Goal: Find contact information: Find contact information

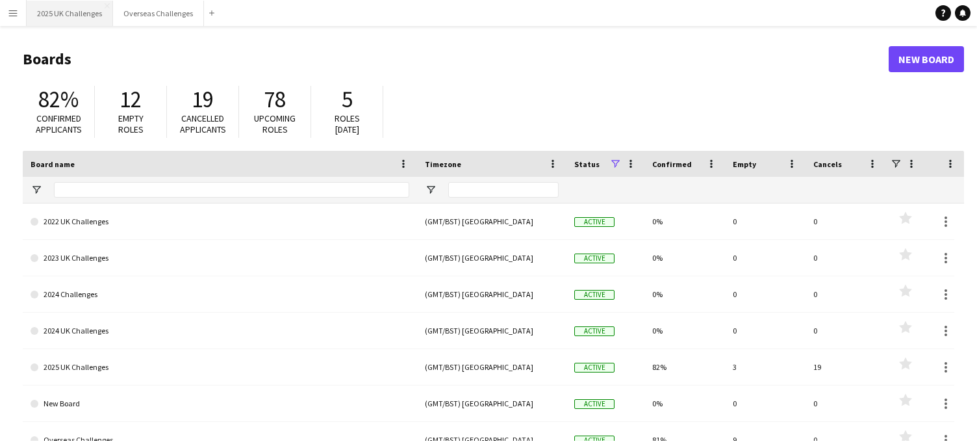
click at [79, 17] on button "2025 UK Challenges Close" at bounding box center [70, 13] width 86 height 25
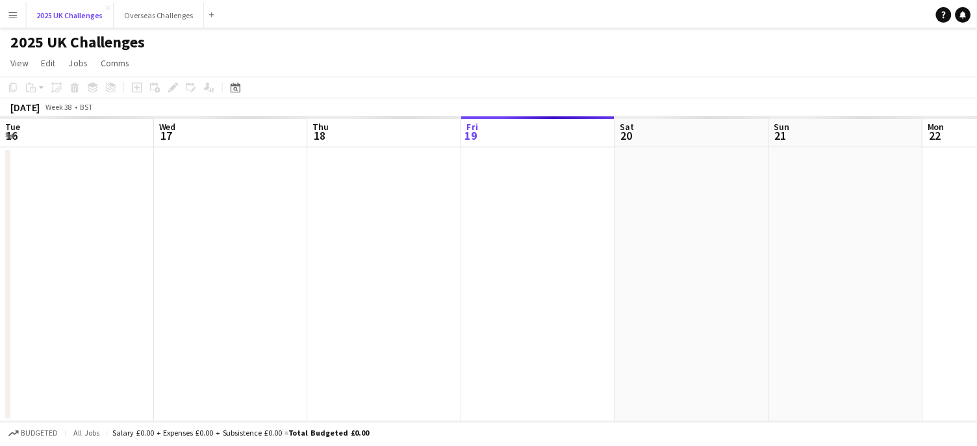
scroll to position [0, 310]
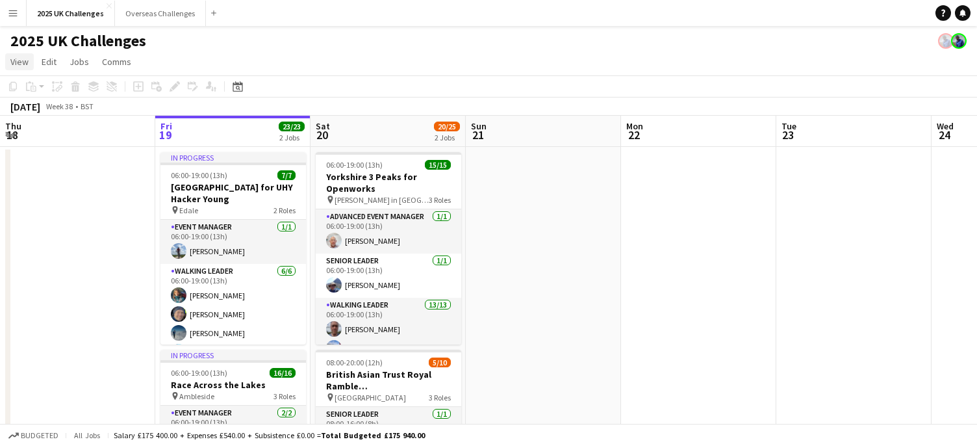
click at [28, 63] on span "View" at bounding box center [19, 62] width 18 height 12
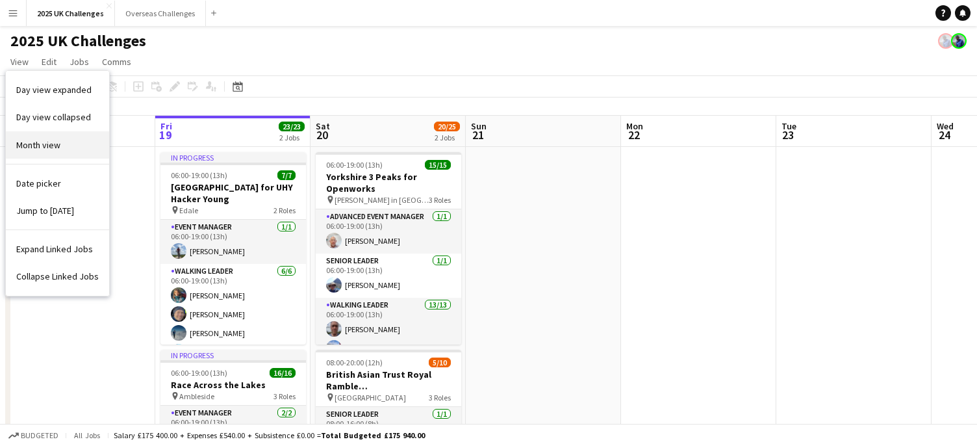
click at [57, 141] on span "Month view" at bounding box center [38, 145] width 44 height 12
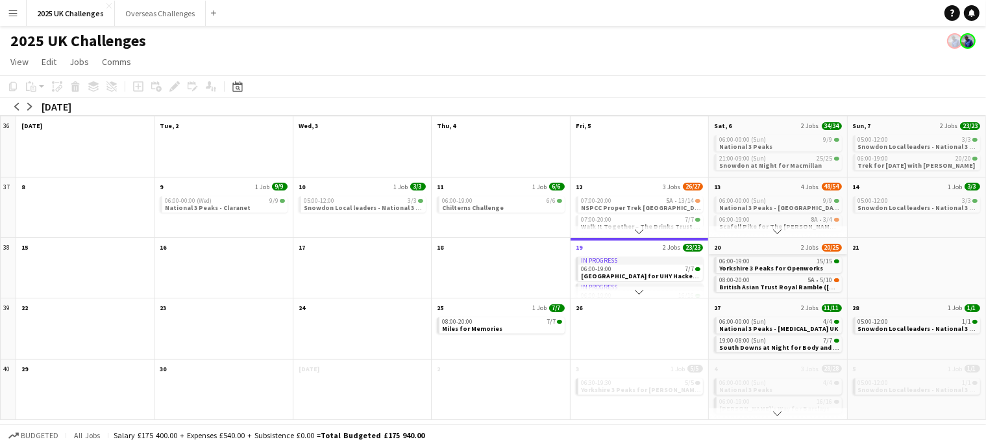
click at [759, 249] on app-month-view-date-header "20 2 Jobs 20/25" at bounding box center [778, 246] width 138 height 16
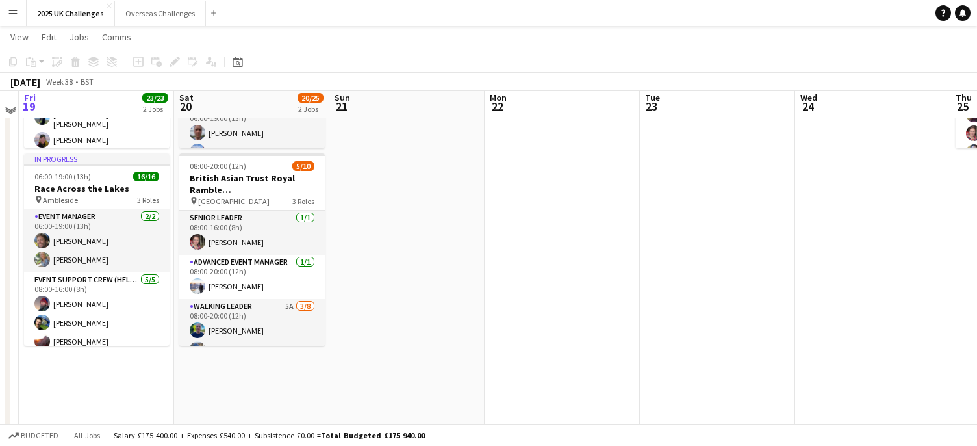
scroll to position [0, 0]
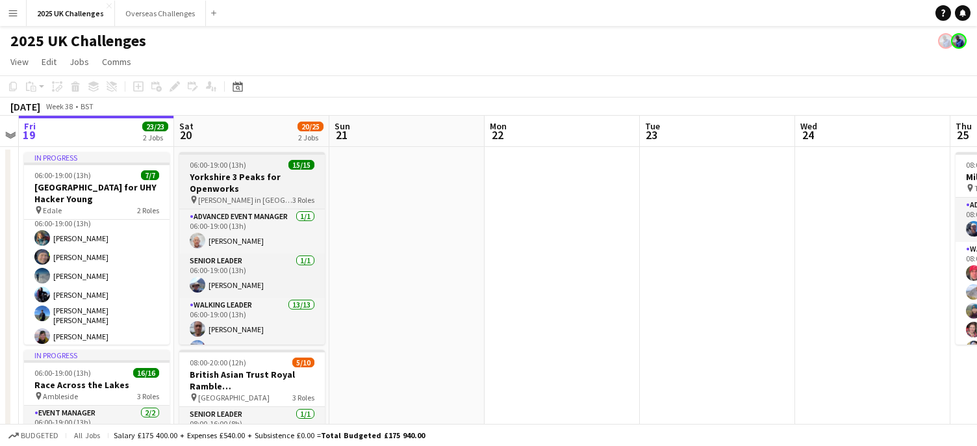
click at [261, 178] on h3 "Yorkshire 3 Peaks for Openworks" at bounding box center [251, 182] width 145 height 23
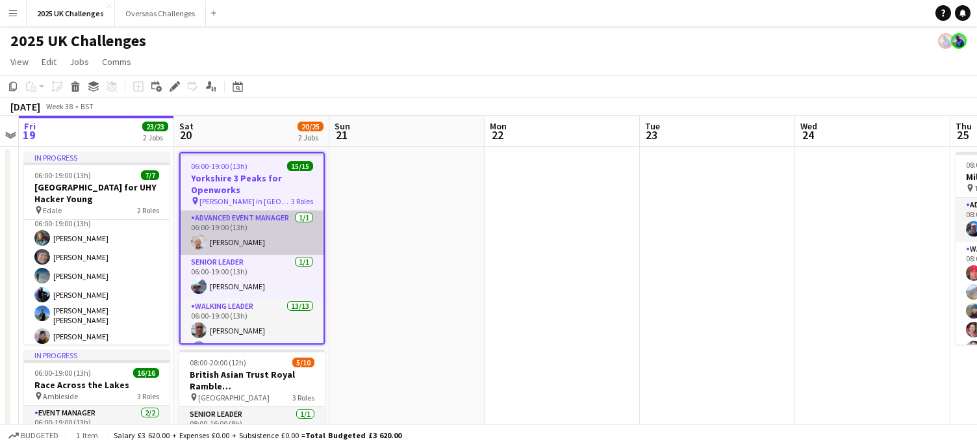
click at [242, 214] on app-card-role "Advanced Event Manager [DATE] 06:00-19:00 (13h) [PERSON_NAME]" at bounding box center [252, 232] width 143 height 44
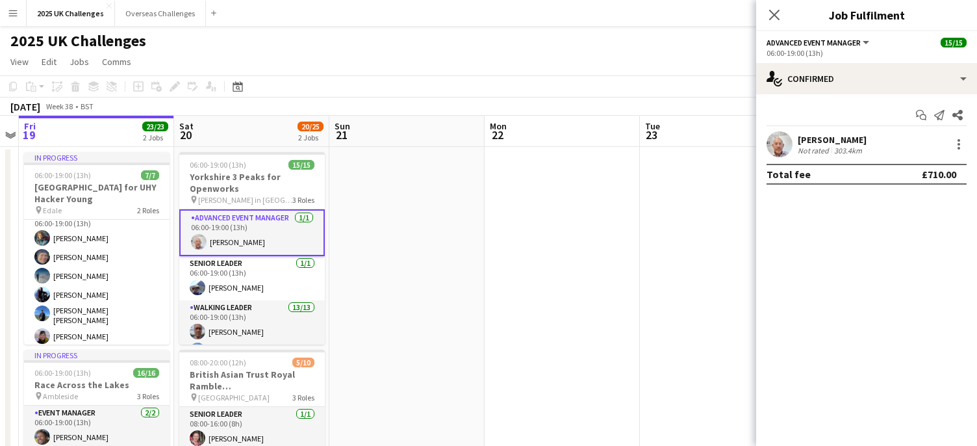
click at [821, 137] on div "[PERSON_NAME]" at bounding box center [831, 140] width 69 height 12
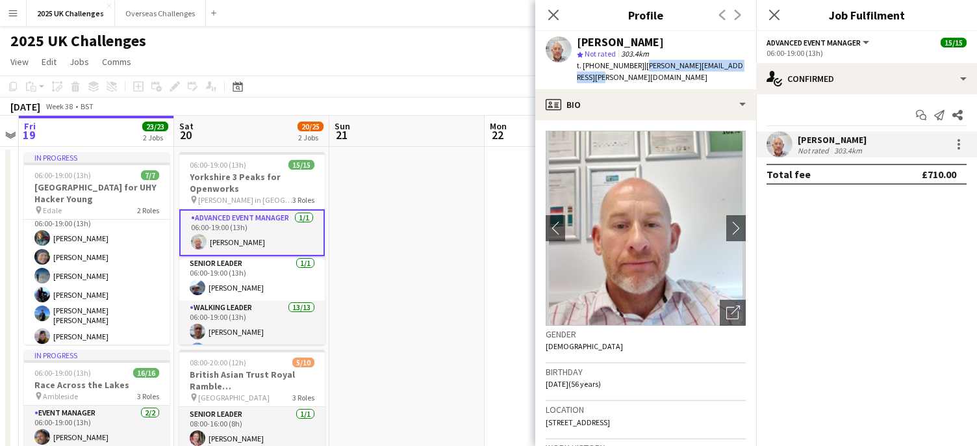
drag, startPoint x: 642, startPoint y: 65, endPoint x: 668, endPoint y: 73, distance: 27.3
click at [668, 73] on div "t. [PHONE_NUMBER] | [PERSON_NAME][EMAIL_ADDRESS][PERSON_NAME][DOMAIN_NAME]" at bounding box center [661, 71] width 169 height 23
copy span "[PERSON_NAME][EMAIL_ADDRESS][PERSON_NAME][DOMAIN_NAME]"
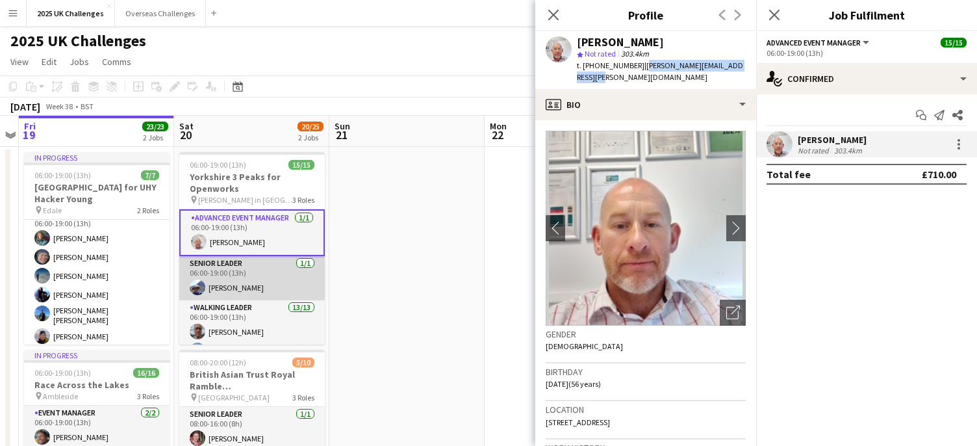
click at [244, 273] on app-card-role "Senior Leader [DATE] 06:00-19:00 (13h) [PERSON_NAME]" at bounding box center [251, 278] width 145 height 44
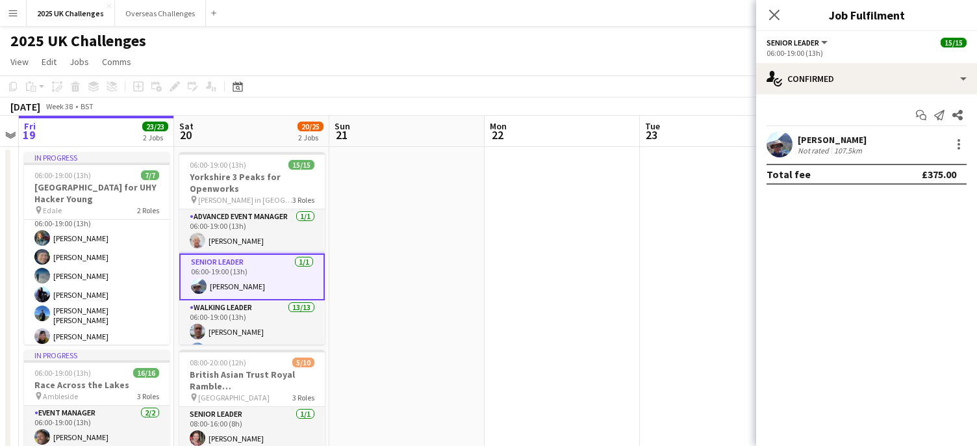
click at [839, 131] on div "[PERSON_NAME] Not rated 107.5km" at bounding box center [866, 144] width 221 height 26
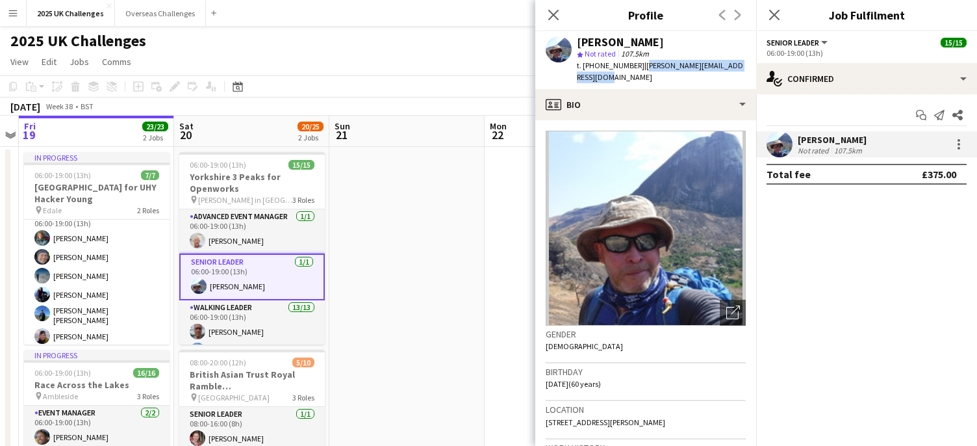
drag, startPoint x: 638, startPoint y: 66, endPoint x: 655, endPoint y: 79, distance: 21.3
click at [655, 79] on div "t. [PHONE_NUMBER] | [PERSON_NAME][EMAIL_ADDRESS][DOMAIN_NAME]" at bounding box center [661, 71] width 169 height 23
copy span "[PERSON_NAME][EMAIL_ADDRESS][DOMAIN_NAME]"
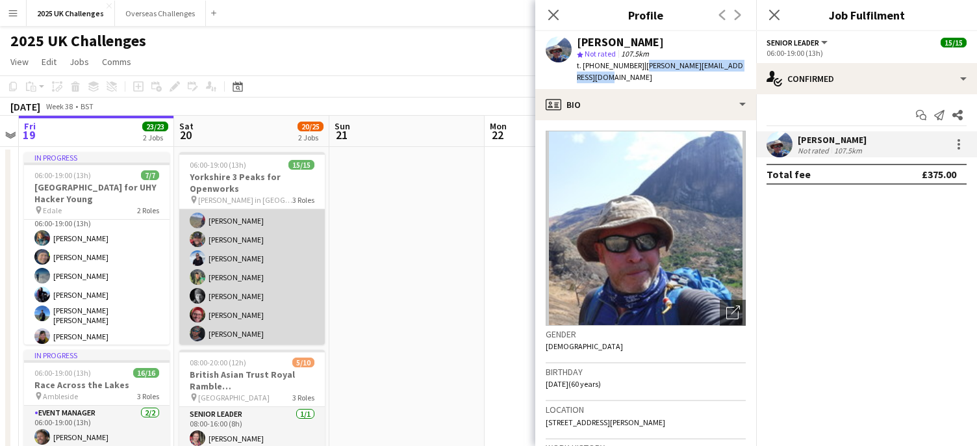
scroll to position [65, 0]
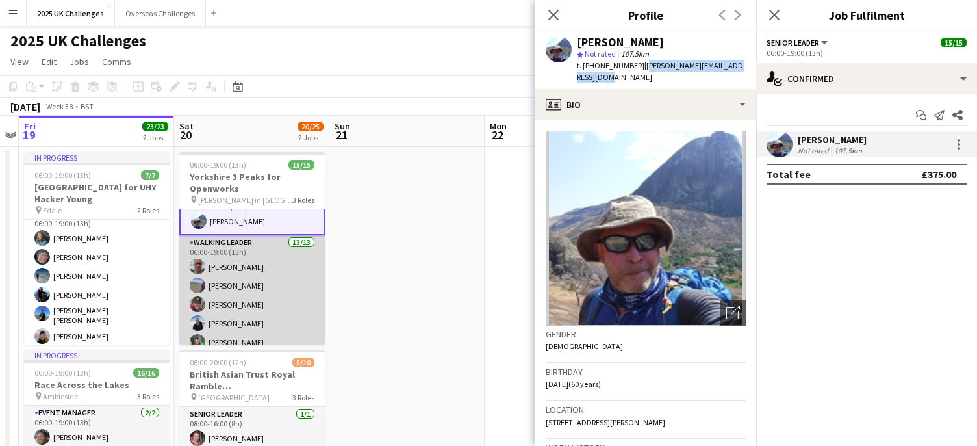
click at [232, 268] on app-card-role "Walking Leader 13/13 06:00-19:00 (13h) [PERSON_NAME] [PERSON_NAME] [PERSON_NAME…" at bounding box center [251, 370] width 145 height 270
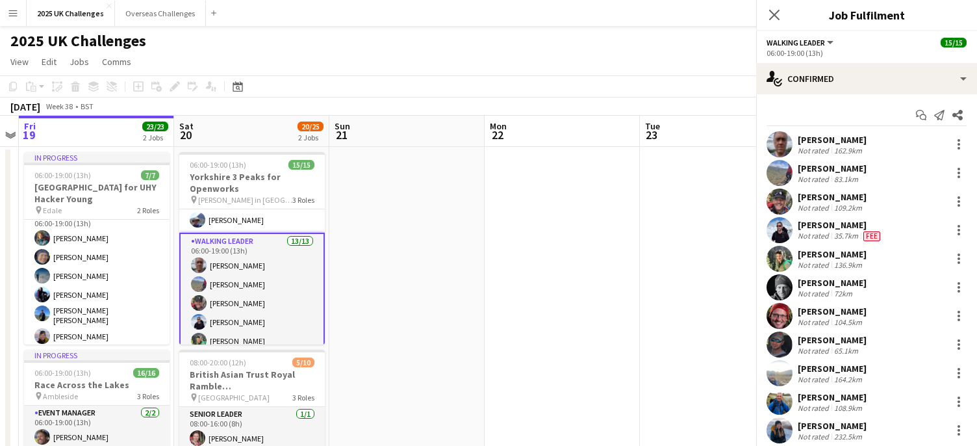
scroll to position [64, 0]
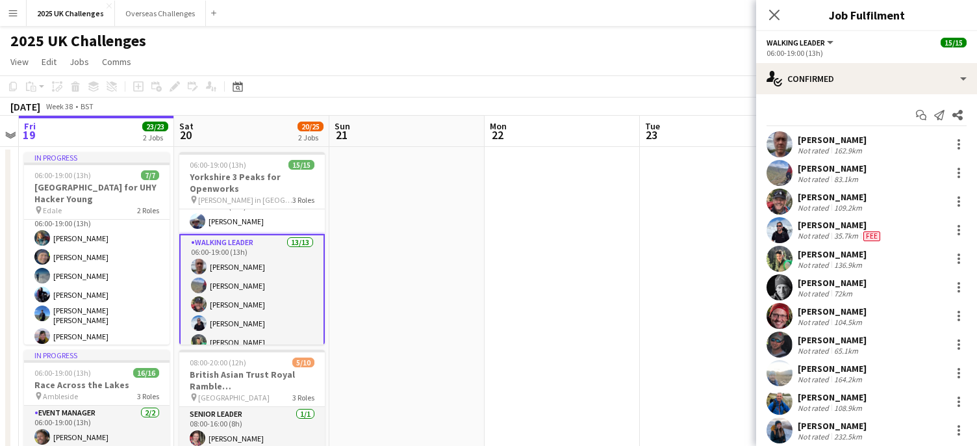
click at [837, 144] on div "[PERSON_NAME]" at bounding box center [831, 140] width 69 height 12
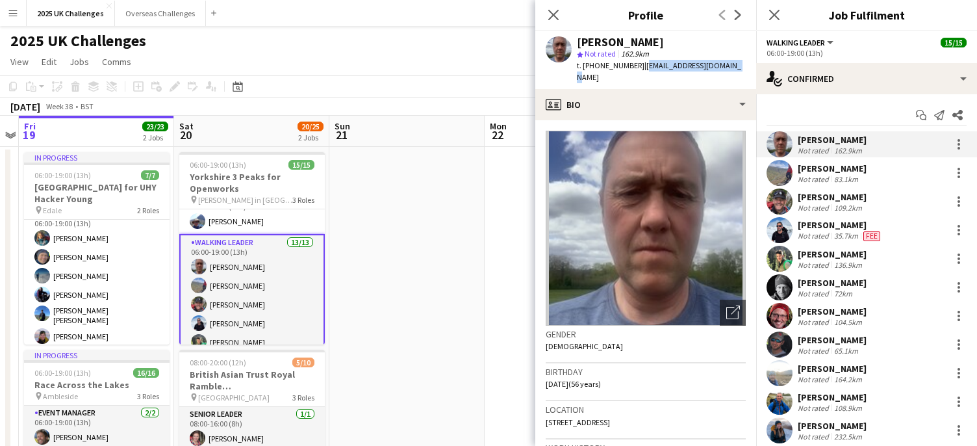
drag, startPoint x: 638, startPoint y: 66, endPoint x: 736, endPoint y: 68, distance: 97.4
click at [736, 68] on app-profile-header "[PERSON_NAME] star Not rated 162.9km t. [PHONE_NUMBER] | [EMAIL_ADDRESS][DOMAIN…" at bounding box center [645, 60] width 221 height 58
copy span "[EMAIL_ADDRESS][DOMAIN_NAME]"
click at [818, 162] on div "[PERSON_NAME]" at bounding box center [831, 168] width 69 height 12
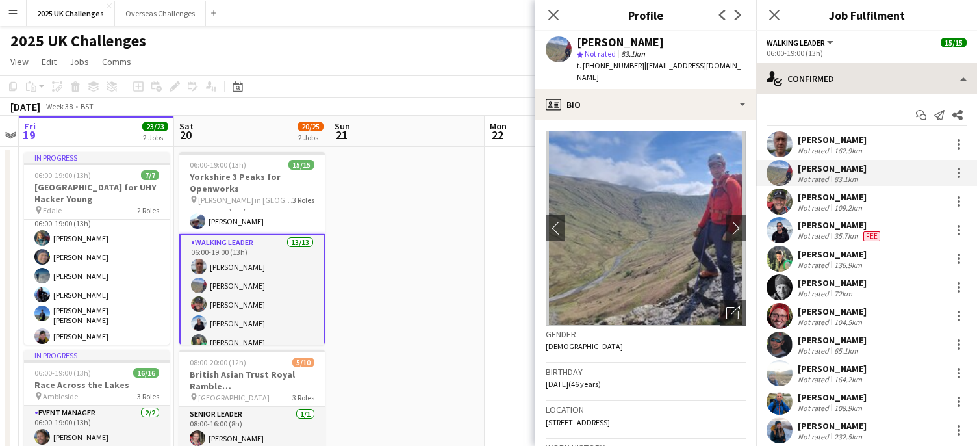
drag, startPoint x: 639, startPoint y: 67, endPoint x: 759, endPoint y: 67, distance: 119.5
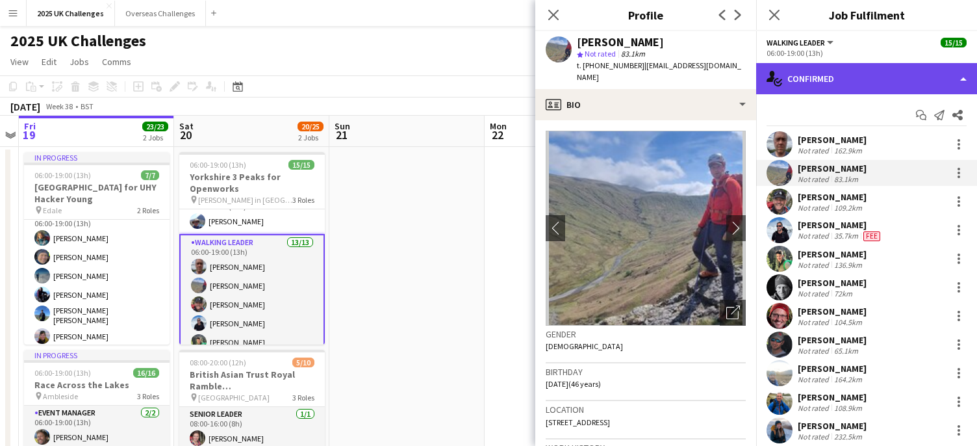
click at [759, 67] on div "single-neutral-actions-check-2 Confirmed" at bounding box center [866, 78] width 221 height 31
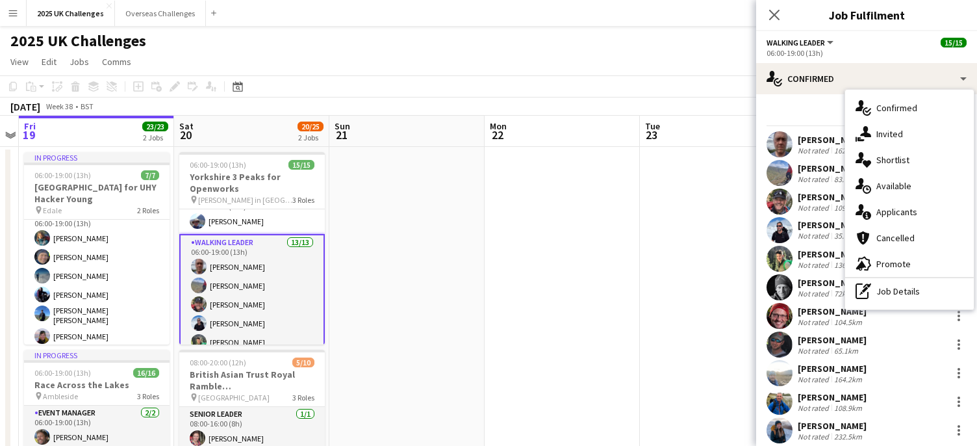
click at [826, 162] on div "[PERSON_NAME]" at bounding box center [831, 168] width 69 height 12
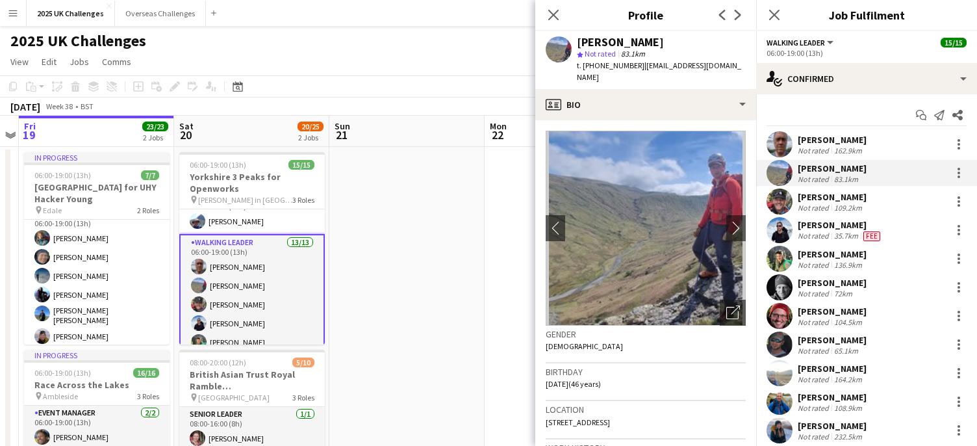
drag, startPoint x: 641, startPoint y: 64, endPoint x: 746, endPoint y: 64, distance: 104.6
click at [746, 64] on div "[PERSON_NAME] star Not rated 83.1km t. [PHONE_NUMBER] | [EMAIL_ADDRESS][DOMAIN_…" at bounding box center [645, 60] width 221 height 58
drag, startPoint x: 639, startPoint y: 64, endPoint x: 751, endPoint y: 65, distance: 111.7
click at [751, 65] on div "[PERSON_NAME] star Not rated 83.1km t. [PHONE_NUMBER] | [EMAIL_ADDRESS][DOMAIN_…" at bounding box center [645, 60] width 221 height 58
copy span "[EMAIL_ADDRESS][DOMAIN_NAME]"
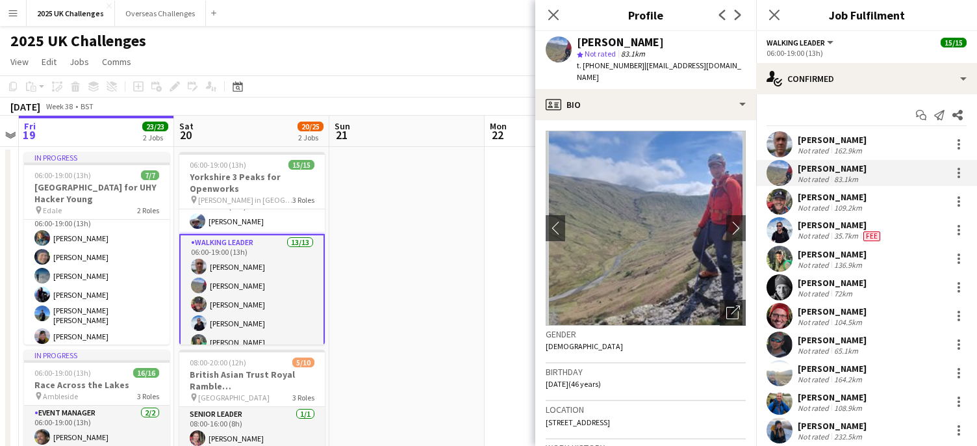
click at [829, 195] on div "[PERSON_NAME]" at bounding box center [831, 197] width 69 height 12
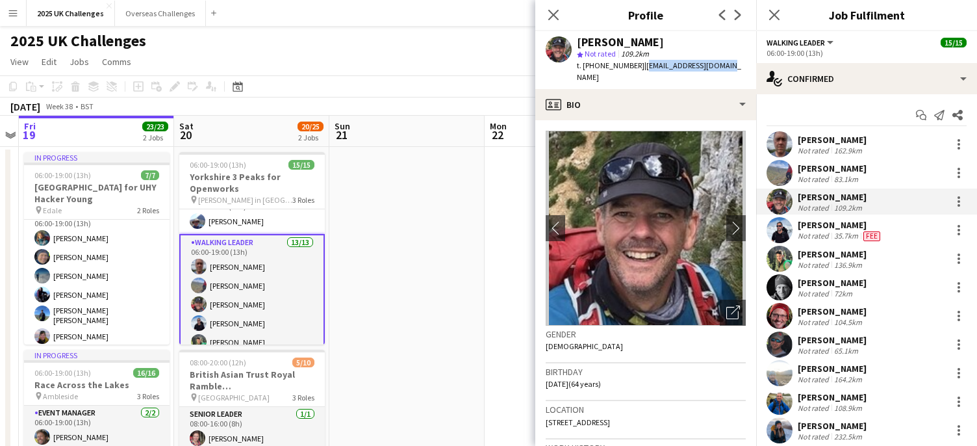
drag, startPoint x: 640, startPoint y: 66, endPoint x: 746, endPoint y: 71, distance: 105.4
click at [746, 71] on app-profile-header "[PERSON_NAME] star Not rated 109.2km t. [PHONE_NUMBER] | [EMAIL_ADDRESS][DOMAIN…" at bounding box center [645, 60] width 221 height 58
copy span "[EMAIL_ADDRESS][DOMAIN_NAME]"
click at [826, 229] on div "[PERSON_NAME]" at bounding box center [839, 225] width 85 height 12
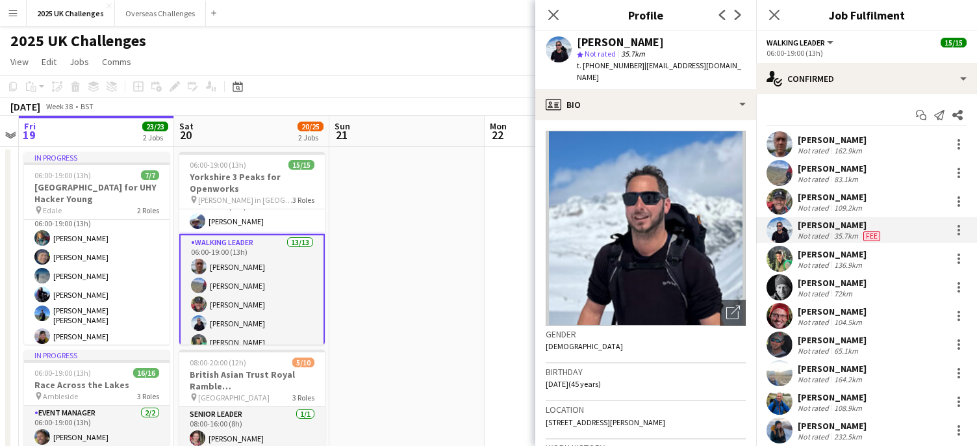
drag, startPoint x: 826, startPoint y: 201, endPoint x: 829, endPoint y: 244, distance: 43.6
click at [827, 200] on div "[PERSON_NAME]" at bounding box center [831, 197] width 69 height 12
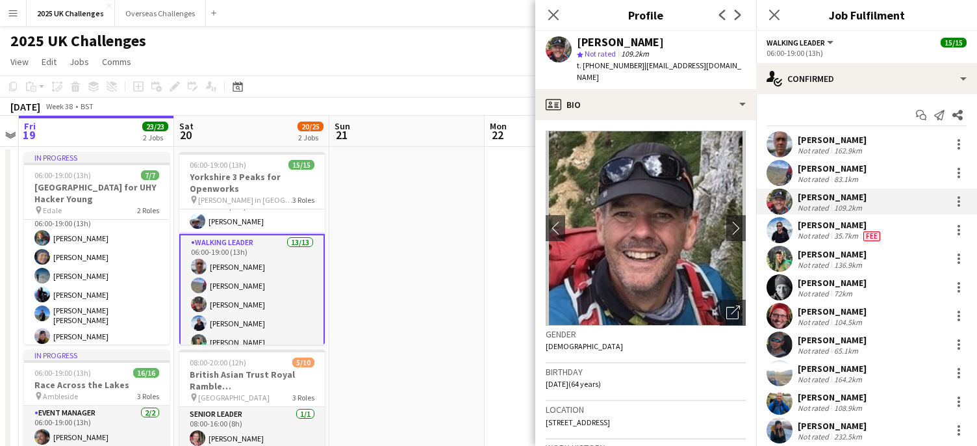
click at [826, 225] on div "[PERSON_NAME]" at bounding box center [839, 225] width 85 height 12
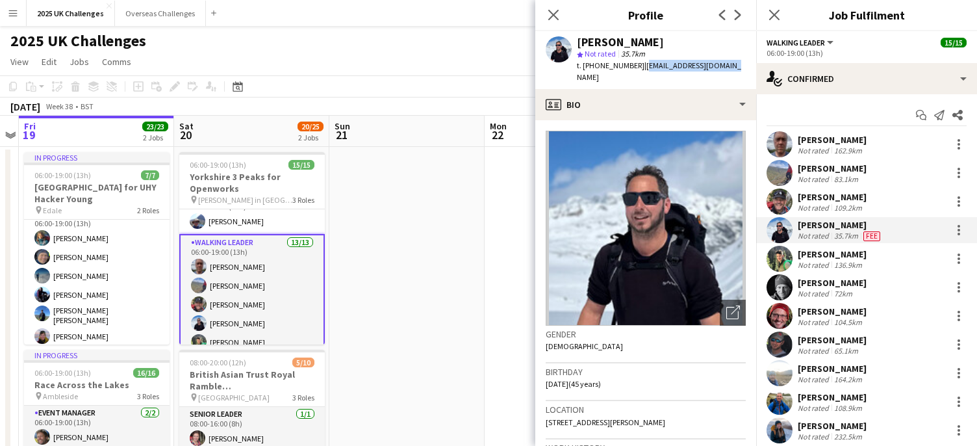
drag, startPoint x: 639, startPoint y: 66, endPoint x: 735, endPoint y: 64, distance: 96.1
click at [735, 64] on app-profile-header "[PERSON_NAME] star Not rated 35.7km t. [PHONE_NUMBER] | [EMAIL_ADDRESS][DOMAIN_…" at bounding box center [645, 60] width 221 height 58
copy span "[EMAIL_ADDRESS][DOMAIN_NAME]"
click at [817, 255] on div "[PERSON_NAME]" at bounding box center [831, 254] width 69 height 12
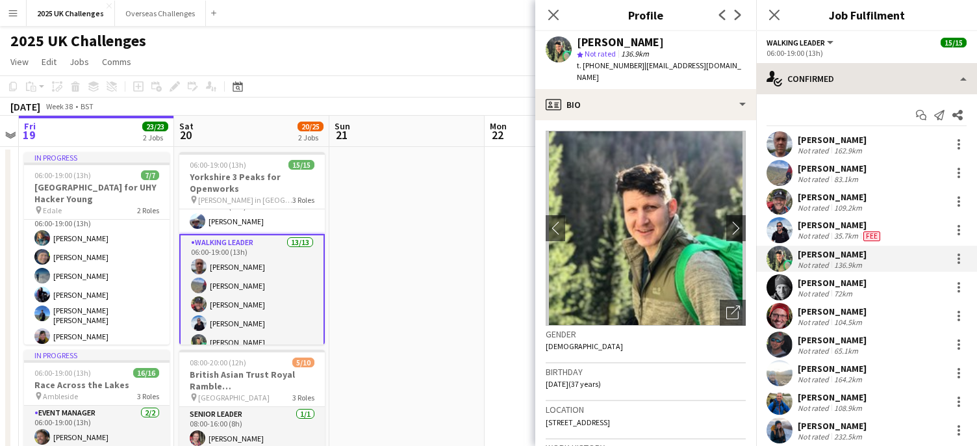
drag, startPoint x: 645, startPoint y: 65, endPoint x: 756, endPoint y: 65, distance: 111.1
drag, startPoint x: 756, startPoint y: 65, endPoint x: 686, endPoint y: 62, distance: 70.2
click at [686, 62] on span "| [EMAIL_ADDRESS][DOMAIN_NAME]" at bounding box center [659, 70] width 164 height 21
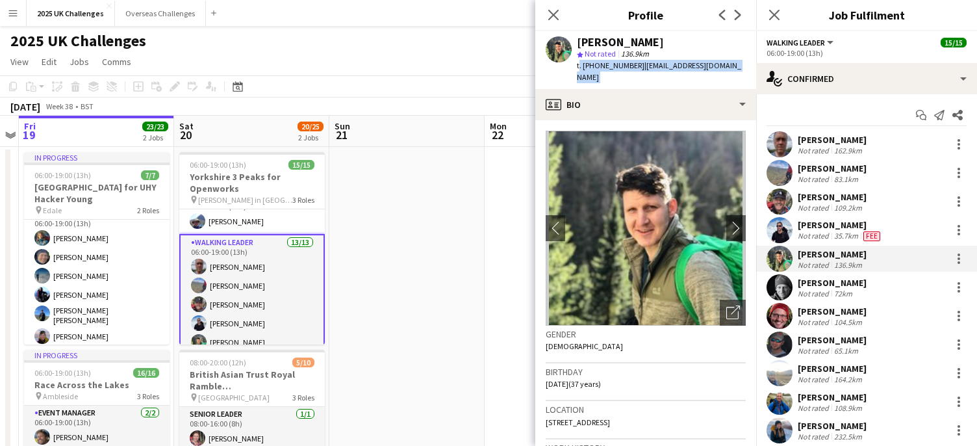
click at [686, 62] on span "| [EMAIL_ADDRESS][DOMAIN_NAME]" at bounding box center [659, 70] width 164 height 21
drag, startPoint x: 686, startPoint y: 62, endPoint x: 649, endPoint y: 64, distance: 36.4
click at [651, 63] on span "| [EMAIL_ADDRESS][DOMAIN_NAME]" at bounding box center [659, 70] width 164 height 21
click at [643, 68] on span "| [EMAIL_ADDRESS][DOMAIN_NAME]" at bounding box center [659, 70] width 164 height 21
drag, startPoint x: 642, startPoint y: 65, endPoint x: 741, endPoint y: 65, distance: 99.4
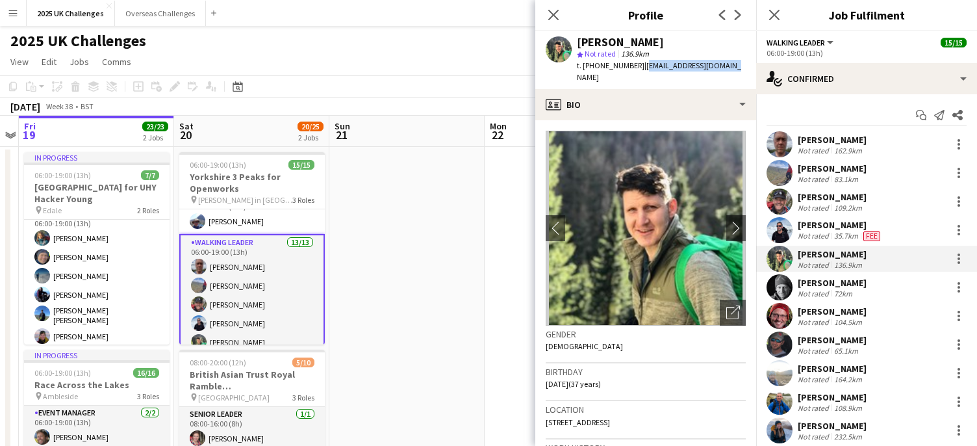
click at [741, 65] on app-profile-header "[PERSON_NAME] star Not rated 136.9km t. [PHONE_NUMBER] | [EMAIL_ADDRESS][DOMAIN…" at bounding box center [645, 60] width 221 height 58
copy span "[EMAIL_ADDRESS][DOMAIN_NAME]"
click at [823, 282] on div "[PERSON_NAME]" at bounding box center [831, 283] width 69 height 12
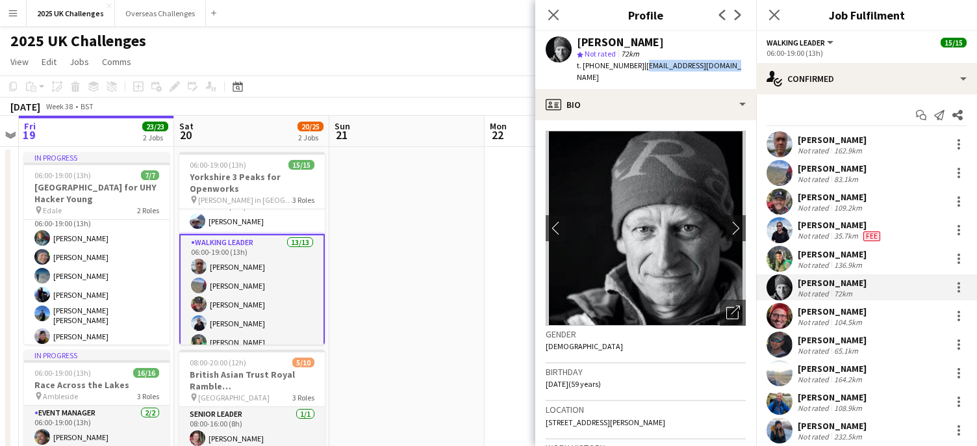
drag, startPoint x: 639, startPoint y: 66, endPoint x: 718, endPoint y: 69, distance: 78.7
click at [718, 69] on div "[PERSON_NAME] star Not rated 72km t. [PHONE_NUMBER] | [EMAIL_ADDRESS][DOMAIN_NA…" at bounding box center [645, 60] width 221 height 58
copy span "[EMAIL_ADDRESS][DOMAIN_NAME]"
click at [821, 307] on div "[PERSON_NAME]" at bounding box center [831, 311] width 69 height 12
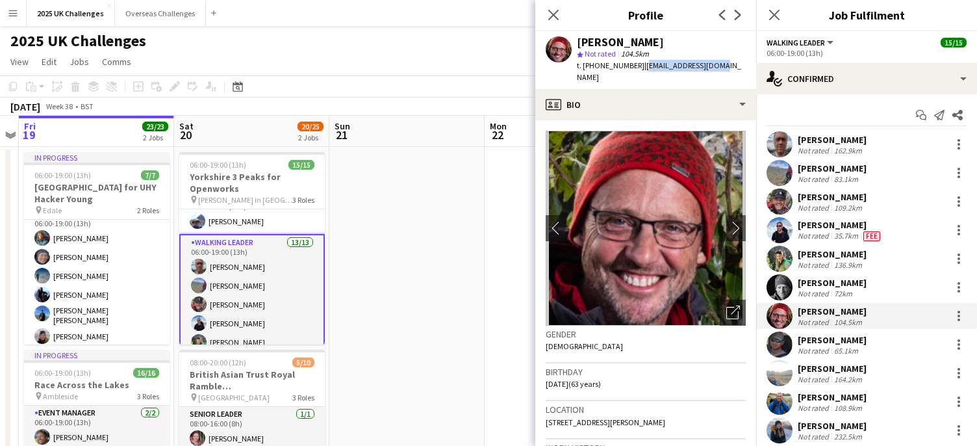
drag, startPoint x: 639, startPoint y: 66, endPoint x: 721, endPoint y: 66, distance: 81.8
click at [721, 66] on div "[PERSON_NAME] star Not rated 104.5km t. [PHONE_NUMBER] | [EMAIL_ADDRESS][DOMAIN…" at bounding box center [645, 60] width 221 height 58
copy span "[EMAIL_ADDRESS][DOMAIN_NAME]"
click at [802, 336] on div "[PERSON_NAME]" at bounding box center [831, 340] width 69 height 12
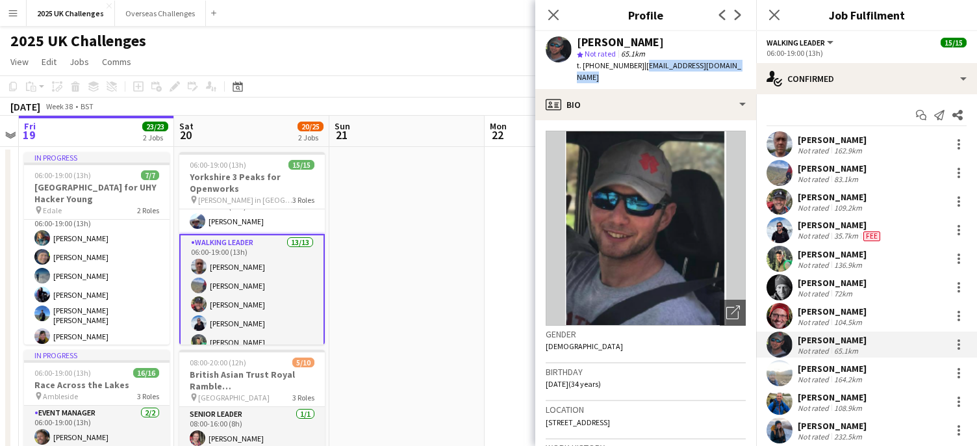
drag, startPoint x: 639, startPoint y: 66, endPoint x: 741, endPoint y: 66, distance: 102.0
click at [741, 66] on div "[PERSON_NAME] star Not rated 65.1km t. [PHONE_NUMBER] | [EMAIL_ADDRESS][DOMAIN_…" at bounding box center [645, 60] width 221 height 58
copy span "[EMAIL_ADDRESS][DOMAIN_NAME]"
click at [831, 364] on div "[PERSON_NAME]" at bounding box center [831, 368] width 69 height 12
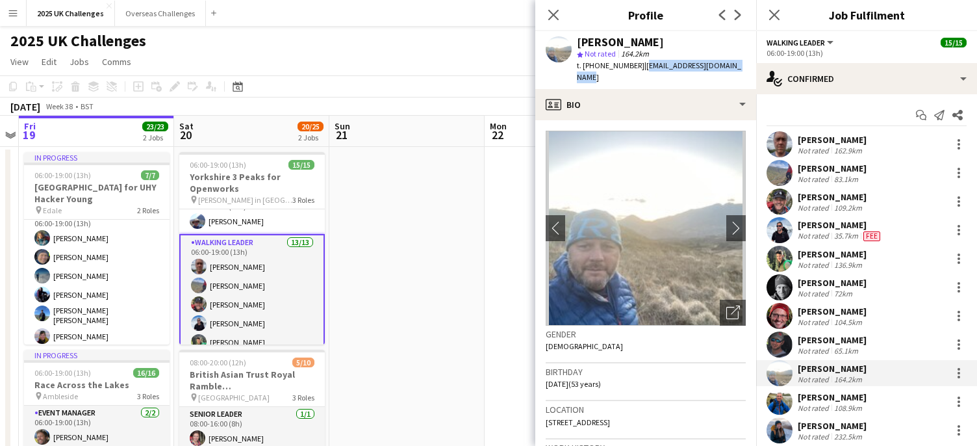
drag, startPoint x: 639, startPoint y: 66, endPoint x: 755, endPoint y: 66, distance: 116.2
click at [755, 66] on app-profile-header "[PERSON_NAME] star Not rated 164.2km t. [PHONE_NUMBER] | [EMAIL_ADDRESS][DOMAIN…" at bounding box center [645, 60] width 221 height 58
click at [862, 394] on div "[PERSON_NAME]" at bounding box center [831, 397] width 69 height 12
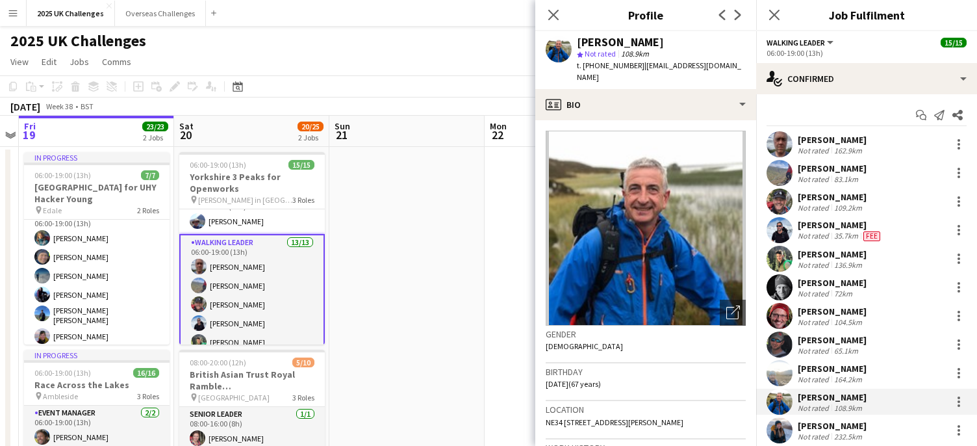
drag, startPoint x: 686, startPoint y: 73, endPoint x: 743, endPoint y: 71, distance: 57.2
click at [743, 71] on div "t. [PHONE_NUMBER] | [EMAIL_ADDRESS][DOMAIN_NAME]" at bounding box center [661, 71] width 169 height 23
drag, startPoint x: 834, startPoint y: 423, endPoint x: 672, endPoint y: 131, distance: 333.4
click at [834, 422] on div "[PERSON_NAME]" at bounding box center [831, 426] width 69 height 12
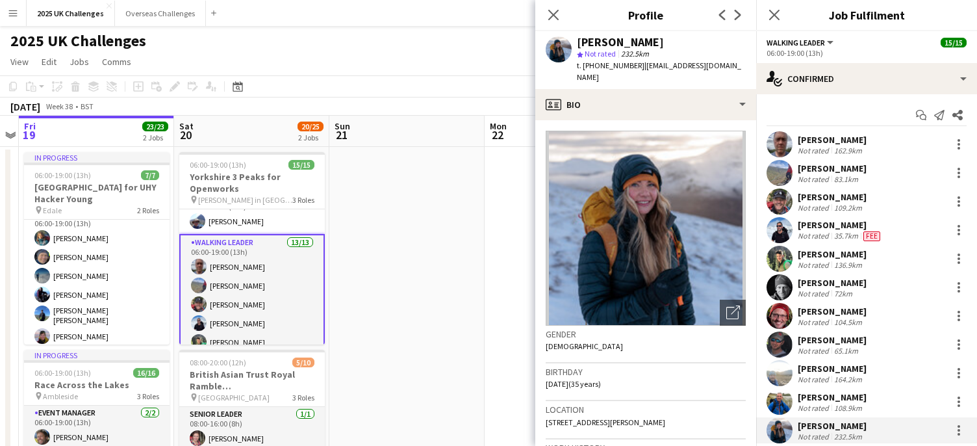
click at [642, 66] on span "| [EMAIL_ADDRESS][DOMAIN_NAME]" at bounding box center [659, 70] width 164 height 21
click at [639, 66] on span "| [EMAIL_ADDRESS][DOMAIN_NAME]" at bounding box center [659, 70] width 164 height 21
click at [639, 65] on span "| [EMAIL_ADDRESS][DOMAIN_NAME]" at bounding box center [659, 70] width 164 height 21
drag, startPoint x: 638, startPoint y: 63, endPoint x: 655, endPoint y: 74, distance: 19.6
click at [655, 74] on div "t. [PHONE_NUMBER] | [EMAIL_ADDRESS][DOMAIN_NAME]" at bounding box center [661, 71] width 169 height 23
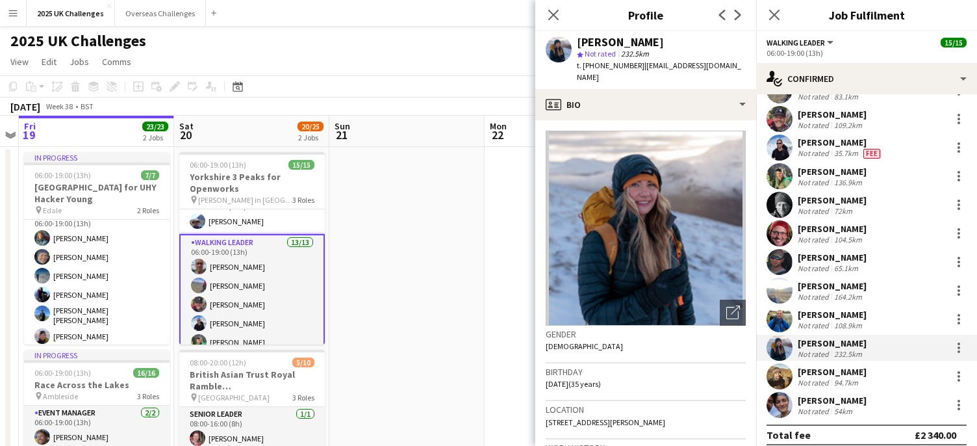
scroll to position [92, 0]
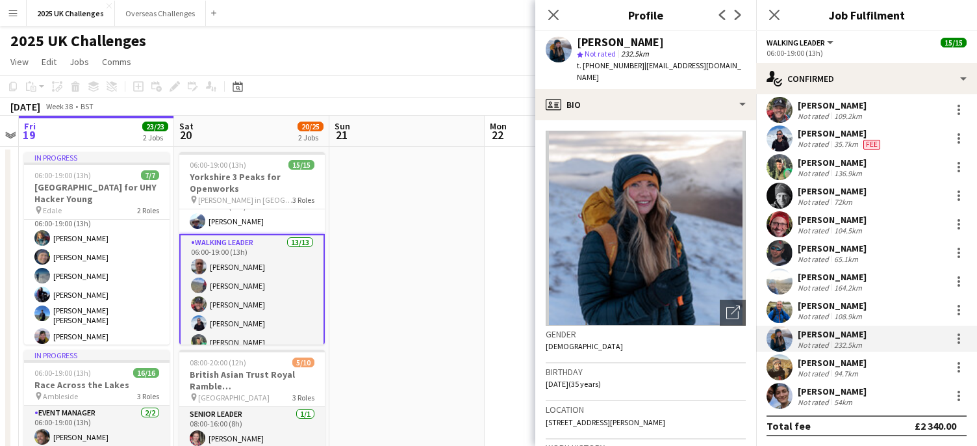
click at [835, 364] on div "[PERSON_NAME]" at bounding box center [831, 363] width 69 height 12
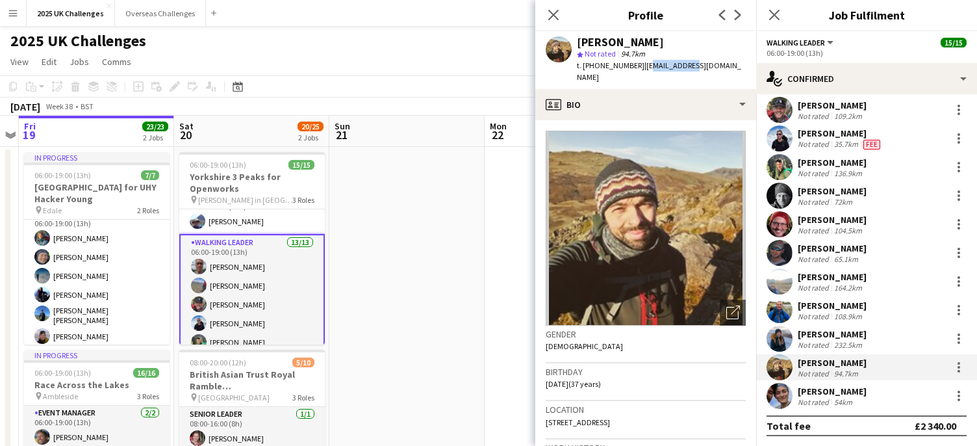
drag, startPoint x: 643, startPoint y: 66, endPoint x: 685, endPoint y: 66, distance: 42.2
click at [685, 66] on span "| [EMAIL_ADDRESS][DOMAIN_NAME]" at bounding box center [659, 70] width 164 height 21
drag, startPoint x: 685, startPoint y: 66, endPoint x: 640, endPoint y: 64, distance: 45.5
click at [640, 64] on span "| [EMAIL_ADDRESS][DOMAIN_NAME]" at bounding box center [659, 70] width 164 height 21
click at [644, 68] on span "| [EMAIL_ADDRESS][DOMAIN_NAME]" at bounding box center [659, 70] width 164 height 21
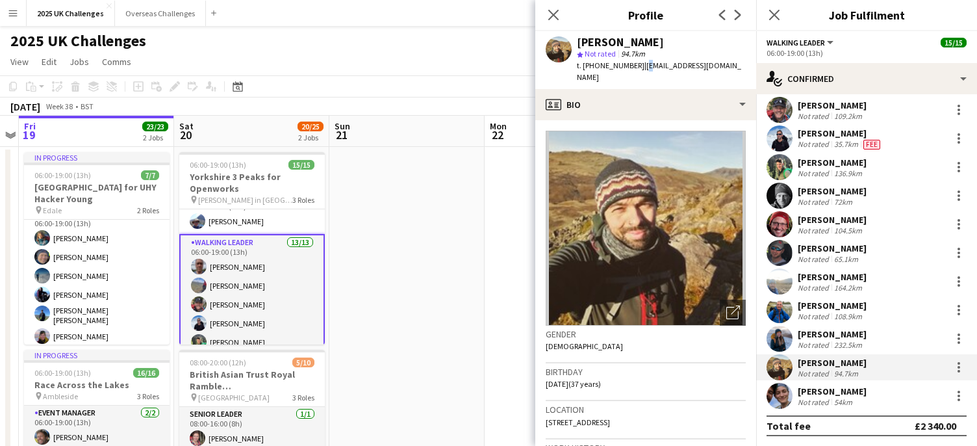
click at [643, 67] on span "| [EMAIL_ADDRESS][DOMAIN_NAME]" at bounding box center [659, 70] width 164 height 21
click at [643, 65] on span "| [EMAIL_ADDRESS][DOMAIN_NAME]" at bounding box center [659, 70] width 164 height 21
drag, startPoint x: 642, startPoint y: 63, endPoint x: 742, endPoint y: 67, distance: 100.7
click at [742, 67] on app-profile-header "[PERSON_NAME] star Not rated 94.7km t. [PHONE_NUMBER] | [EMAIL_ADDRESS][DOMAIN_…" at bounding box center [645, 60] width 221 height 58
click at [819, 388] on div "[PERSON_NAME]" at bounding box center [831, 391] width 69 height 12
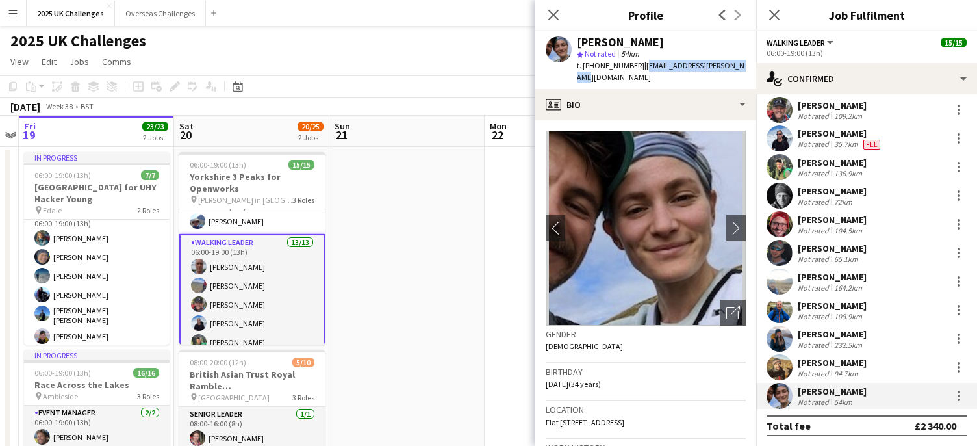
drag, startPoint x: 642, startPoint y: 66, endPoint x: 748, endPoint y: 71, distance: 106.6
click at [748, 71] on app-profile-header "[PERSON_NAME] star Not rated 54km t. [PHONE_NUMBER] | [EMAIL_ADDRESS][PERSON_NA…" at bounding box center [645, 60] width 221 height 58
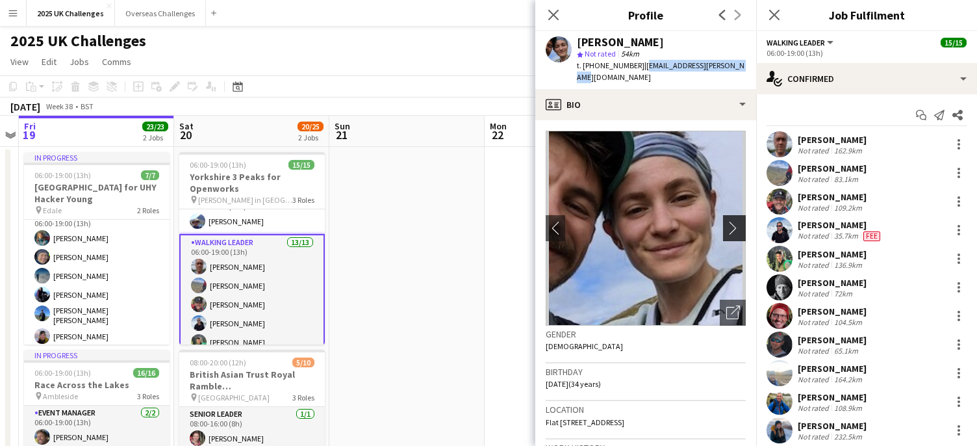
click at [726, 221] on app-icon "chevron-right" at bounding box center [736, 228] width 20 height 14
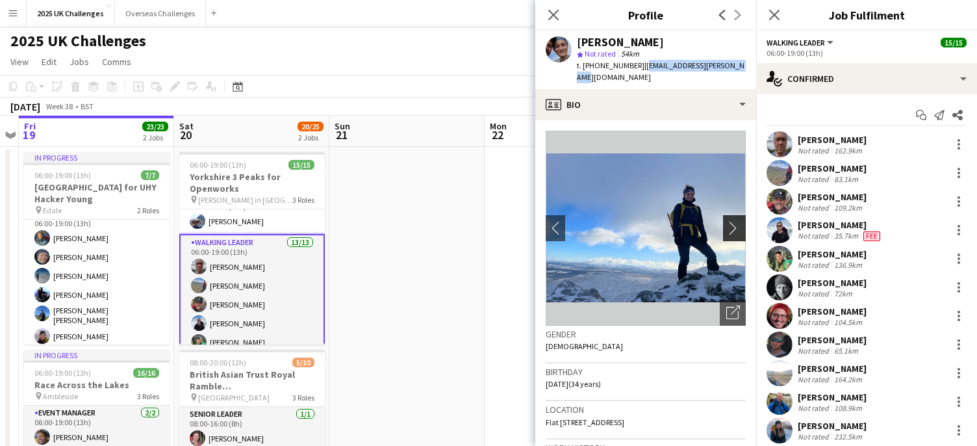
click at [726, 221] on app-icon "chevron-right" at bounding box center [736, 228] width 20 height 14
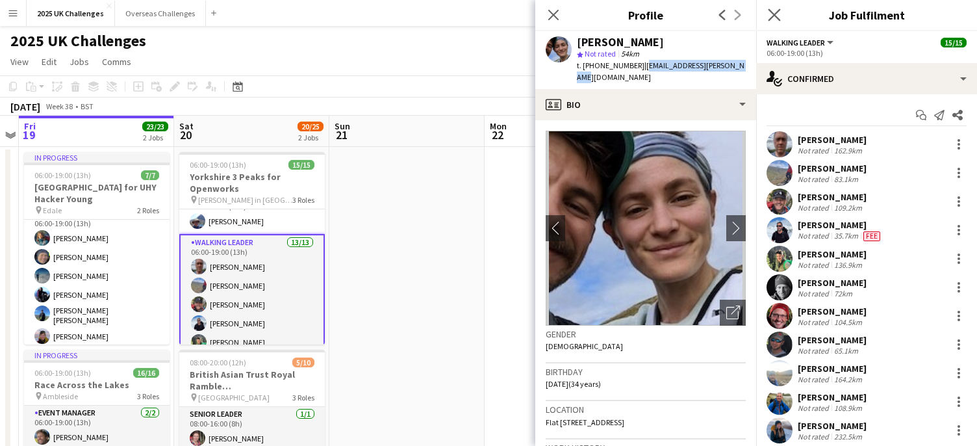
click at [766, 16] on app-icon "Close pop-in" at bounding box center [774, 15] width 19 height 19
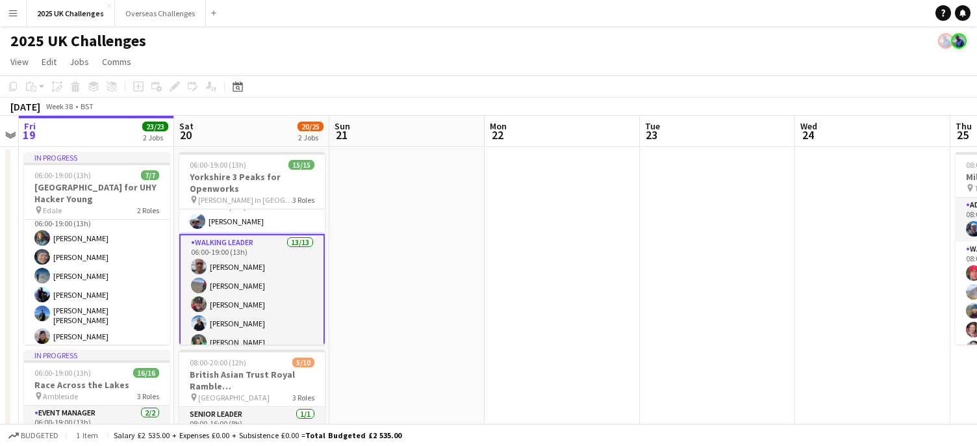
click at [809, 51] on app-page-menu "View Day view expanded Day view collapsed Month view Date picker Jump to [DATE]…" at bounding box center [488, 63] width 977 height 25
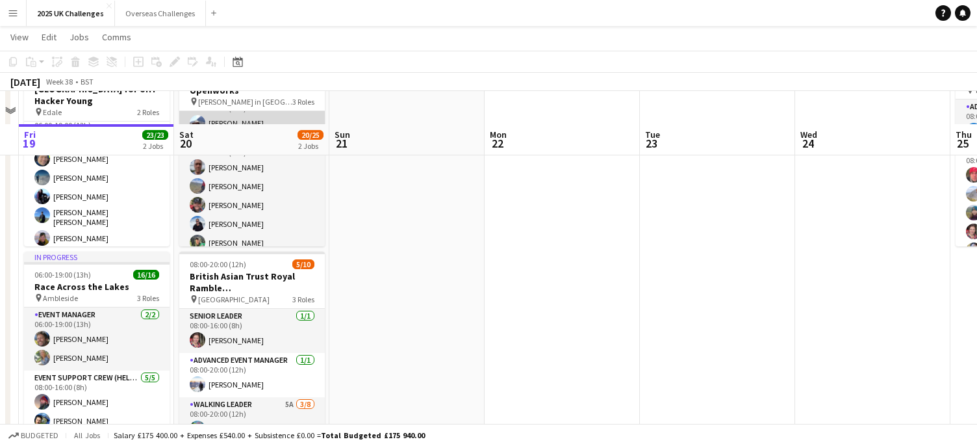
scroll to position [130, 0]
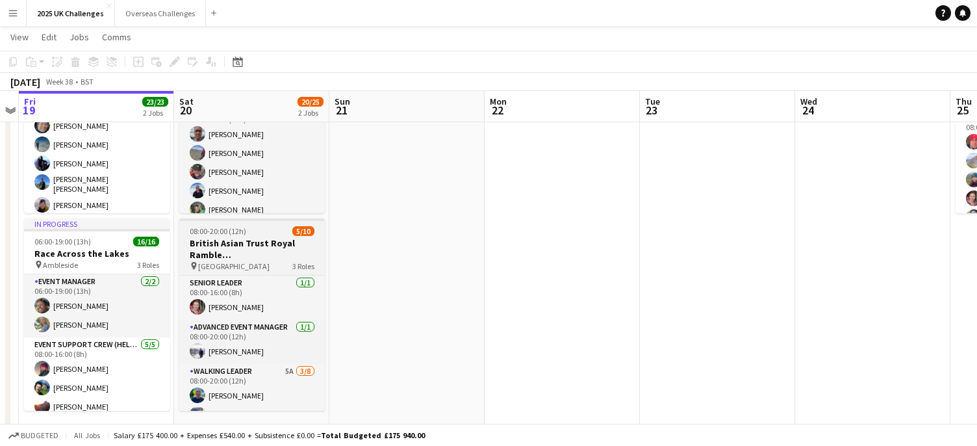
click at [247, 232] on div "08:00-20:00 (12h) 5/10" at bounding box center [251, 231] width 145 height 10
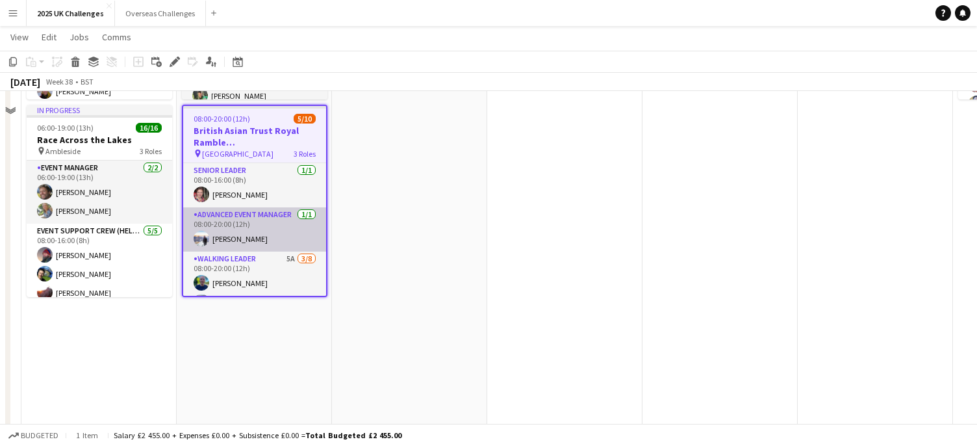
scroll to position [195, 0]
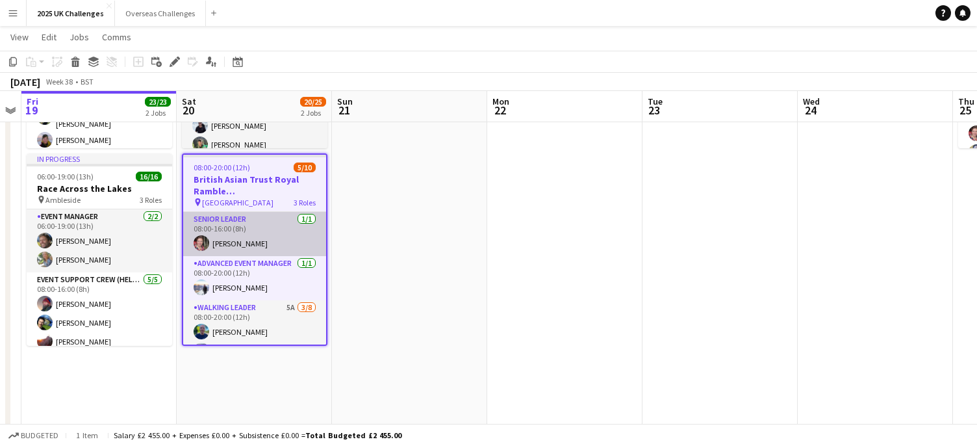
click at [239, 222] on app-card-role "Senior Leader [DATE] 08:00-16:00 (8h) [PERSON_NAME]" at bounding box center [254, 234] width 143 height 44
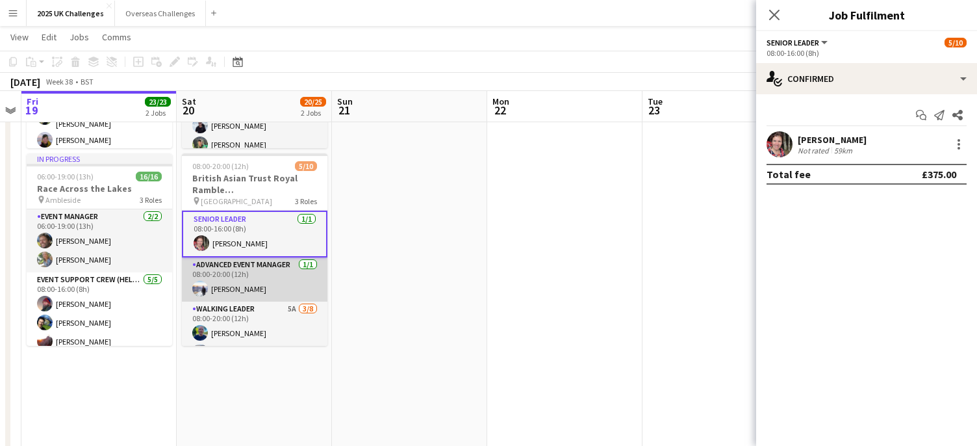
click at [251, 266] on app-card-role "Advanced Event Manager [DATE] 08:00-20:00 (12h) [PERSON_NAME]" at bounding box center [254, 279] width 145 height 44
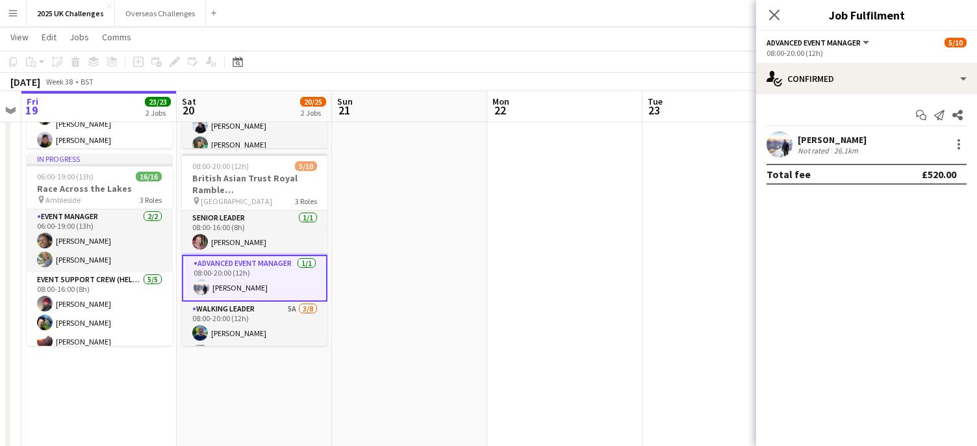
click at [833, 144] on div "[PERSON_NAME]" at bounding box center [831, 140] width 69 height 12
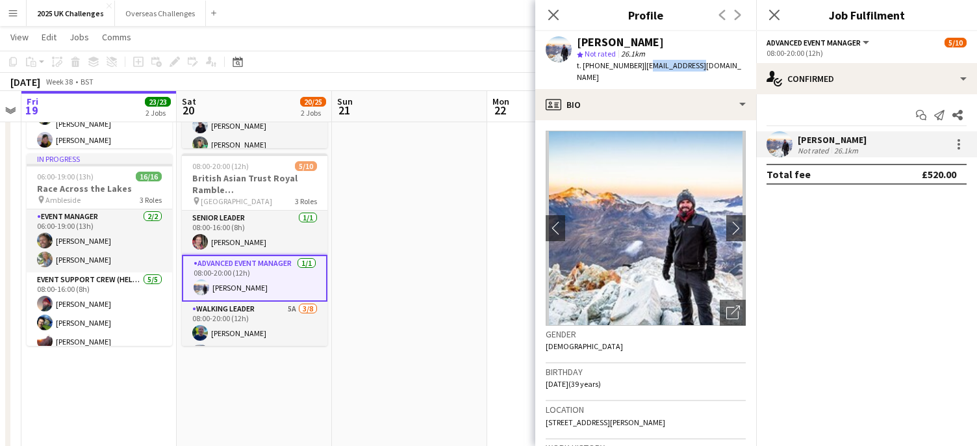
drag, startPoint x: 646, startPoint y: 66, endPoint x: 700, endPoint y: 66, distance: 53.9
click at [700, 66] on span "| [EMAIL_ADDRESS][DOMAIN_NAME]" at bounding box center [659, 70] width 164 height 21
drag, startPoint x: 700, startPoint y: 66, endPoint x: 644, endPoint y: 67, distance: 55.9
click at [644, 67] on span "| [EMAIL_ADDRESS][DOMAIN_NAME]" at bounding box center [659, 70] width 164 height 21
click at [643, 64] on span "| [EMAIL_ADDRESS][DOMAIN_NAME]" at bounding box center [659, 70] width 164 height 21
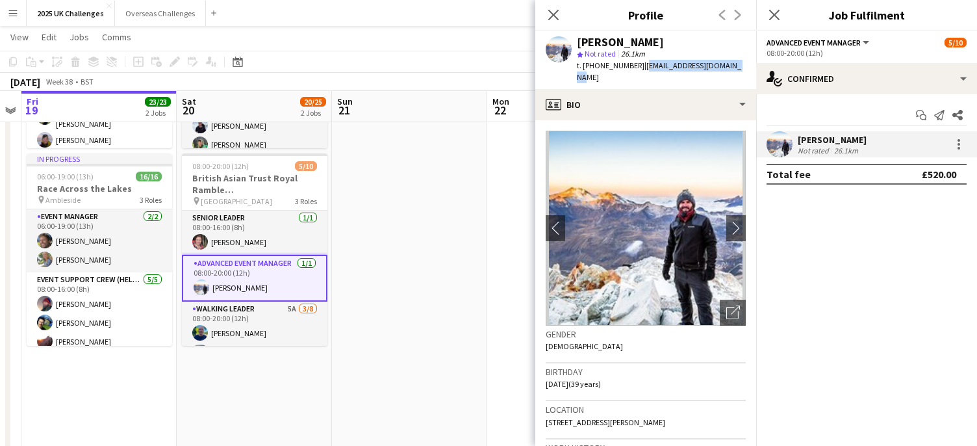
drag, startPoint x: 642, startPoint y: 64, endPoint x: 735, endPoint y: 66, distance: 93.5
click at [735, 66] on div "[PERSON_NAME] star Not rated 26.1km t. [PHONE_NUMBER] | [EMAIL_ADDRESS][DOMAIN_…" at bounding box center [645, 60] width 221 height 58
click at [223, 229] on app-card-role "Senior Leader [DATE] 08:00-16:00 (8h) [PERSON_NAME]" at bounding box center [254, 232] width 145 height 44
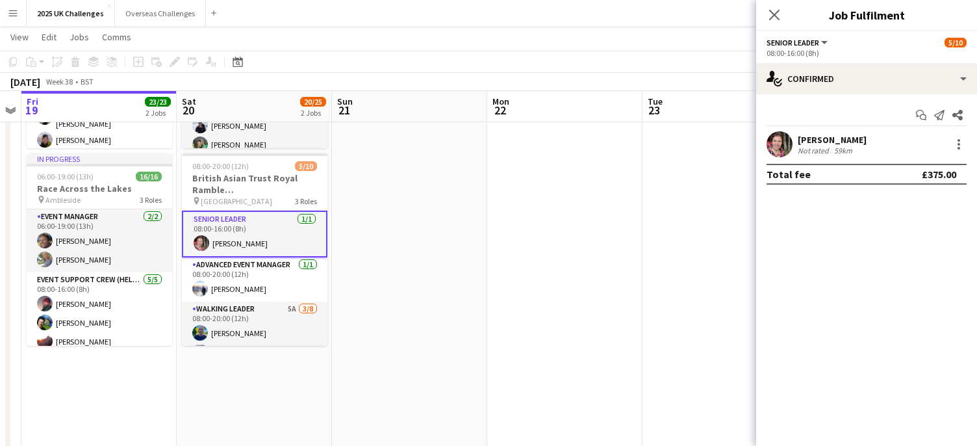
click at [823, 136] on div "[PERSON_NAME]" at bounding box center [831, 140] width 69 height 12
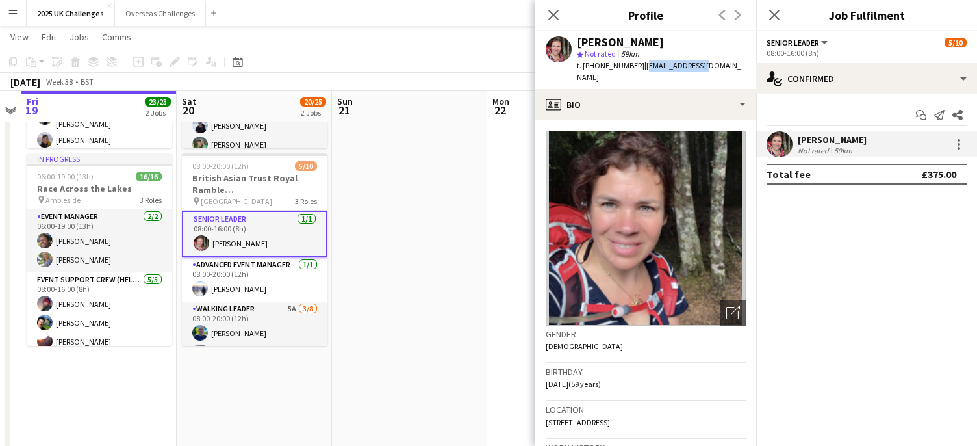
drag, startPoint x: 638, startPoint y: 66, endPoint x: 694, endPoint y: 66, distance: 55.9
click at [694, 66] on div "[PERSON_NAME] star Not rated 59km t. [PHONE_NUMBER] | [EMAIL_ADDRESS][DOMAIN_NA…" at bounding box center [645, 60] width 221 height 58
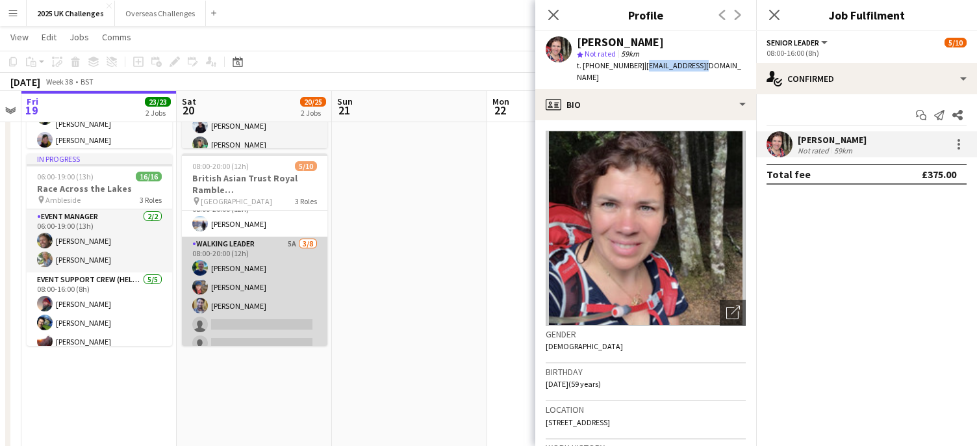
click at [226, 244] on app-card-role "Walking Leader 5A [DATE] 08:00-20:00 (12h) [PERSON_NAME] [PERSON_NAME] [PERSON_…" at bounding box center [254, 324] width 145 height 176
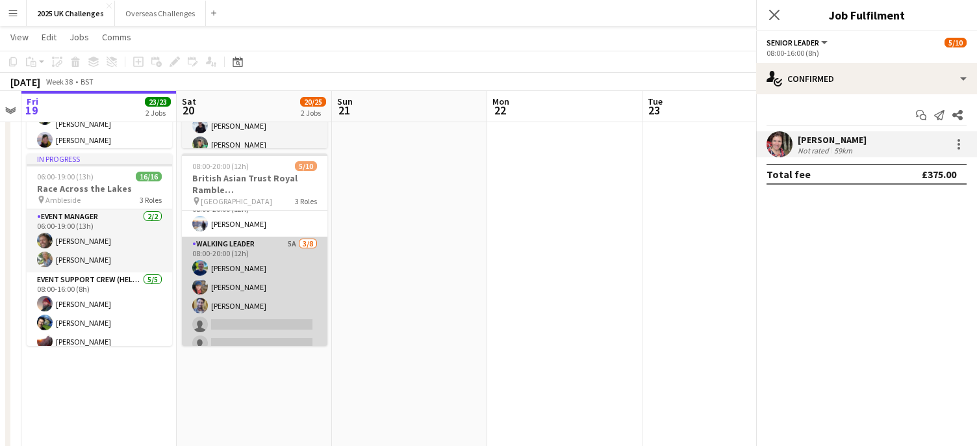
scroll to position [62, 0]
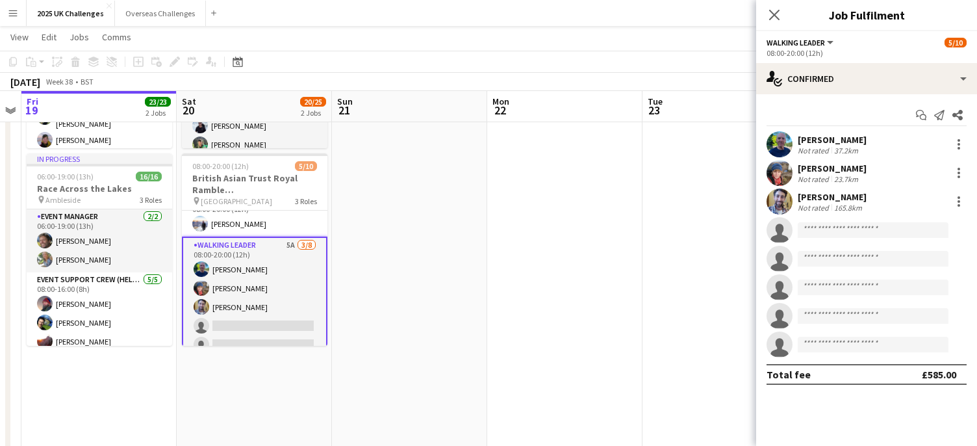
click at [835, 142] on div "[PERSON_NAME]" at bounding box center [831, 140] width 69 height 12
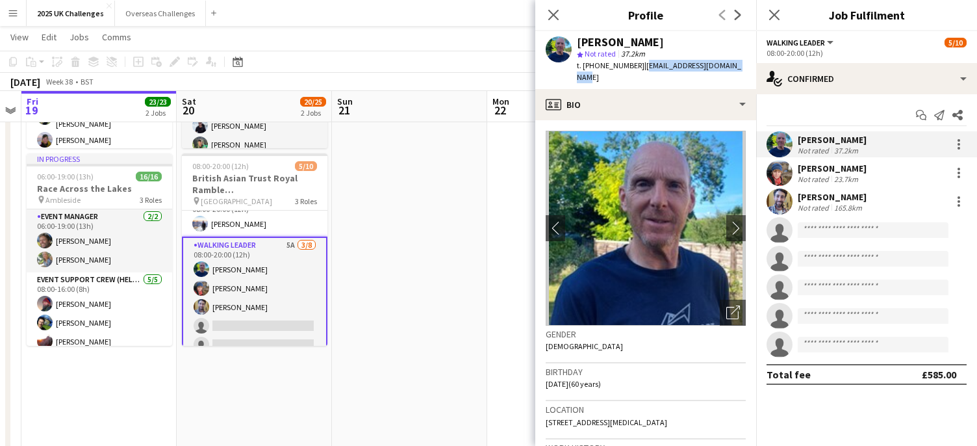
drag, startPoint x: 638, startPoint y: 64, endPoint x: 728, endPoint y: 64, distance: 90.3
click at [728, 64] on div "[PERSON_NAME] star Not rated 37.2km t. [PHONE_NUMBER] | [PERSON_NAME][EMAIL_ADD…" at bounding box center [645, 60] width 221 height 58
click at [820, 172] on div "[PERSON_NAME]" at bounding box center [831, 168] width 69 height 12
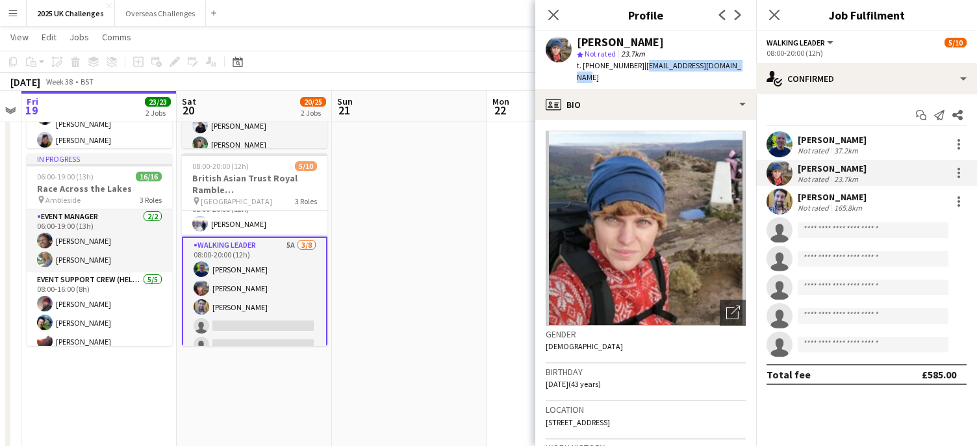
drag, startPoint x: 638, startPoint y: 66, endPoint x: 743, endPoint y: 66, distance: 104.6
click at [743, 66] on app-profile-header "[PERSON_NAME] star Not rated 23.7km t. [PHONE_NUMBER] | [EMAIL_ADDRESS][DOMAIN_…" at bounding box center [645, 60] width 221 height 58
click at [829, 203] on div "Not rated" at bounding box center [814, 208] width 34 height 10
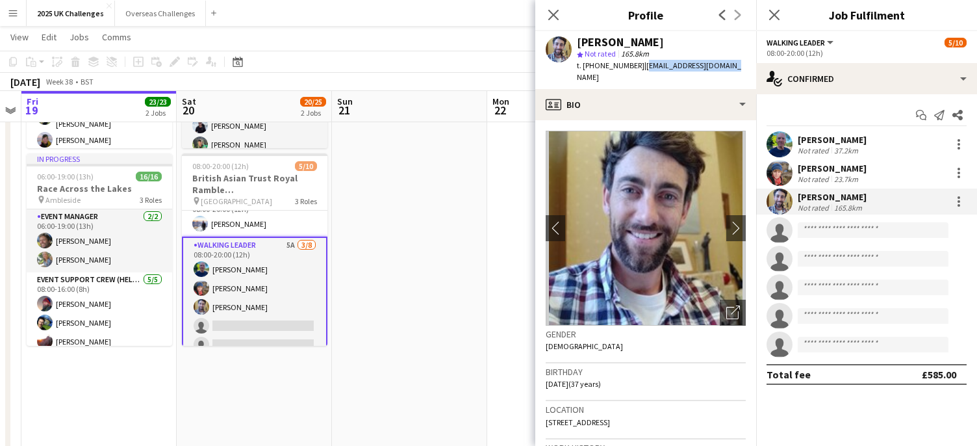
drag, startPoint x: 637, startPoint y: 66, endPoint x: 744, endPoint y: 66, distance: 107.2
click at [744, 66] on app-profile-header "[PERSON_NAME] star Not rated 165.8km t. [PHONE_NUMBER] | [EMAIL_ADDRESS][DOMAIN…" at bounding box center [645, 60] width 221 height 58
click at [726, 221] on app-icon "chevron-right" at bounding box center [736, 228] width 20 height 14
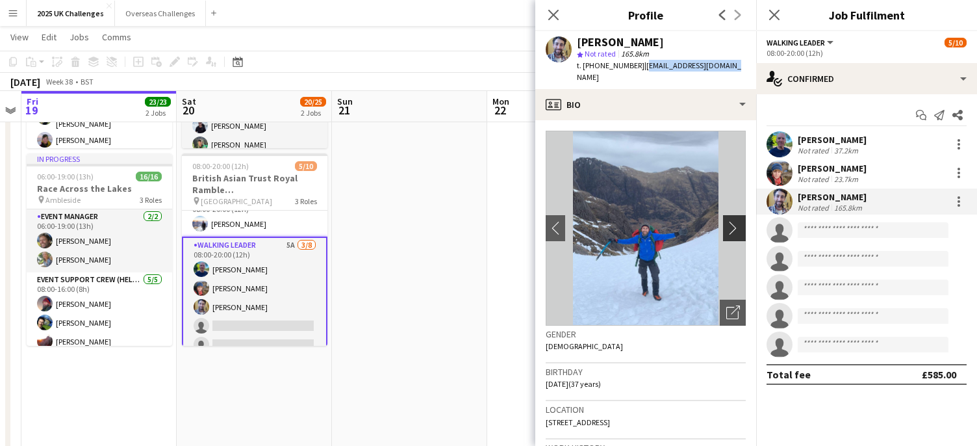
click at [726, 221] on app-icon "chevron-right" at bounding box center [736, 228] width 20 height 14
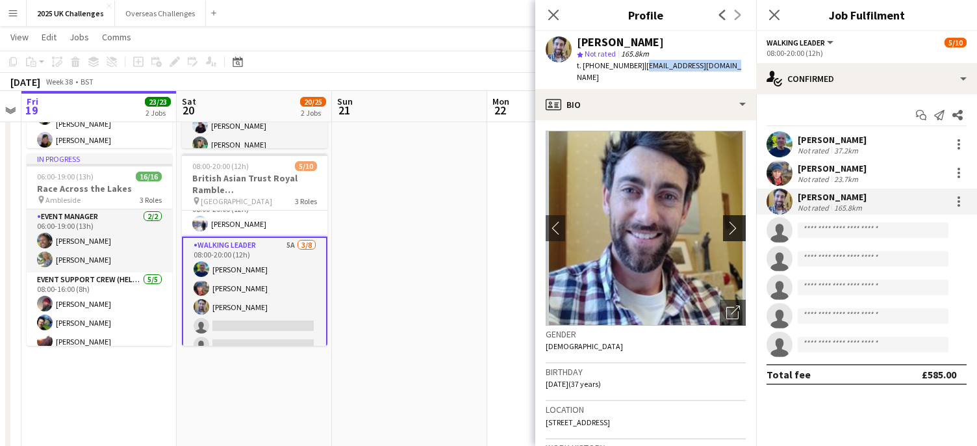
click at [726, 221] on app-icon "chevron-right" at bounding box center [736, 228] width 20 height 14
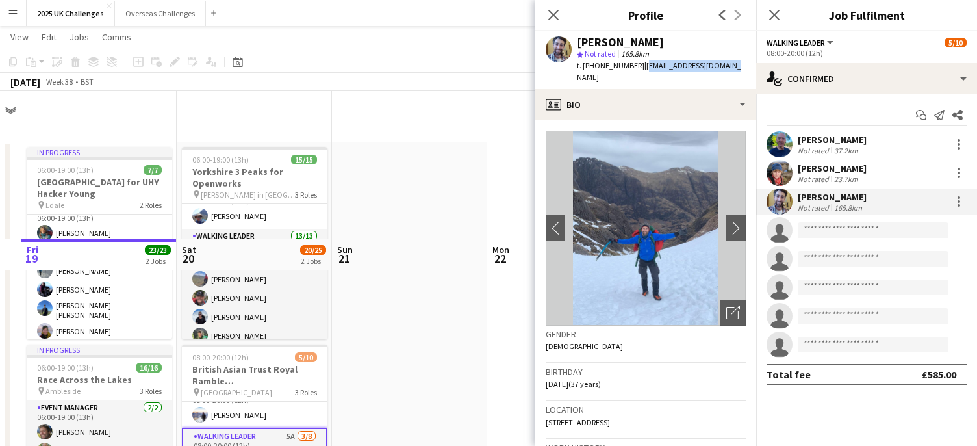
scroll to position [0, 0]
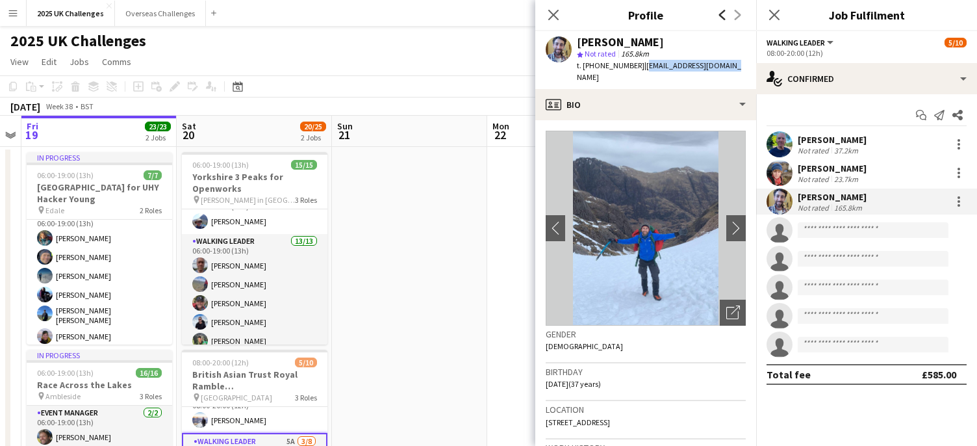
click at [718, 14] on icon "Previous" at bounding box center [722, 15] width 10 height 10
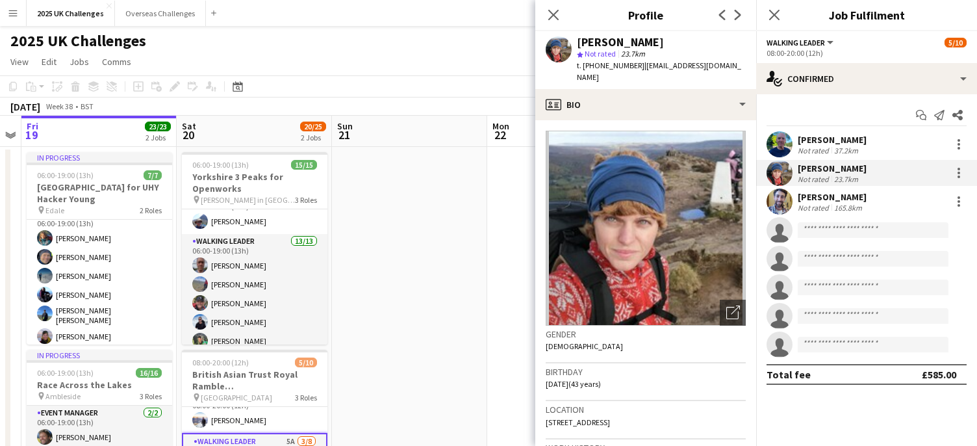
click at [460, 144] on app-board-header-date "Sun 21" at bounding box center [409, 131] width 155 height 31
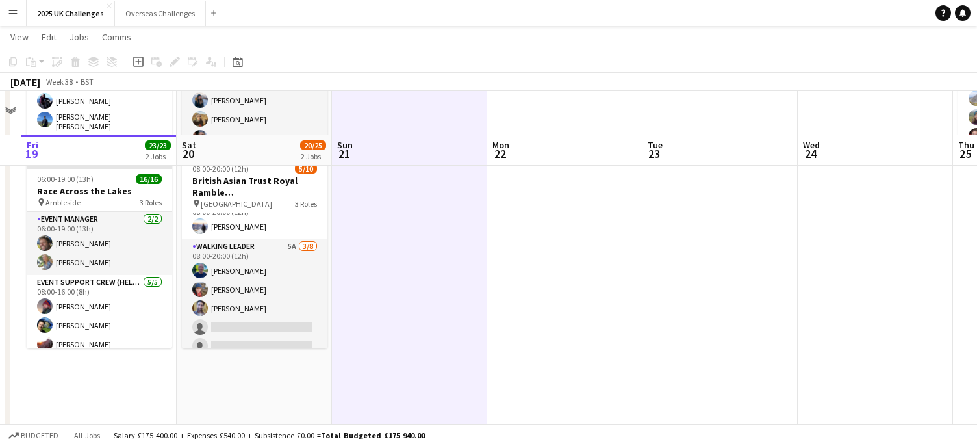
scroll to position [260, 0]
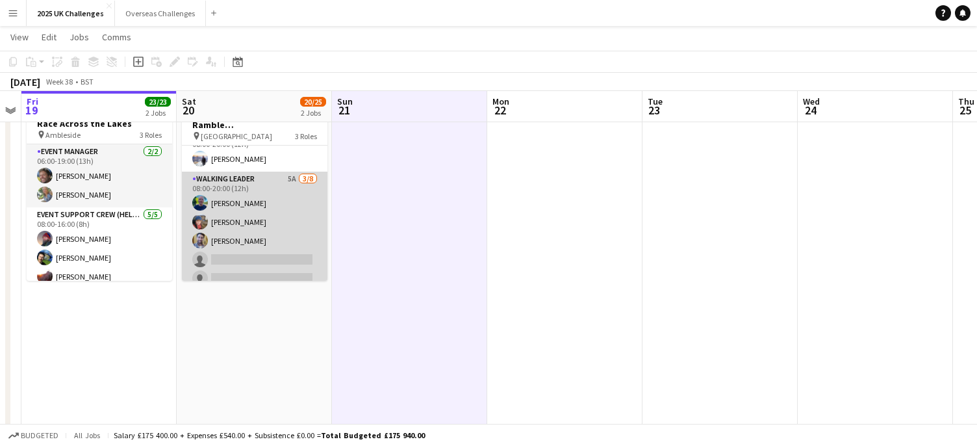
click at [254, 192] on app-card-role "Walking Leader 5A [DATE] 08:00-20:00 (12h) [PERSON_NAME] [PERSON_NAME] [PERSON_…" at bounding box center [254, 259] width 145 height 176
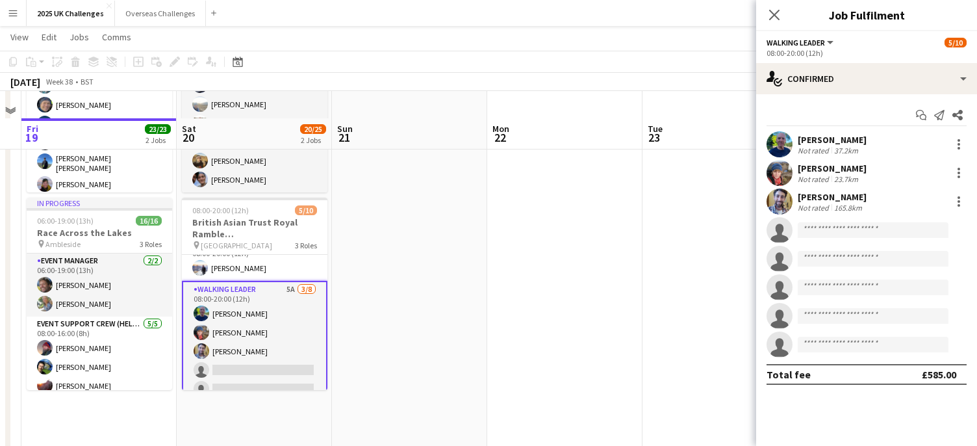
scroll to position [195, 0]
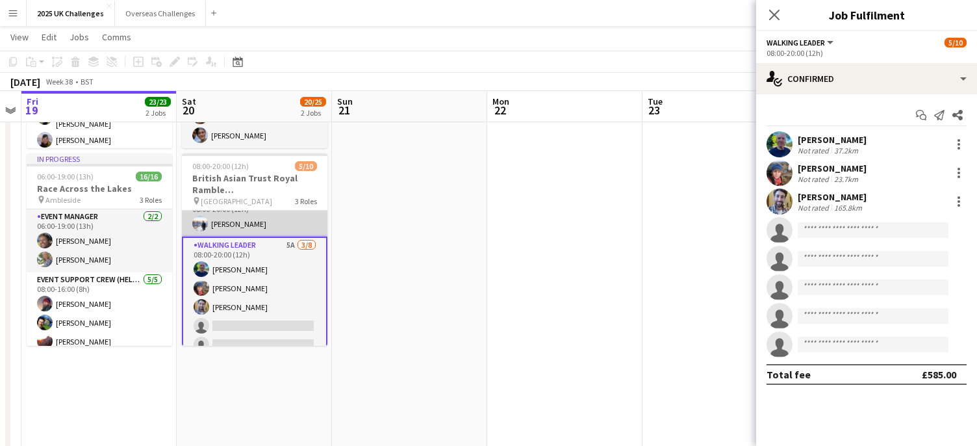
click at [242, 221] on app-card-role "Advanced Event Manager [DATE] 08:00-20:00 (12h) [PERSON_NAME]" at bounding box center [254, 214] width 145 height 44
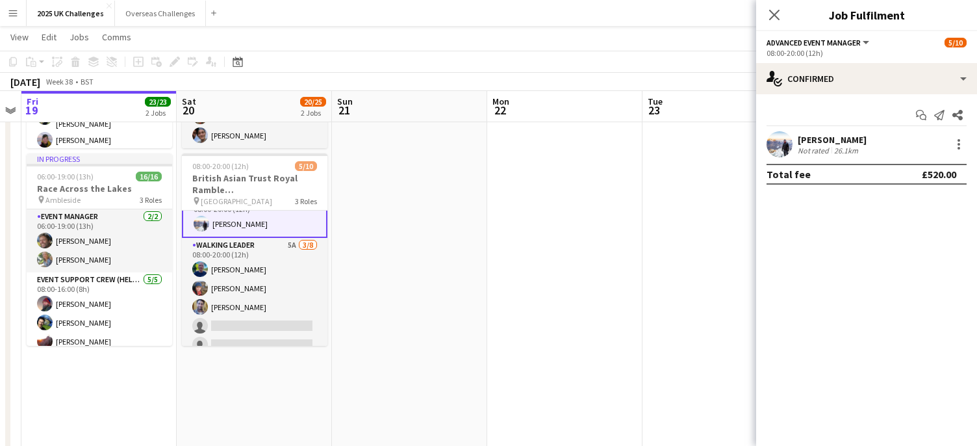
scroll to position [0, 0]
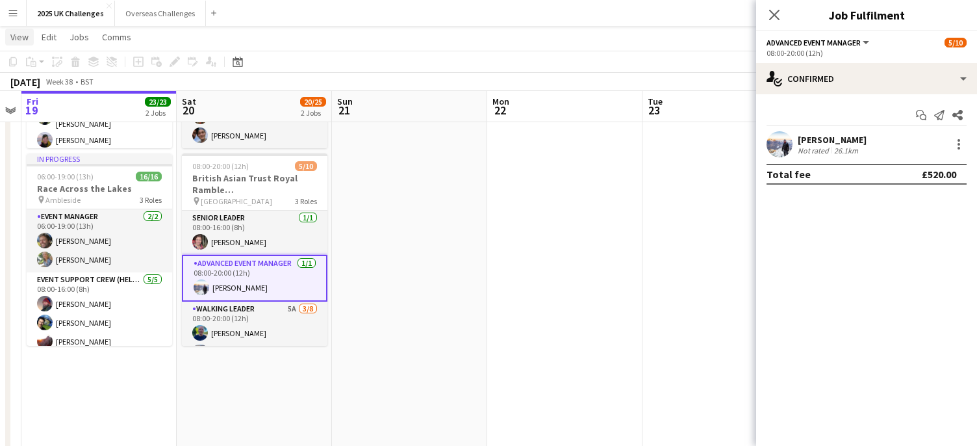
click at [27, 36] on span "View" at bounding box center [19, 37] width 18 height 12
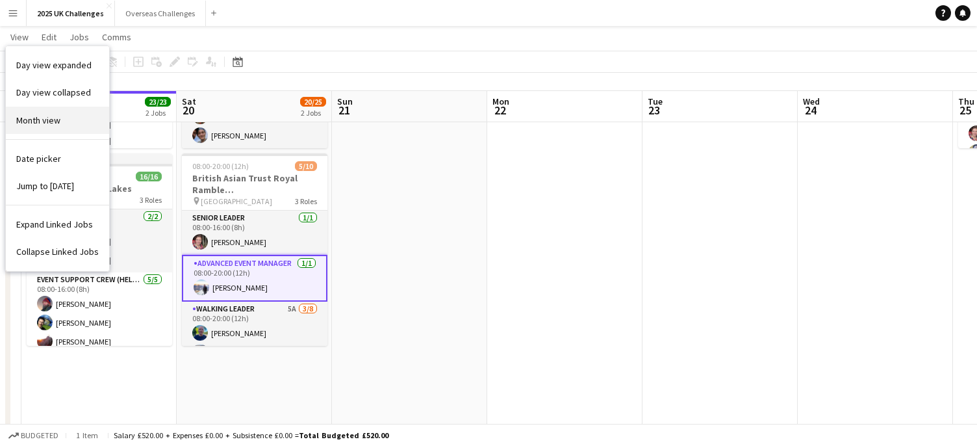
click at [53, 116] on span "Month view" at bounding box center [38, 120] width 44 height 12
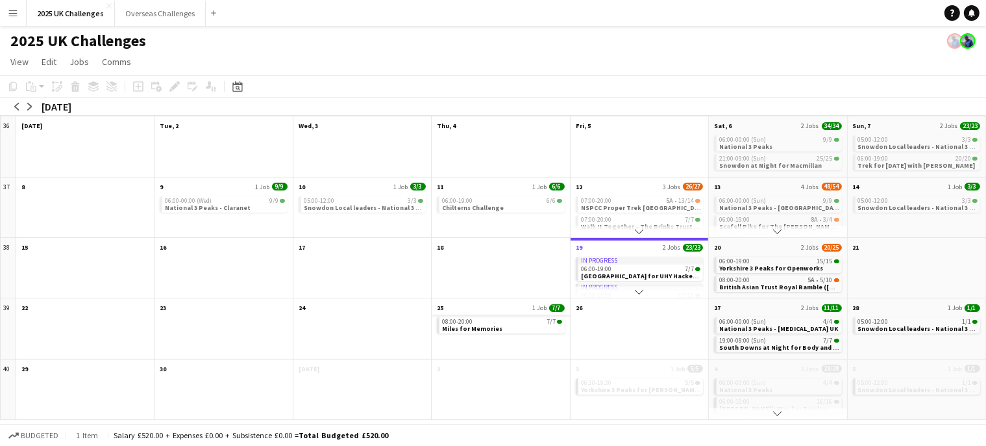
click at [479, 308] on app-month-view-date-header "25 1 Job 7/7" at bounding box center [501, 306] width 138 height 16
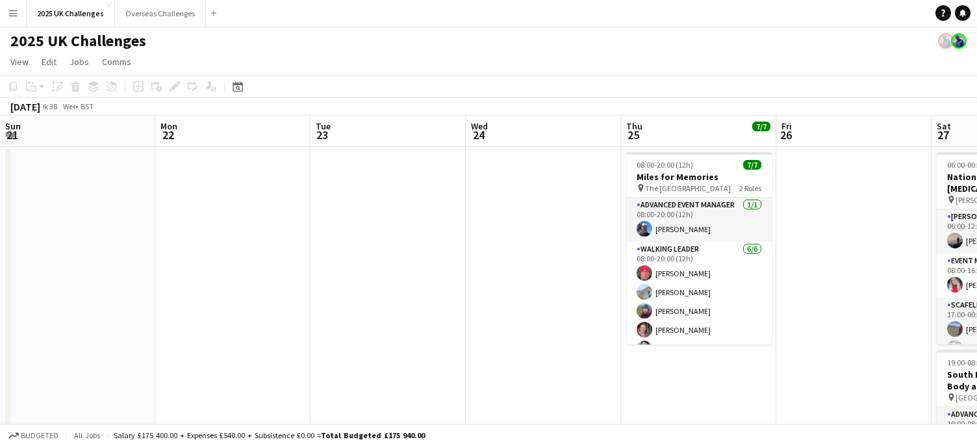
scroll to position [0, 447]
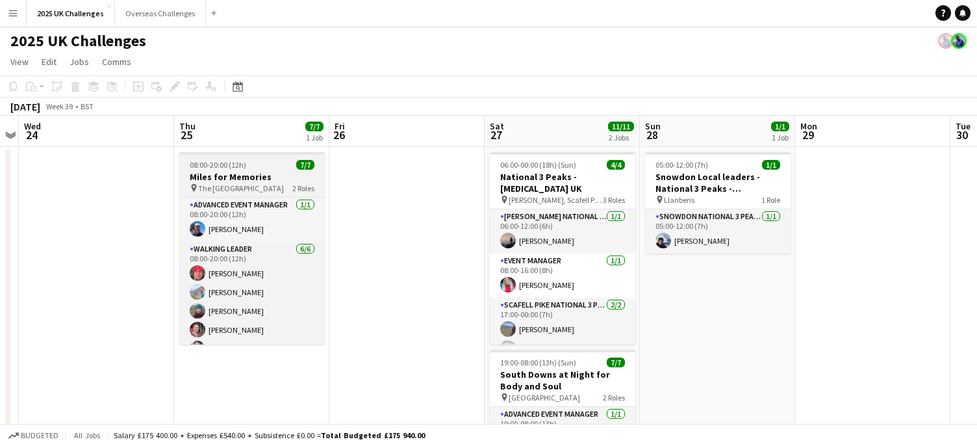
click at [265, 158] on app-job-card "08:00-20:00 (12h) 7/7 Miles for Memories pin The Minster Building 2 Roles Advan…" at bounding box center [251, 248] width 145 height 192
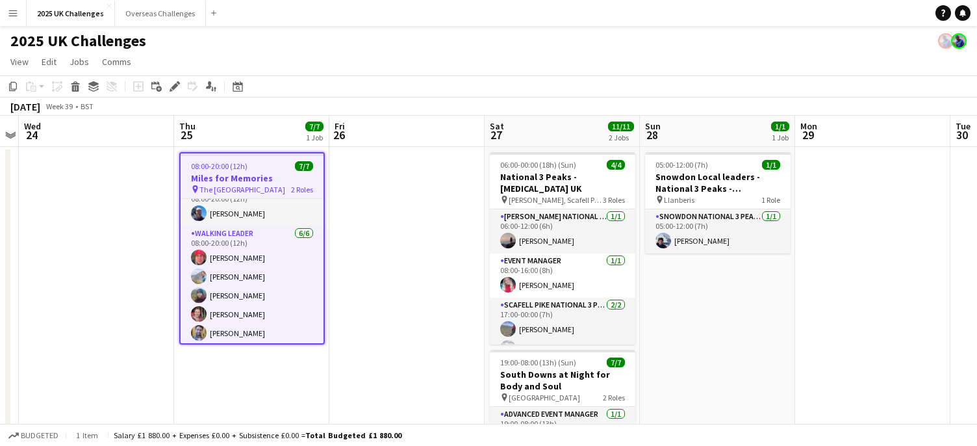
scroll to position [0, 0]
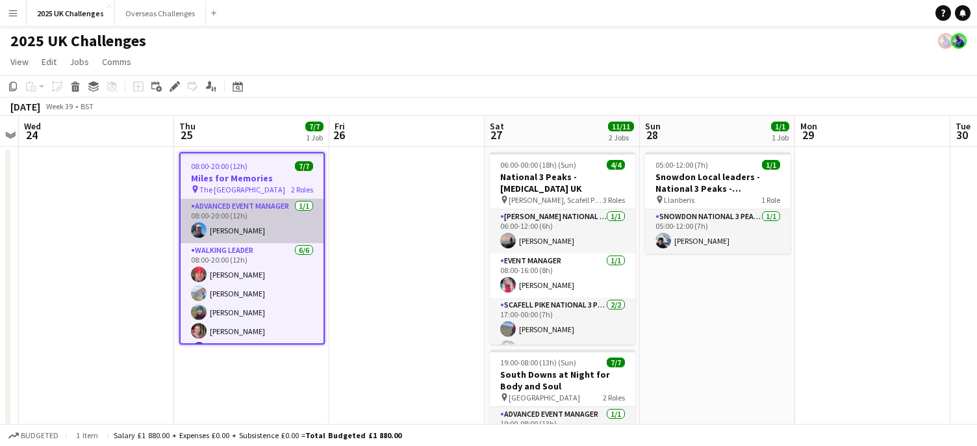
click at [240, 221] on app-card-role "Advanced Event Manager [DATE] 08:00-20:00 (12h) [PERSON_NAME]" at bounding box center [252, 221] width 143 height 44
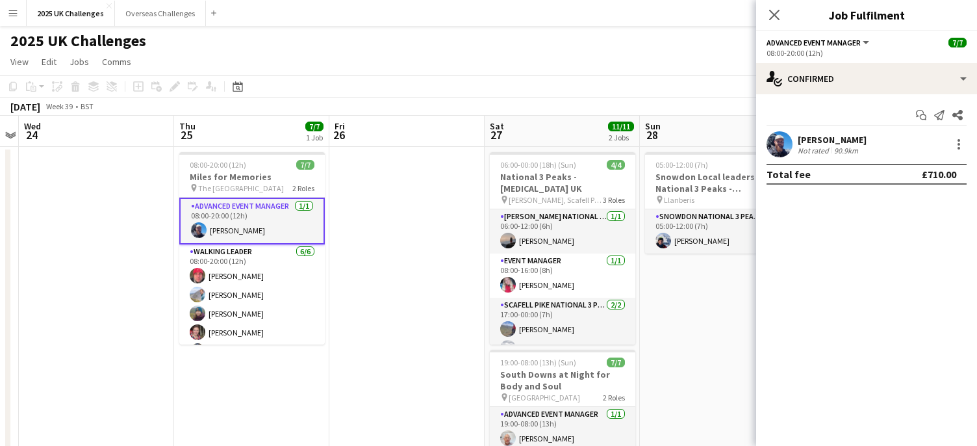
click at [840, 134] on div "[PERSON_NAME]" at bounding box center [831, 140] width 69 height 12
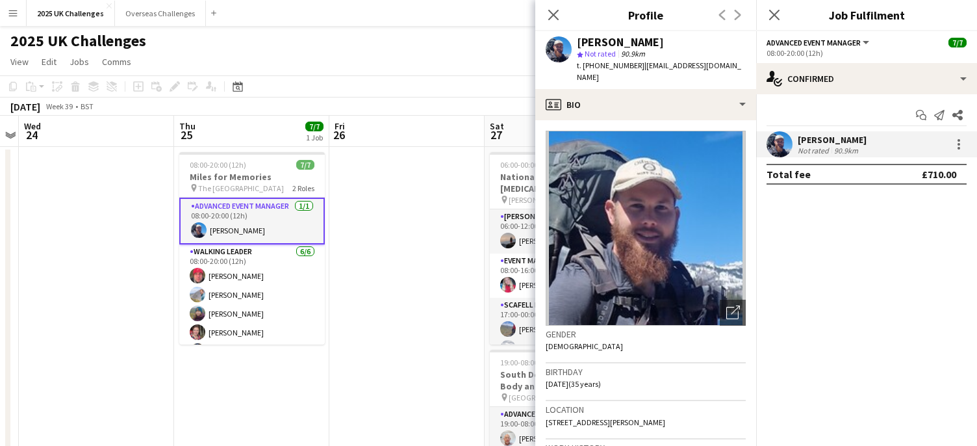
drag, startPoint x: 642, startPoint y: 67, endPoint x: 655, endPoint y: 72, distance: 14.0
click at [655, 72] on div "t. [PHONE_NUMBER] | [EMAIL_ADDRESS][DOMAIN_NAME]" at bounding box center [661, 71] width 169 height 23
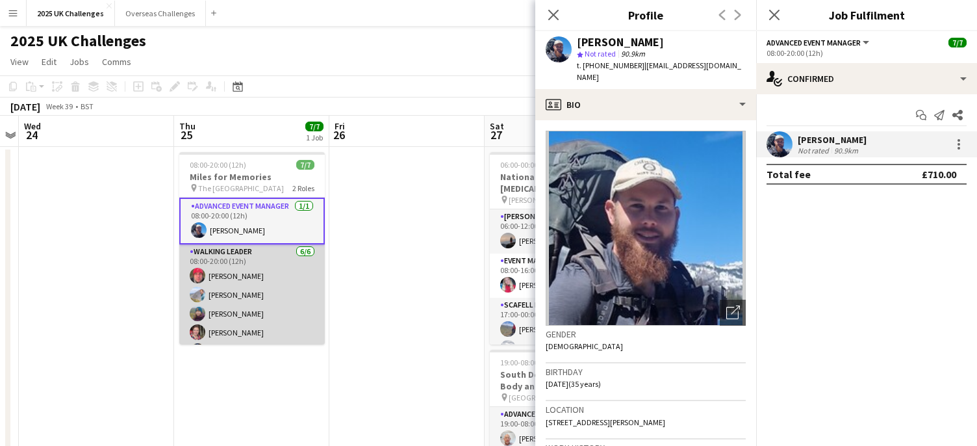
click at [221, 263] on app-card-role "Walking Leader [DATE] 08:00-20:00 (12h) [PERSON_NAME] [PERSON_NAME] [PERSON_NAM…" at bounding box center [251, 313] width 145 height 138
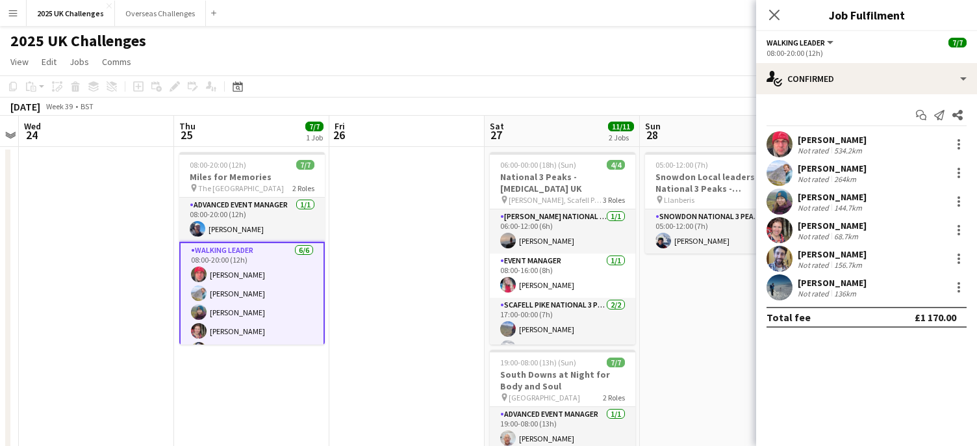
click at [831, 128] on div "Start chat Send notification Share [PERSON_NAME] Not rated 534.2km [PERSON_NAME…" at bounding box center [866, 216] width 221 height 244
click at [834, 135] on div "[PERSON_NAME]" at bounding box center [831, 140] width 69 height 12
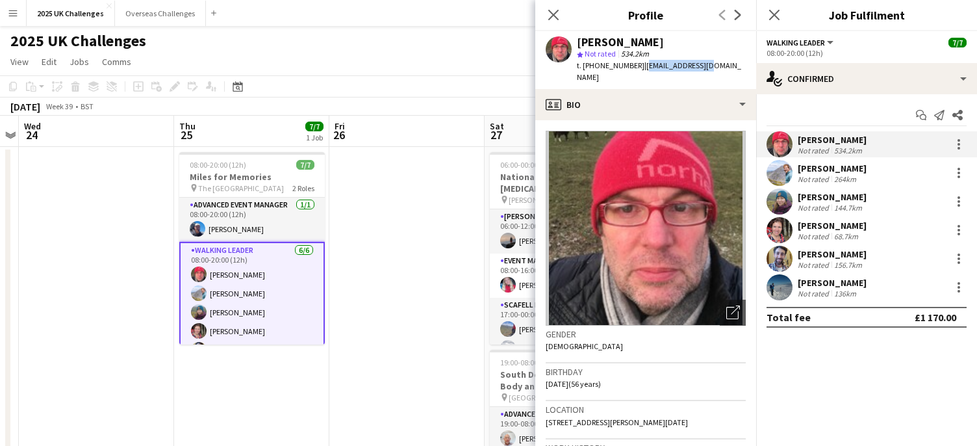
drag, startPoint x: 649, startPoint y: 65, endPoint x: 722, endPoint y: 65, distance: 72.7
click at [722, 65] on app-profile-header "[PERSON_NAME] star Not rated 534.2km t. [PHONE_NUMBER] | [EMAIL_ADDRESS][DOMAIN…" at bounding box center [645, 60] width 221 height 58
click at [812, 169] on div "[PERSON_NAME]" at bounding box center [831, 168] width 69 height 12
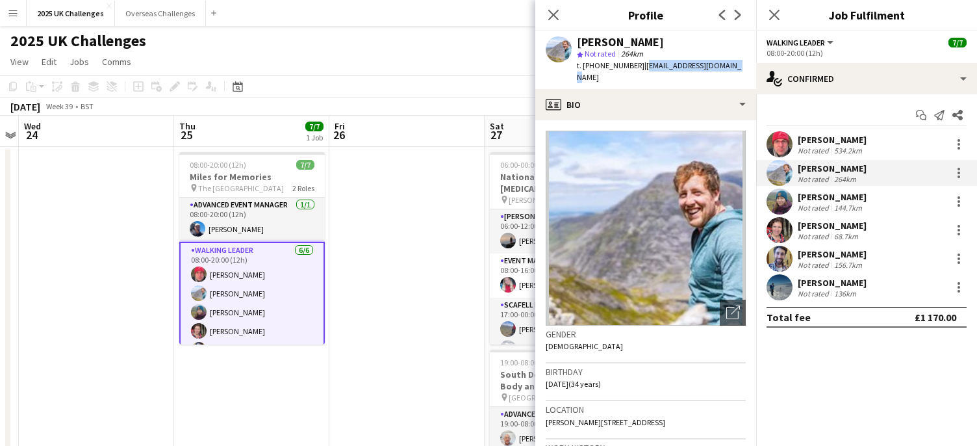
drag, startPoint x: 638, startPoint y: 66, endPoint x: 734, endPoint y: 66, distance: 96.1
click at [734, 66] on app-profile-header "[PERSON_NAME] star Not rated 264km t. [PHONE_NUMBER] | [EMAIL_ADDRESS][DOMAIN_N…" at bounding box center [645, 60] width 221 height 58
click at [828, 203] on div "Not rated" at bounding box center [814, 208] width 34 height 10
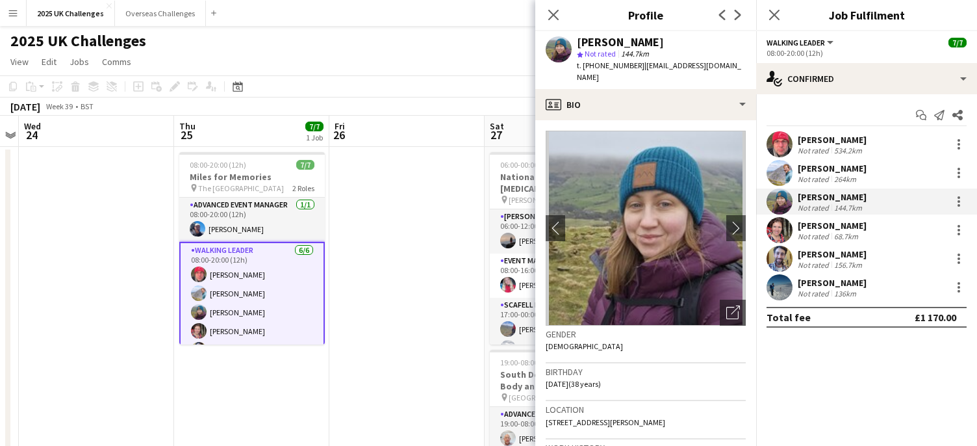
drag, startPoint x: 638, startPoint y: 67, endPoint x: 749, endPoint y: 75, distance: 111.4
click at [749, 75] on div "[PERSON_NAME] star Not rated 144.7km t. [PHONE_NUMBER] | [EMAIL_ADDRESS][DOMAIN…" at bounding box center [645, 60] width 221 height 58
click at [827, 218] on div "[PERSON_NAME] Not rated 68.7km" at bounding box center [866, 230] width 221 height 26
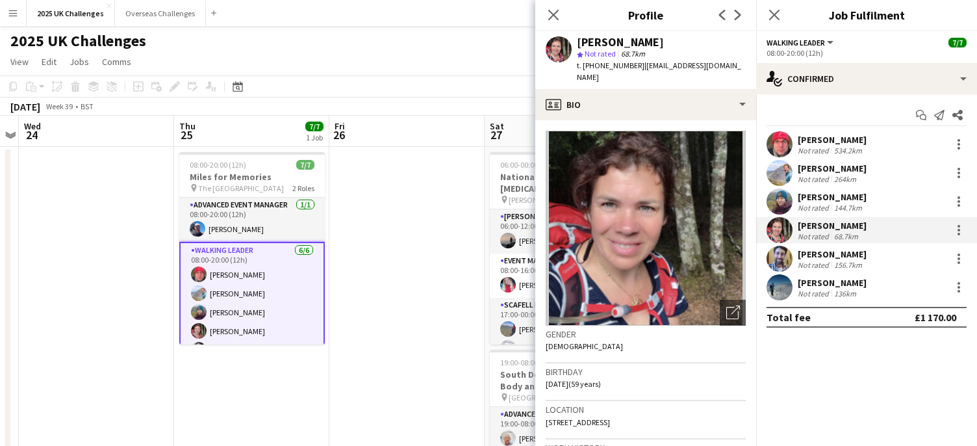
drag, startPoint x: 636, startPoint y: 65, endPoint x: 738, endPoint y: 73, distance: 101.7
click at [738, 73] on app-profile-header "[PERSON_NAME] star Not rated 68.7km t. [PHONE_NUMBER] | [EMAIL_ADDRESS][DOMAIN_…" at bounding box center [645, 60] width 221 height 58
click at [633, 66] on span "t. [PHONE_NUMBER]" at bounding box center [611, 65] width 68 height 10
drag, startPoint x: 638, startPoint y: 66, endPoint x: 740, endPoint y: 66, distance: 101.3
click at [740, 66] on app-profile-header "[PERSON_NAME] star Not rated 68.7km t. [PHONE_NUMBER] | [EMAIL_ADDRESS][DOMAIN_…" at bounding box center [645, 60] width 221 height 58
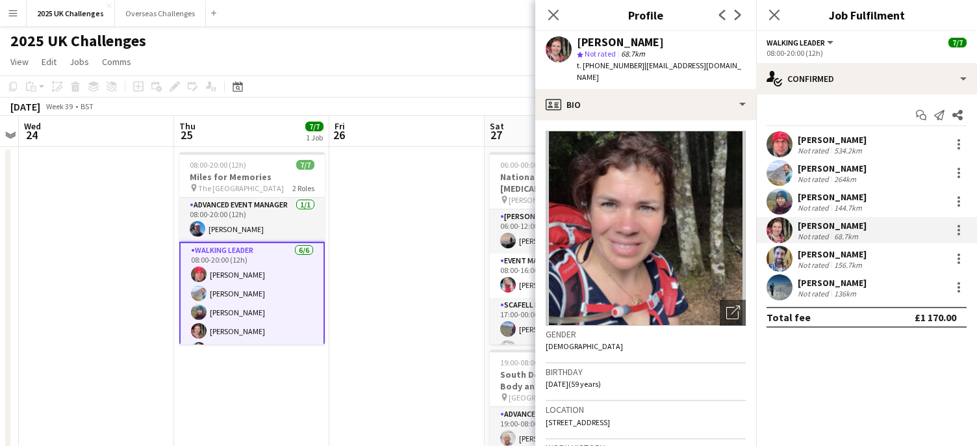
click at [821, 258] on div "[PERSON_NAME]" at bounding box center [831, 254] width 69 height 12
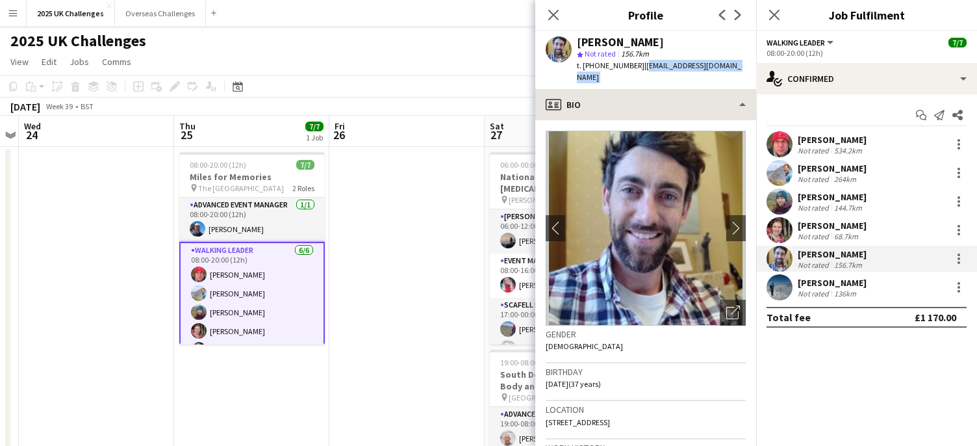
drag, startPoint x: 638, startPoint y: 68, endPoint x: 730, endPoint y: 78, distance: 92.2
click at [730, 78] on app-crew-profile "Close pop-in Profile Previous Next [PERSON_NAME] star Not rated 156.7km t. [PHO…" at bounding box center [645, 223] width 221 height 446
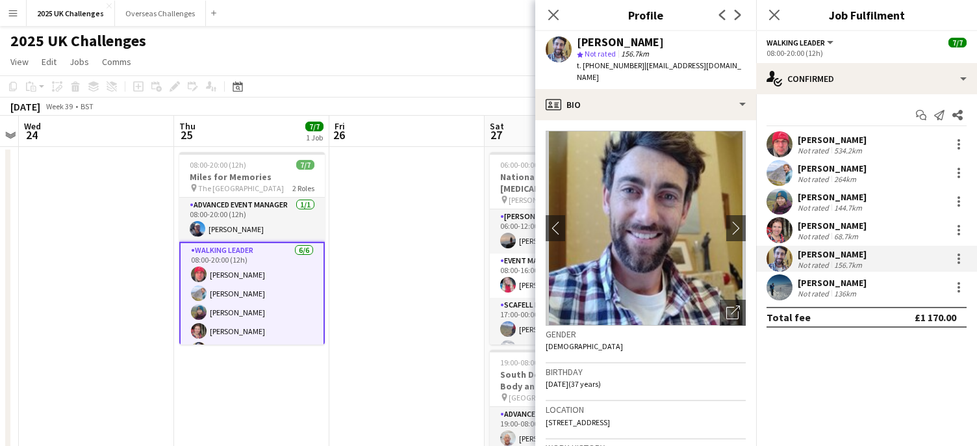
click at [833, 274] on div "[PERSON_NAME] Not rated 136km" at bounding box center [866, 287] width 221 height 26
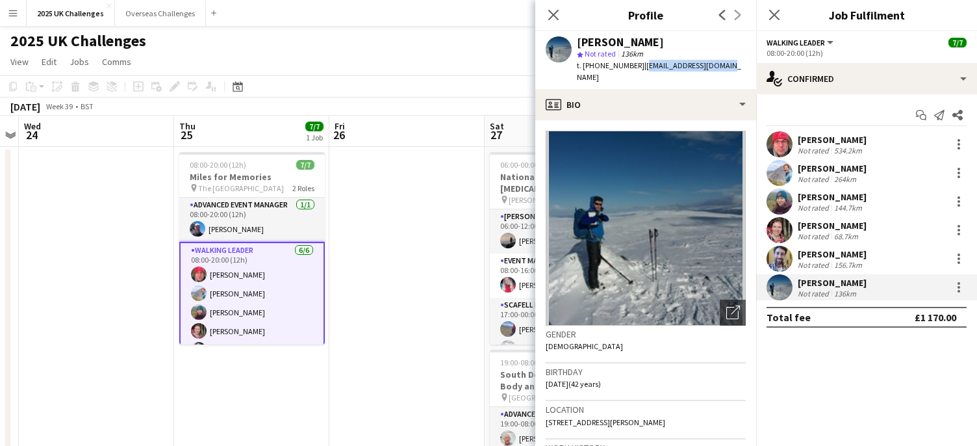
drag, startPoint x: 638, startPoint y: 66, endPoint x: 717, endPoint y: 65, distance: 78.6
click at [717, 65] on div "[PERSON_NAME] star Not rated 136km t. [PHONE_NUMBER] | [EMAIL_ADDRESS][DOMAIN_N…" at bounding box center [645, 60] width 221 height 58
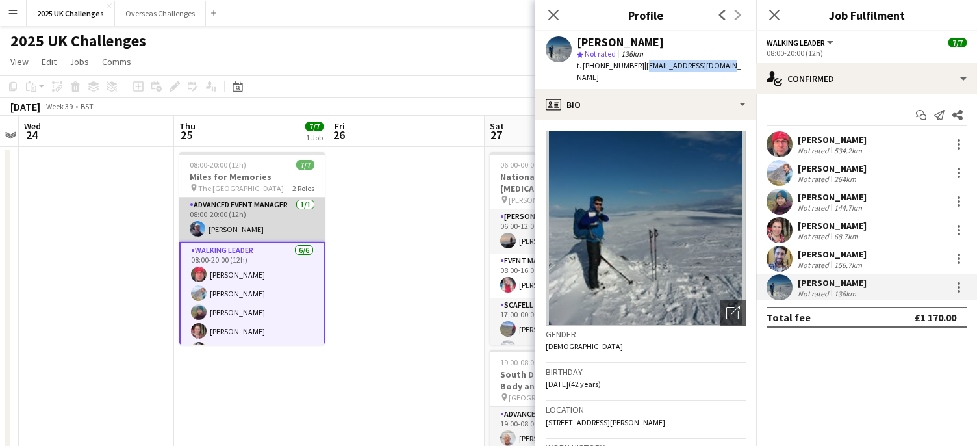
click at [250, 232] on app-card-role "Advanced Event Manager [DATE] 08:00-20:00 (12h) [PERSON_NAME]" at bounding box center [251, 219] width 145 height 44
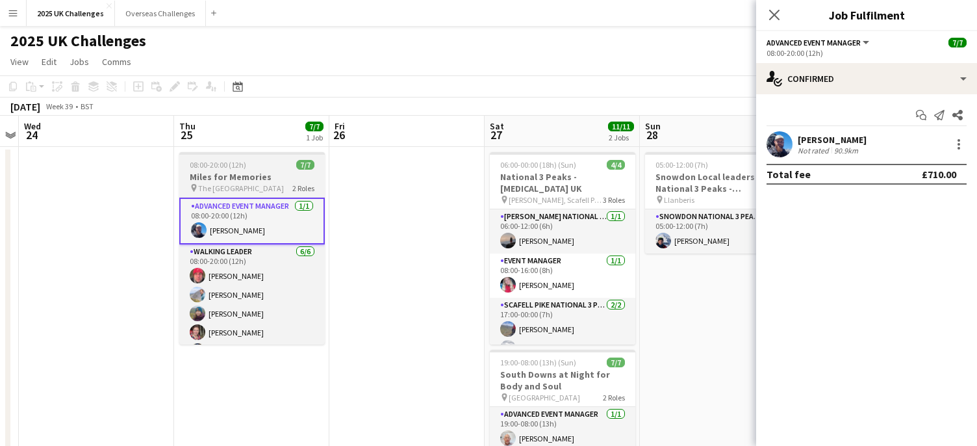
click at [243, 169] on app-job-card "08:00-20:00 (12h) 7/7 Miles for Memories pin The Minster Building 2 Roles Advan…" at bounding box center [251, 248] width 145 height 192
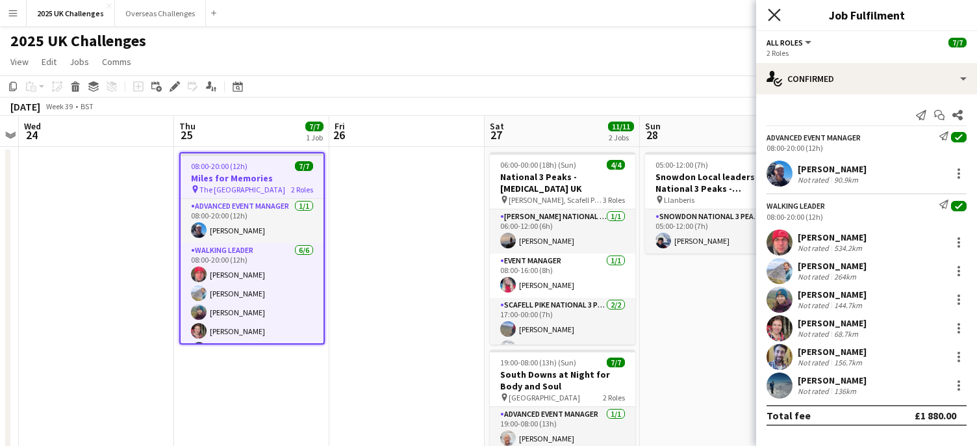
click at [777, 18] on icon at bounding box center [774, 14] width 12 height 12
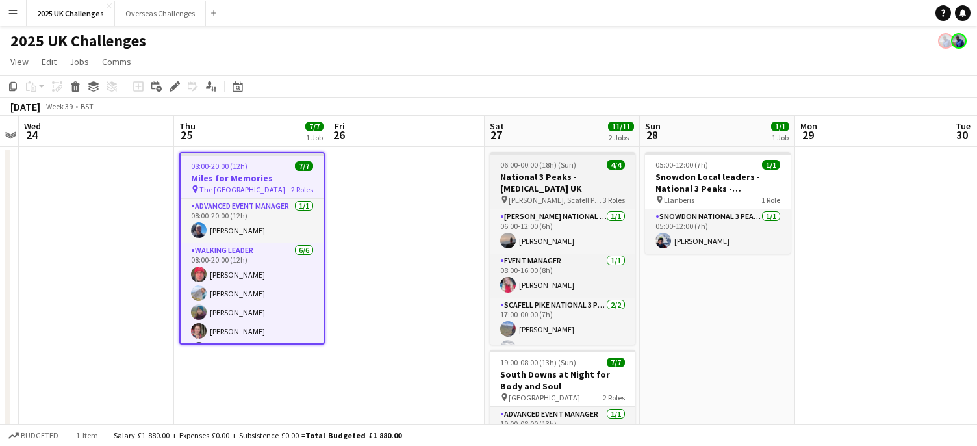
click at [573, 180] on h3 "National 3 Peaks - [MEDICAL_DATA] UK" at bounding box center [562, 182] width 145 height 23
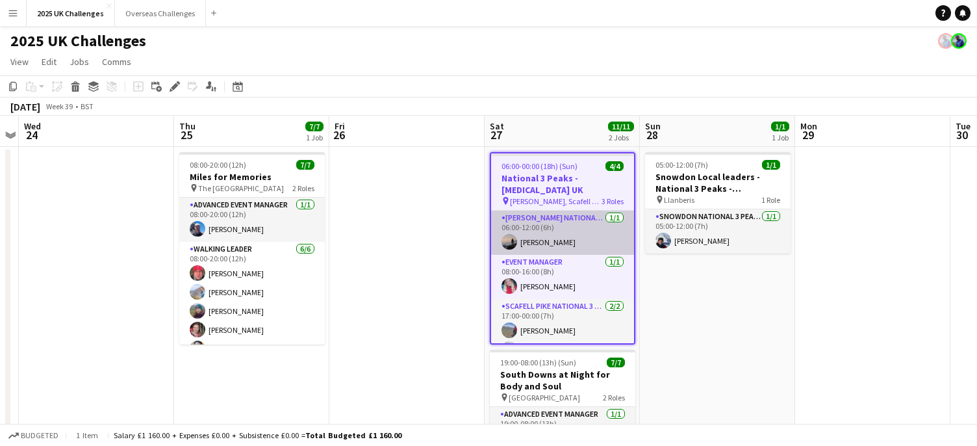
click at [557, 217] on app-card-role "[PERSON_NAME] National 3 Peaks Walking Leader [DATE] 06:00-12:00 (6h) [PERSON_N…" at bounding box center [562, 232] width 143 height 44
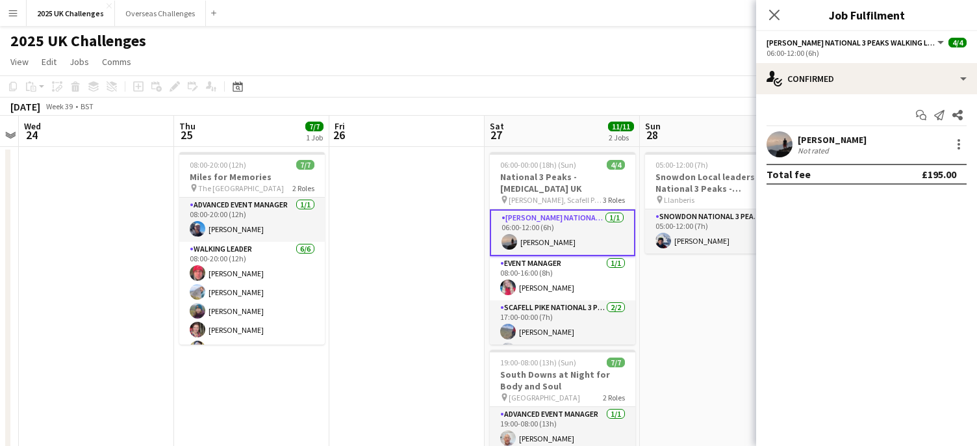
click at [840, 137] on div "[PERSON_NAME] Not rated" at bounding box center [866, 144] width 221 height 26
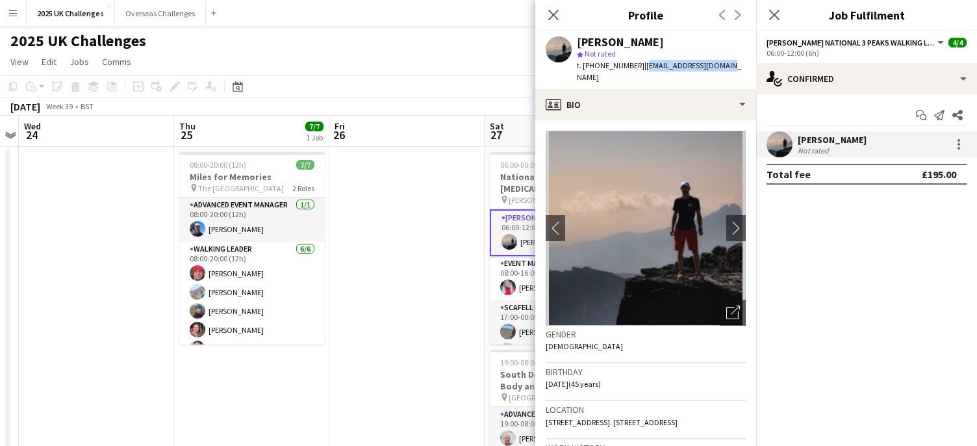
drag, startPoint x: 640, startPoint y: 69, endPoint x: 723, endPoint y: 68, distance: 82.5
click at [723, 68] on div "[PERSON_NAME] star Not rated t. [PHONE_NUMBER] | [EMAIL_ADDRESS][DOMAIN_NAME]" at bounding box center [645, 60] width 221 height 58
click at [553, 16] on icon at bounding box center [553, 14] width 12 height 12
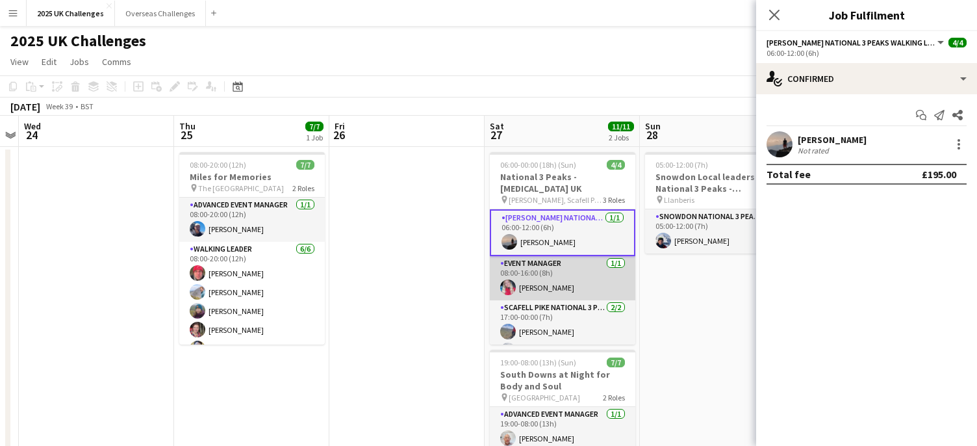
click at [575, 266] on app-card-role "Event Manager [DATE] 08:00-16:00 (8h) [PERSON_NAME]" at bounding box center [562, 278] width 145 height 44
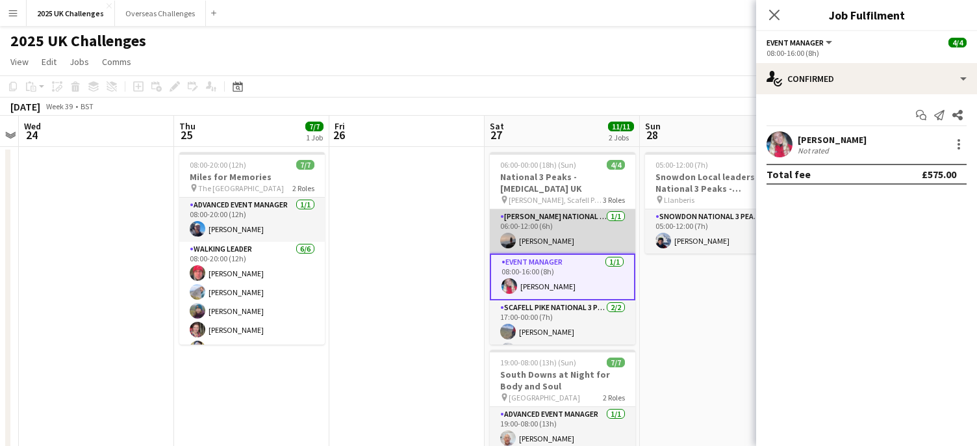
click at [560, 212] on app-card-role "[PERSON_NAME] National 3 Peaks Walking Leader [DATE] 06:00-12:00 (6h) [PERSON_N…" at bounding box center [562, 231] width 145 height 44
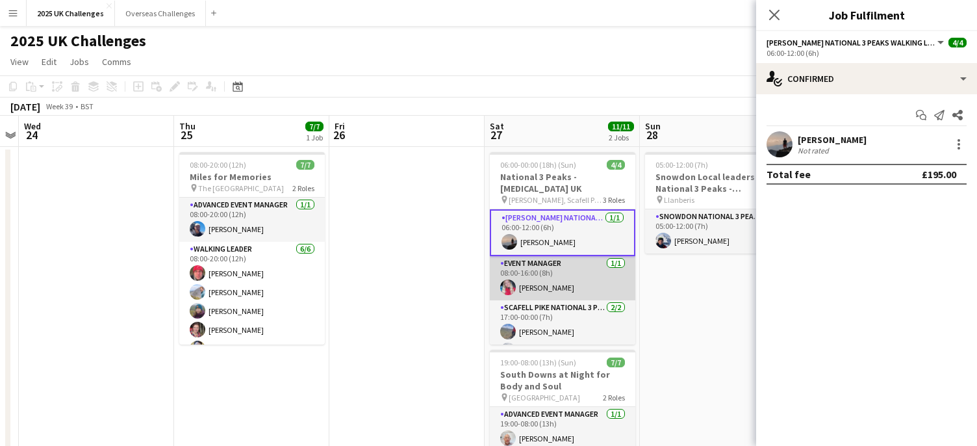
click at [541, 261] on app-card-role "Event Manager [DATE] 08:00-16:00 (8h) [PERSON_NAME]" at bounding box center [562, 278] width 145 height 44
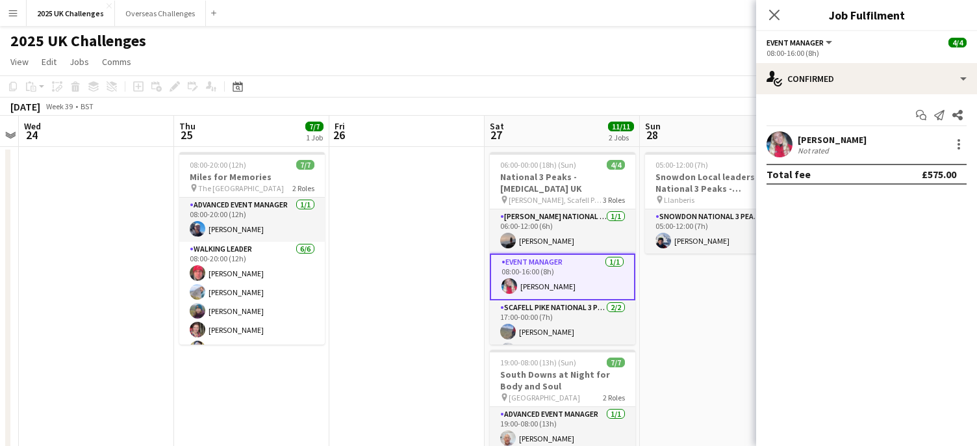
click at [831, 137] on div "[PERSON_NAME]" at bounding box center [831, 140] width 69 height 12
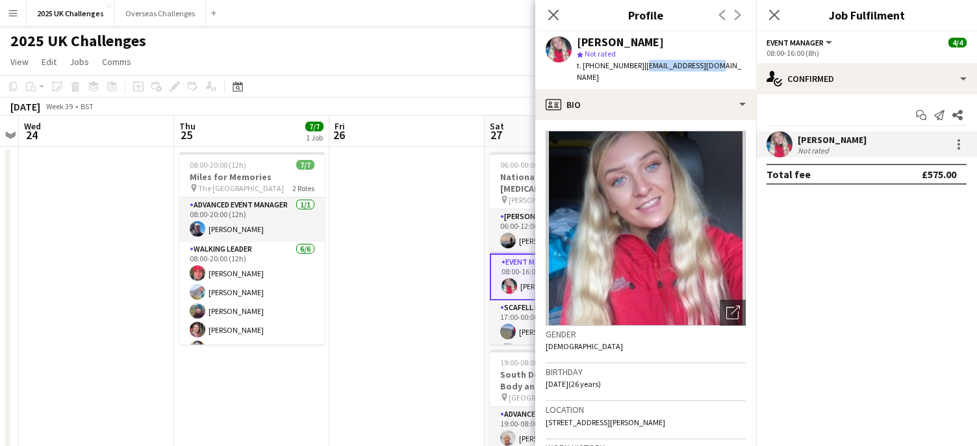
drag, startPoint x: 642, startPoint y: 64, endPoint x: 710, endPoint y: 64, distance: 67.5
click at [710, 64] on div "[PERSON_NAME] star Not rated t. [PHONE_NUMBER] | [EMAIL_ADDRESS][DOMAIN_NAME]" at bounding box center [645, 60] width 221 height 58
click at [555, 19] on icon "Close pop-in" at bounding box center [553, 14] width 12 height 12
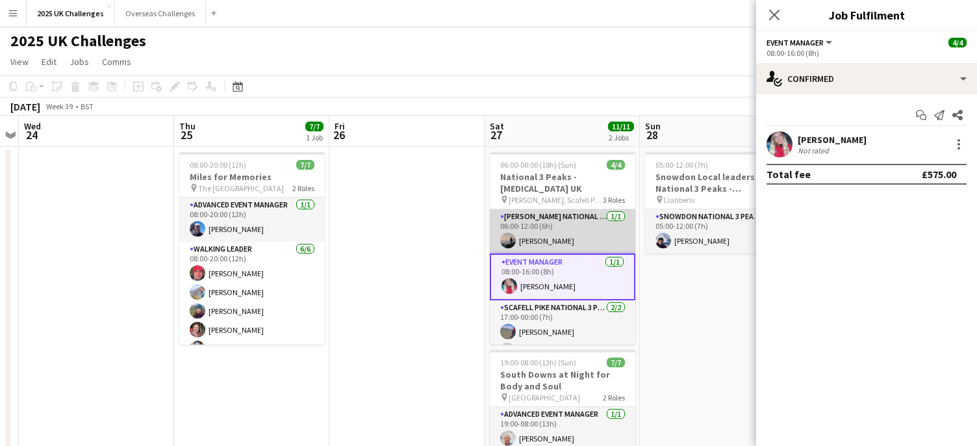
click at [571, 218] on app-card-role "[PERSON_NAME] National 3 Peaks Walking Leader [DATE] 06:00-12:00 (6h) [PERSON_N…" at bounding box center [562, 231] width 145 height 44
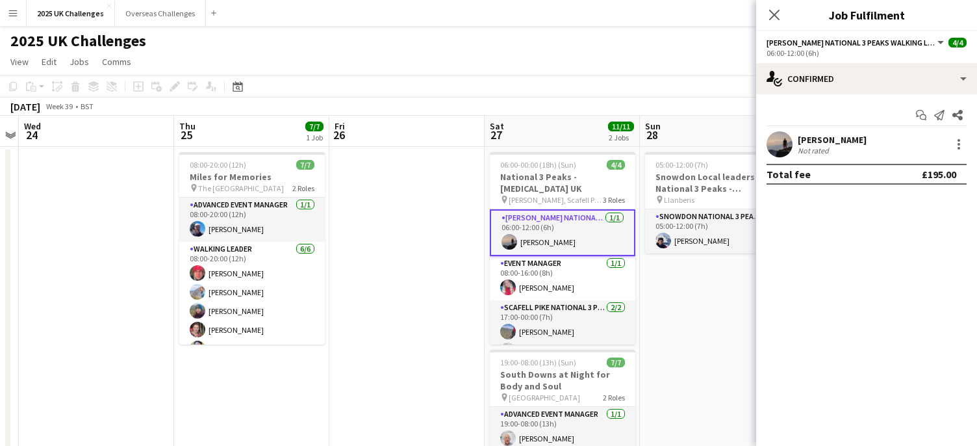
click at [824, 141] on div "[PERSON_NAME]" at bounding box center [831, 140] width 69 height 12
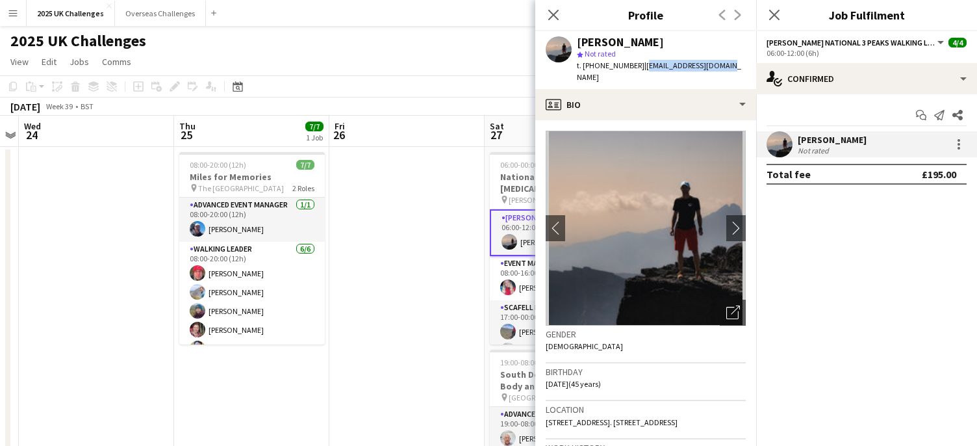
drag, startPoint x: 639, startPoint y: 66, endPoint x: 724, endPoint y: 66, distance: 85.1
click at [724, 66] on div "[PERSON_NAME] star Not rated t. [PHONE_NUMBER] | [EMAIL_ADDRESS][DOMAIN_NAME]" at bounding box center [645, 60] width 221 height 58
click at [776, 16] on icon at bounding box center [774, 14] width 12 height 12
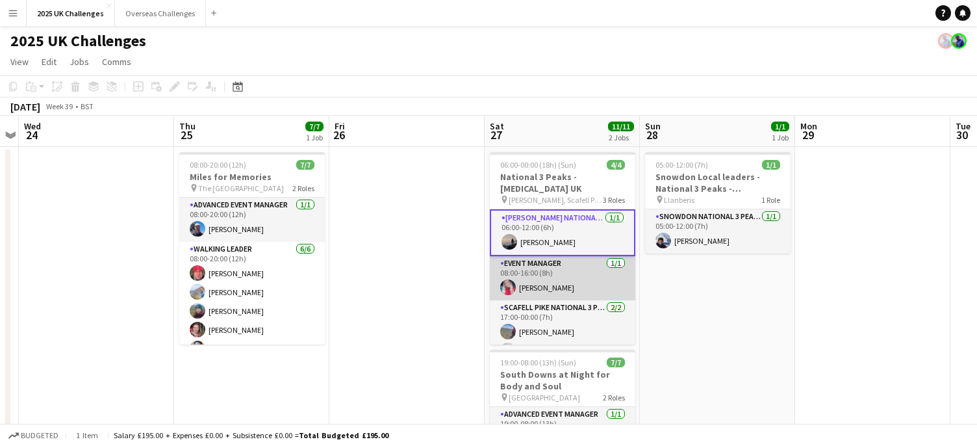
scroll to position [18, 0]
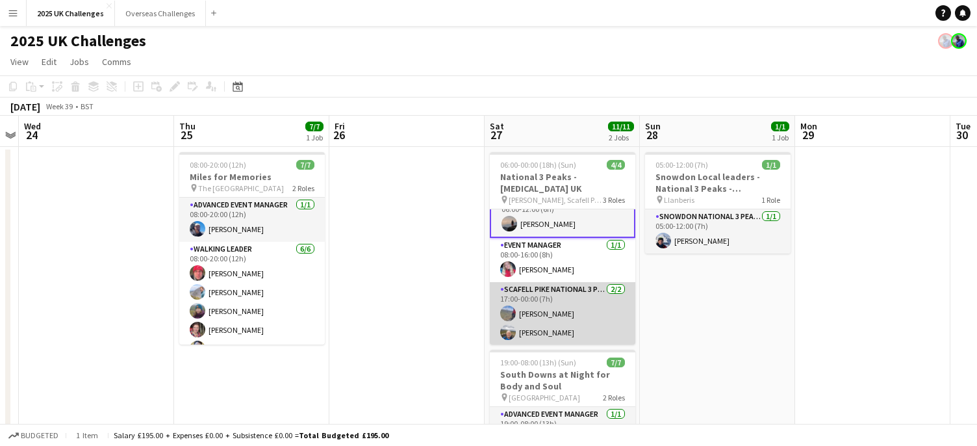
click at [542, 290] on app-card-role "Scafell Pike National 3 Peaks Walking Leader [DATE] 17:00-00:00 (7h) [PERSON_NA…" at bounding box center [562, 313] width 145 height 63
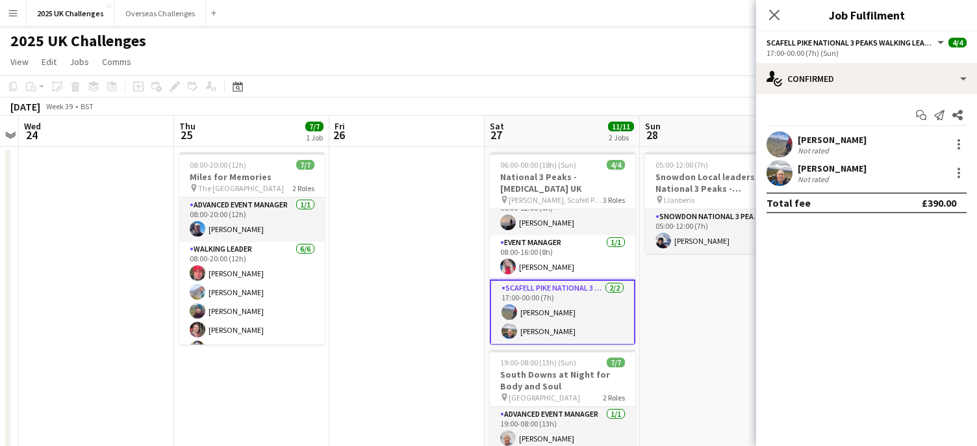
scroll to position [17, 0]
drag, startPoint x: 816, startPoint y: 138, endPoint x: 865, endPoint y: 105, distance: 59.4
click at [816, 137] on div "[PERSON_NAME]" at bounding box center [831, 140] width 69 height 12
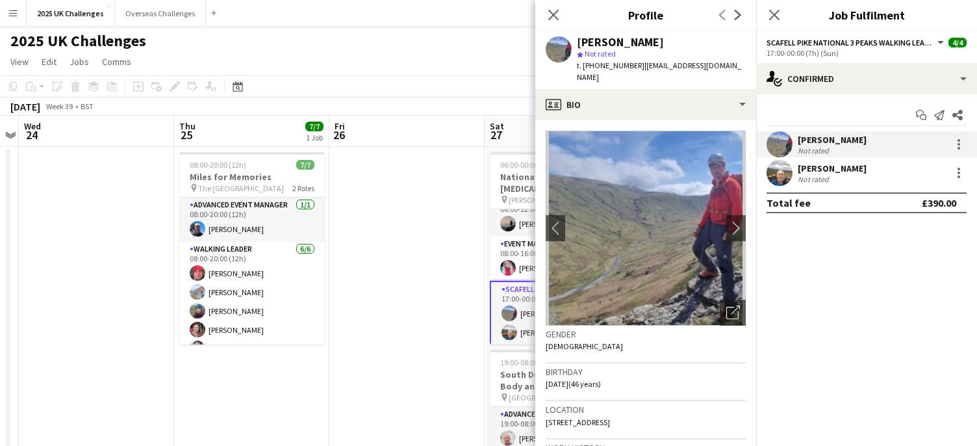
drag, startPoint x: 639, startPoint y: 66, endPoint x: 751, endPoint y: 66, distance: 112.3
click at [751, 66] on div "[PERSON_NAME] star Not rated t. [PHONE_NUMBER] | [EMAIL_ADDRESS][DOMAIN_NAME]" at bounding box center [645, 60] width 221 height 58
click at [520, 333] on app-card-role "Scafell Pike National 3 Peaks Walking Leader [DATE] 17:00-00:00 (7h) [PERSON_NA…" at bounding box center [562, 314] width 145 height 66
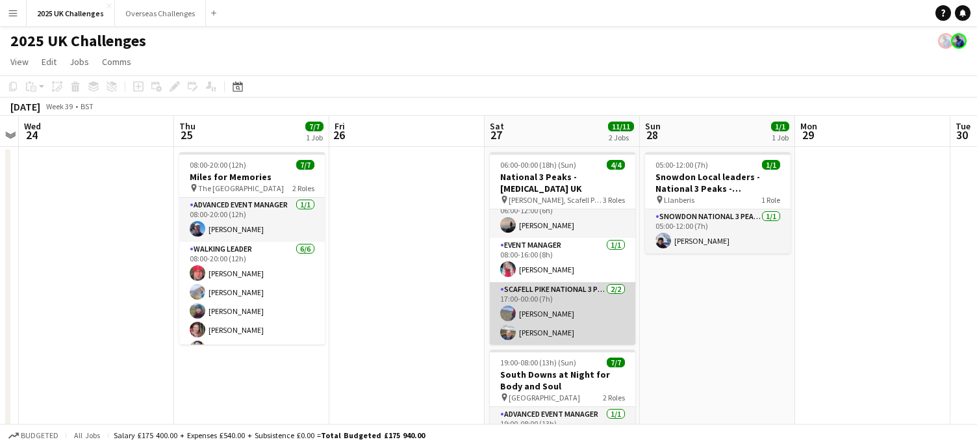
click at [520, 333] on app-card-role "Scafell Pike National 3 Peaks Walking Leader [DATE] 17:00-00:00 (7h) [PERSON_NA…" at bounding box center [562, 313] width 145 height 63
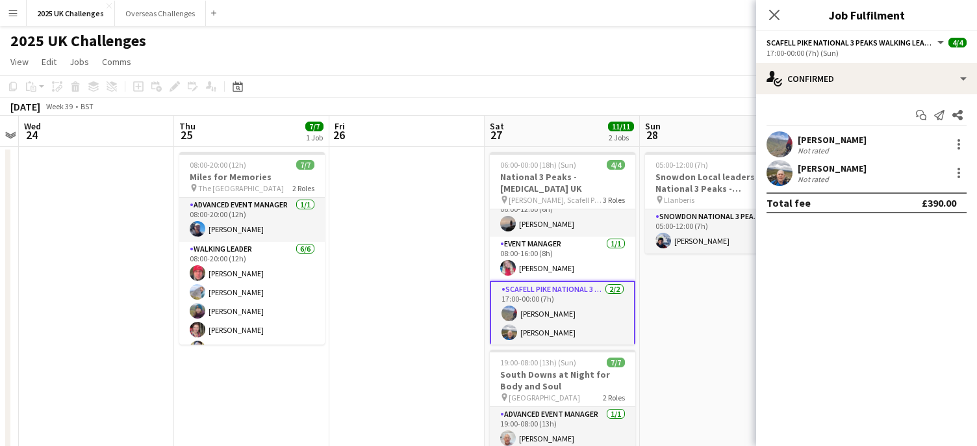
click at [837, 165] on div "[PERSON_NAME]" at bounding box center [831, 168] width 69 height 12
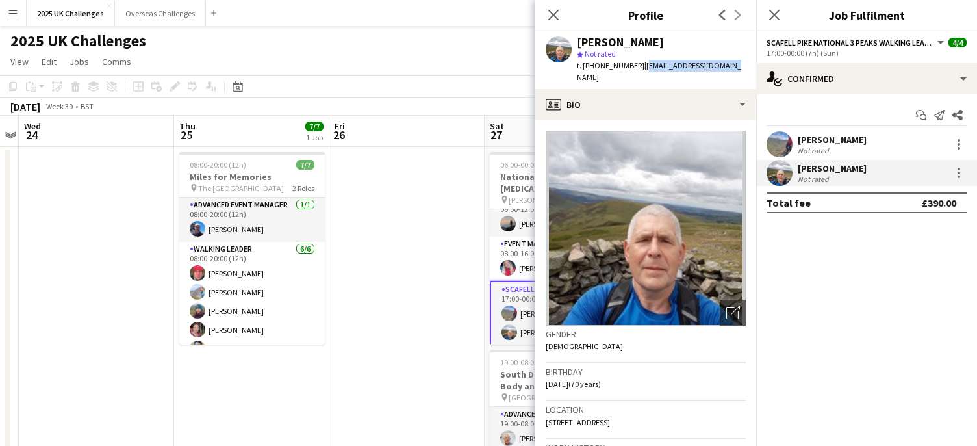
drag, startPoint x: 642, startPoint y: 66, endPoint x: 733, endPoint y: 68, distance: 90.3
click at [733, 68] on div "[PERSON_NAME] star Not rated t. [PHONE_NUMBER] | [EMAIL_ADDRESS][DOMAIN_NAME]" at bounding box center [645, 60] width 221 height 58
drag, startPoint x: 776, startPoint y: 17, endPoint x: 800, endPoint y: 91, distance: 77.8
click at [776, 19] on icon "Close pop-in" at bounding box center [774, 15] width 10 height 10
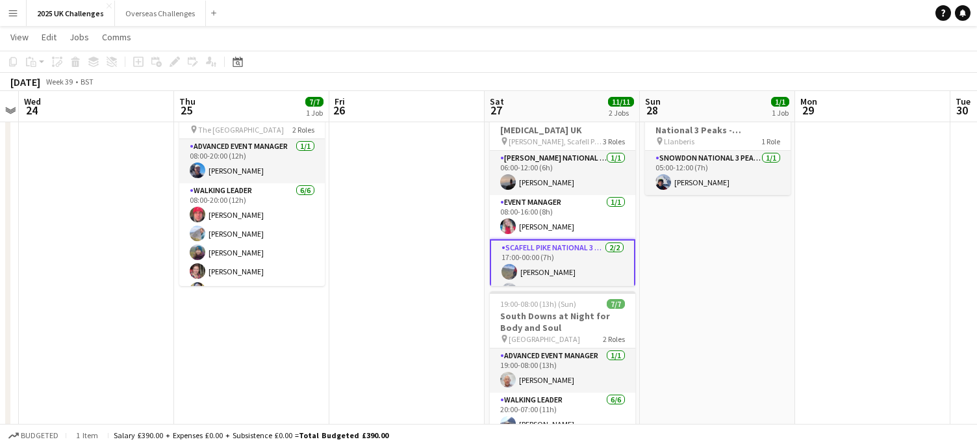
scroll to position [0, 0]
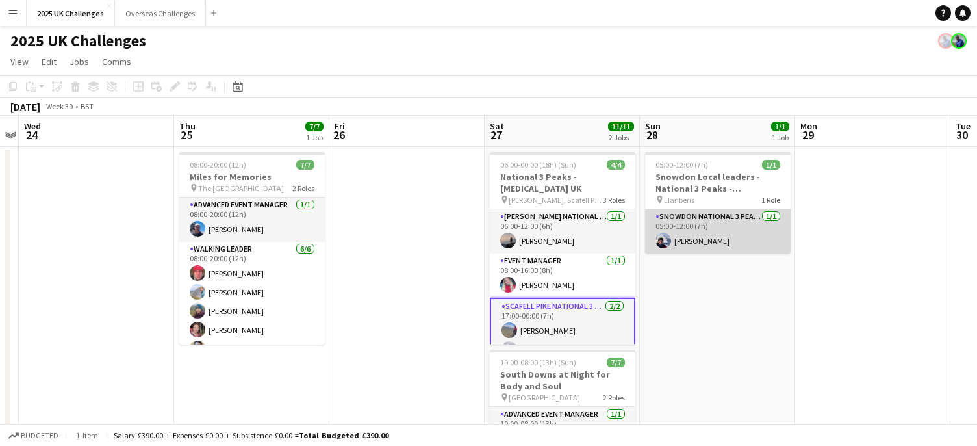
click at [717, 223] on app-card-role "Snowdon National 3 Peaks Walking Leader [DATE] 05:00-12:00 (7h) [PERSON_NAME]" at bounding box center [717, 231] width 145 height 44
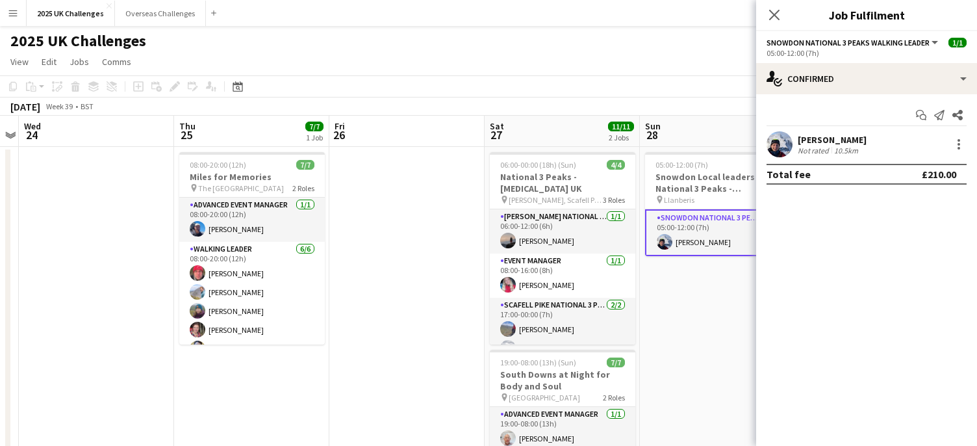
click at [821, 138] on div "[PERSON_NAME]" at bounding box center [831, 140] width 69 height 12
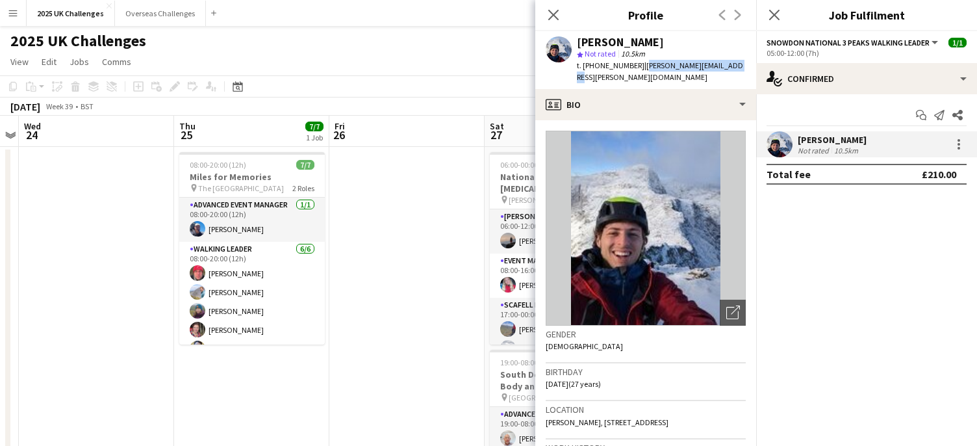
drag, startPoint x: 637, startPoint y: 68, endPoint x: 731, endPoint y: 68, distance: 94.2
click at [731, 68] on app-profile-header "[PERSON_NAME] [PERSON_NAME] Not rated 10.5km t. [PHONE_NUMBER] | [PERSON_NAME][…" at bounding box center [645, 60] width 221 height 58
click at [846, 206] on mat-expansion-panel "check Confirmed Start chat Send notification Share [PERSON_NAME] Not rated 10.5…" at bounding box center [866, 269] width 221 height 351
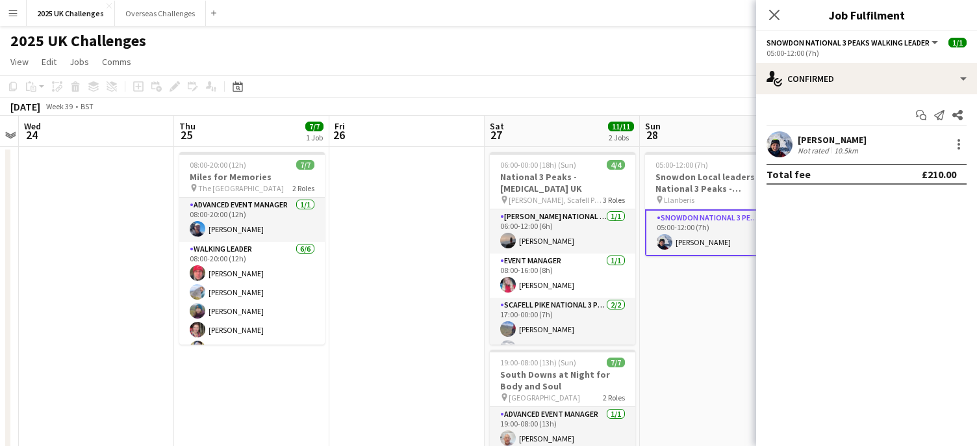
click at [829, 140] on div "[PERSON_NAME]" at bounding box center [831, 140] width 69 height 12
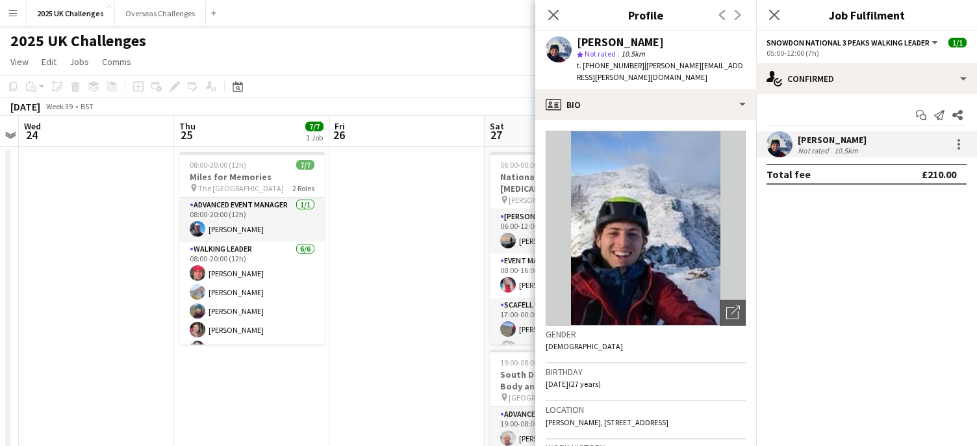
click at [890, 229] on mat-expansion-panel "check Confirmed Start chat Send notification Share [PERSON_NAME] Not rated 10.5…" at bounding box center [866, 269] width 221 height 351
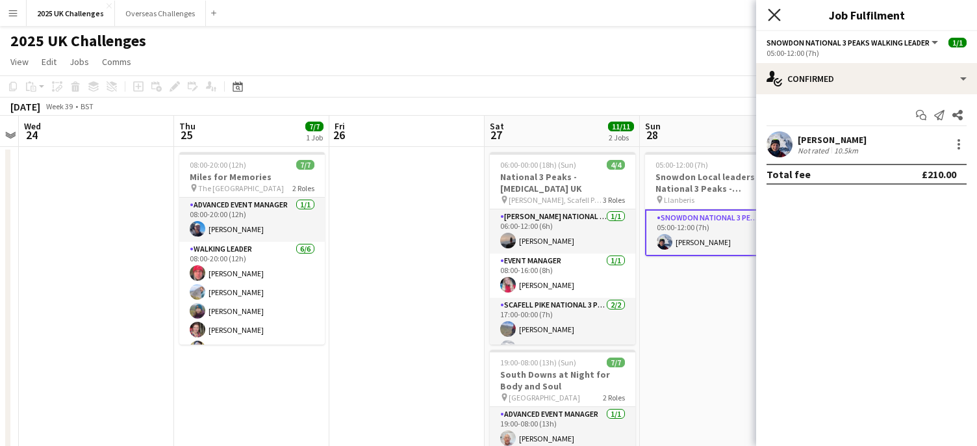
click at [775, 11] on icon "Close pop-in" at bounding box center [774, 14] width 12 height 12
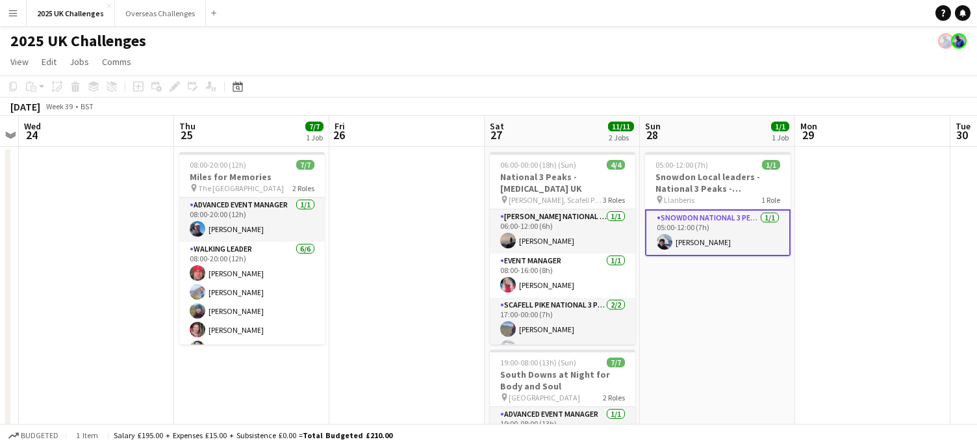
click at [787, 75] on app-page-menu "View Day view expanded Day view collapsed Month view Date picker Jump to [DATE]…" at bounding box center [488, 63] width 977 height 25
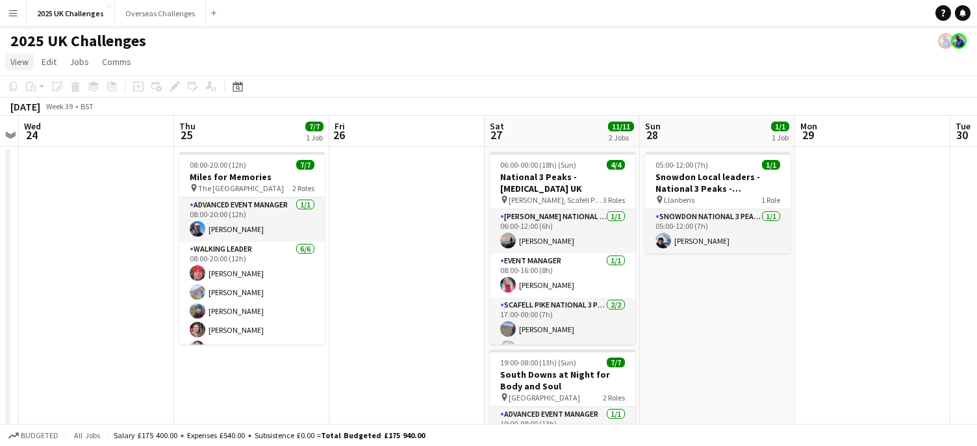
click at [30, 66] on link "View" at bounding box center [19, 61] width 29 height 17
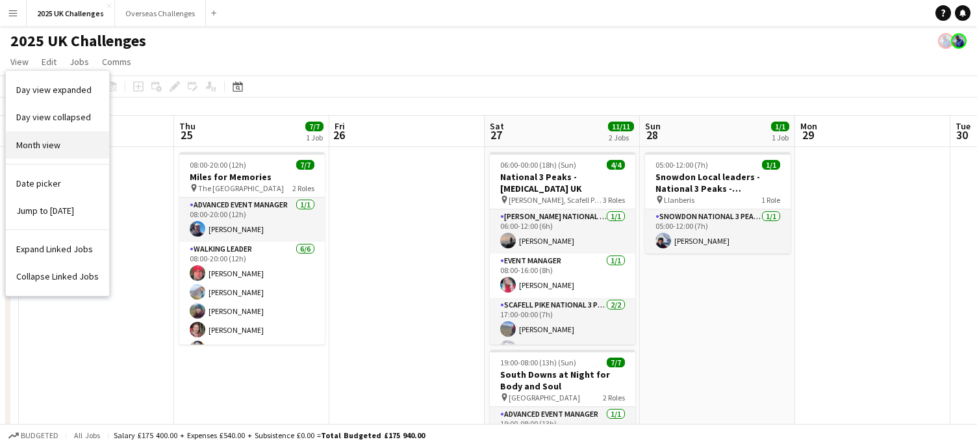
click at [60, 141] on link "Month view" at bounding box center [57, 144] width 103 height 27
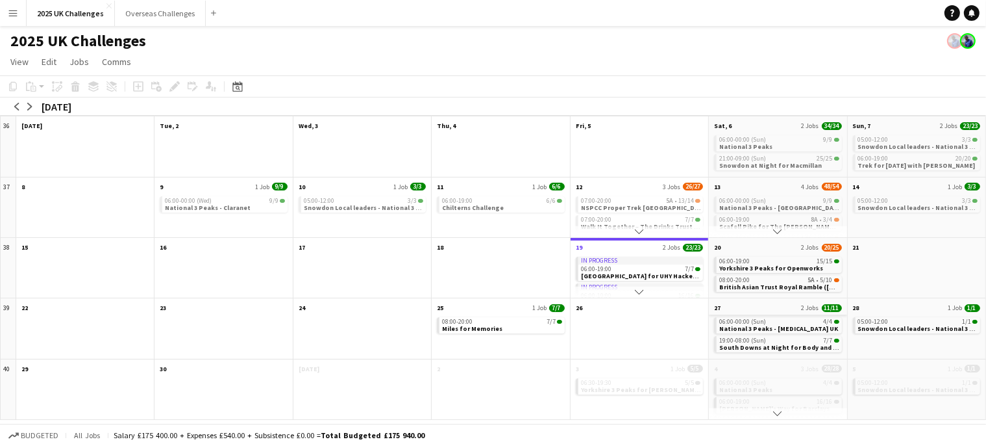
click at [787, 304] on app-month-view-date-header "27 2 Jobs 11/11" at bounding box center [778, 306] width 138 height 16
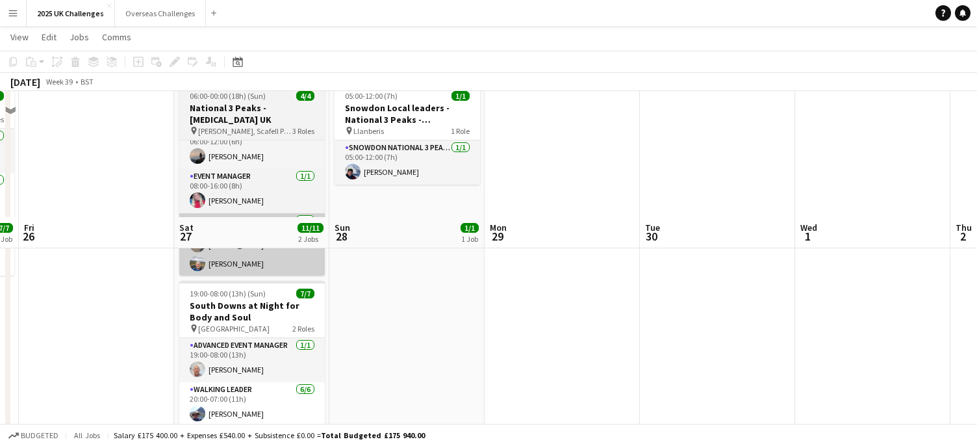
scroll to position [195, 0]
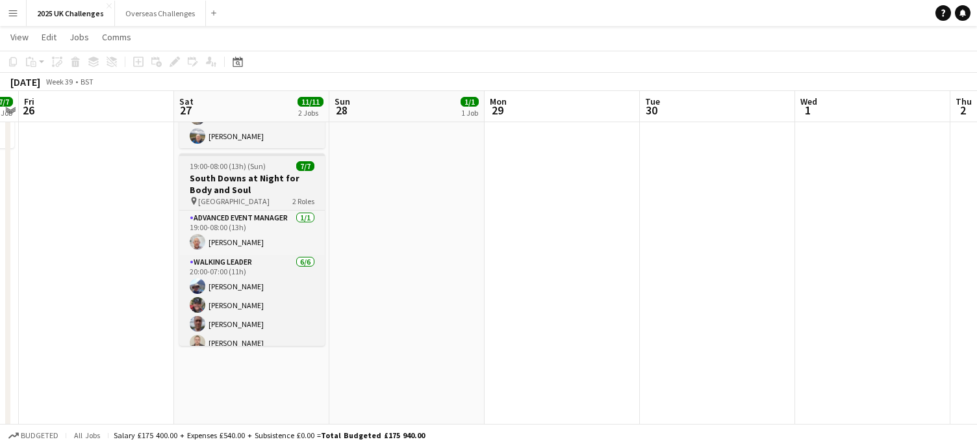
click at [260, 195] on h3 "South Downs at Night for Body and Soul" at bounding box center [251, 183] width 145 height 23
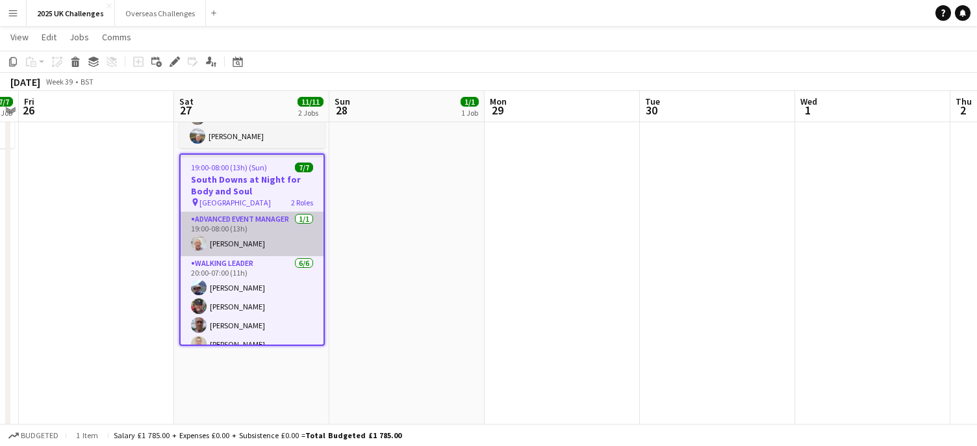
click at [236, 220] on app-card-role "Advanced Event Manager [DATE] 19:00-08:00 (13h) [PERSON_NAME]" at bounding box center [252, 234] width 143 height 44
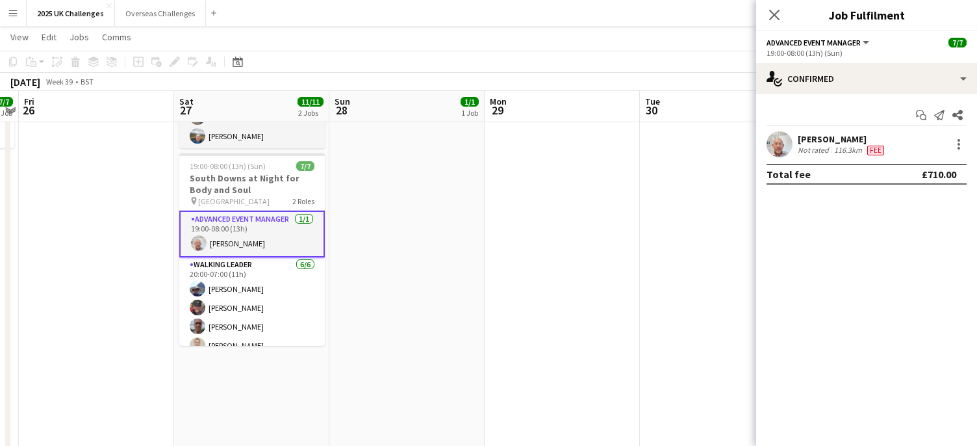
click at [823, 138] on div "[PERSON_NAME]" at bounding box center [841, 139] width 89 height 12
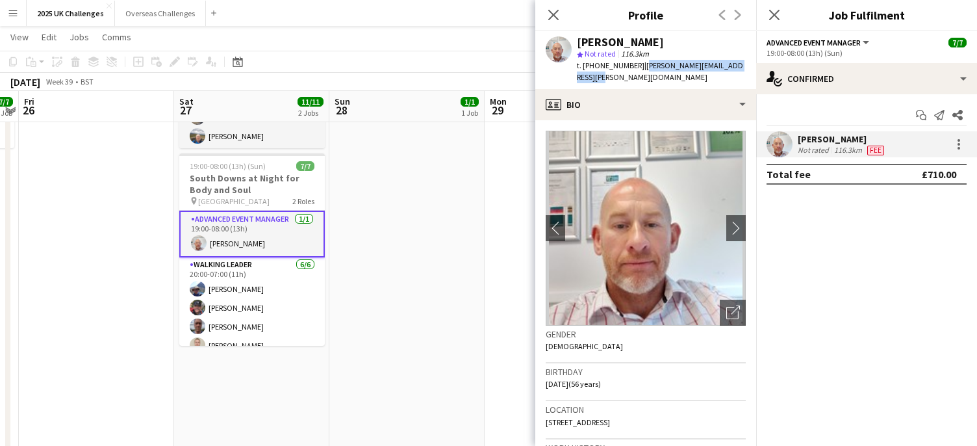
drag, startPoint x: 642, startPoint y: 66, endPoint x: 659, endPoint y: 75, distance: 18.6
click at [659, 75] on div "t. [PHONE_NUMBER] | [PERSON_NAME][EMAIL_ADDRESS][PERSON_NAME][DOMAIN_NAME]" at bounding box center [661, 71] width 169 height 23
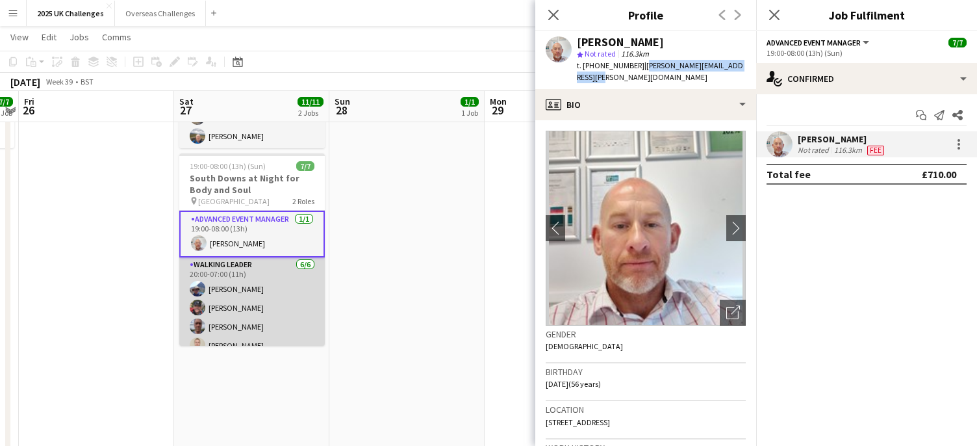
click at [241, 262] on app-card-role "Walking Leader [DATE] 20:00-07:00 (11h) [PERSON_NAME] [PERSON_NAME] [PERSON_NAM…" at bounding box center [251, 326] width 145 height 138
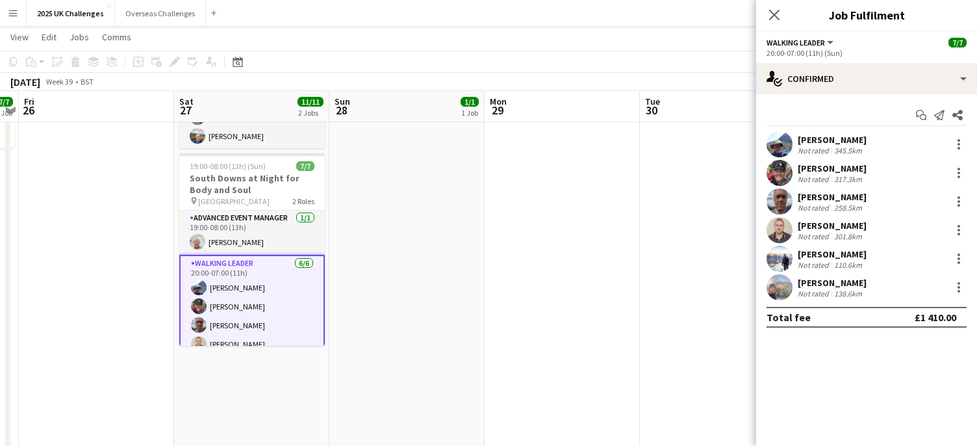
click at [838, 135] on div "[PERSON_NAME]" at bounding box center [831, 140] width 69 height 12
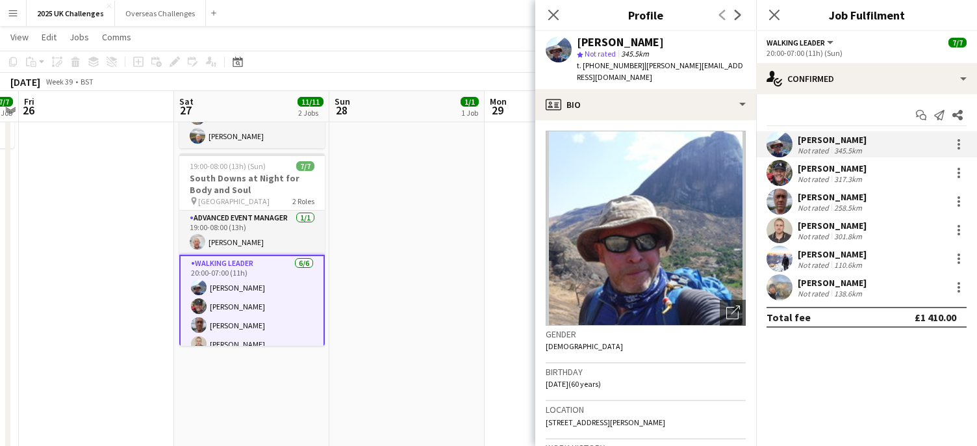
click at [682, 65] on span "| [PERSON_NAME][EMAIL_ADDRESS][DOMAIN_NAME]" at bounding box center [660, 70] width 166 height 21
click at [651, 73] on div "t. [PHONE_NUMBER] | [PERSON_NAME][EMAIL_ADDRESS][DOMAIN_NAME]" at bounding box center [661, 71] width 169 height 23
click at [827, 175] on div "Not rated" at bounding box center [814, 179] width 34 height 10
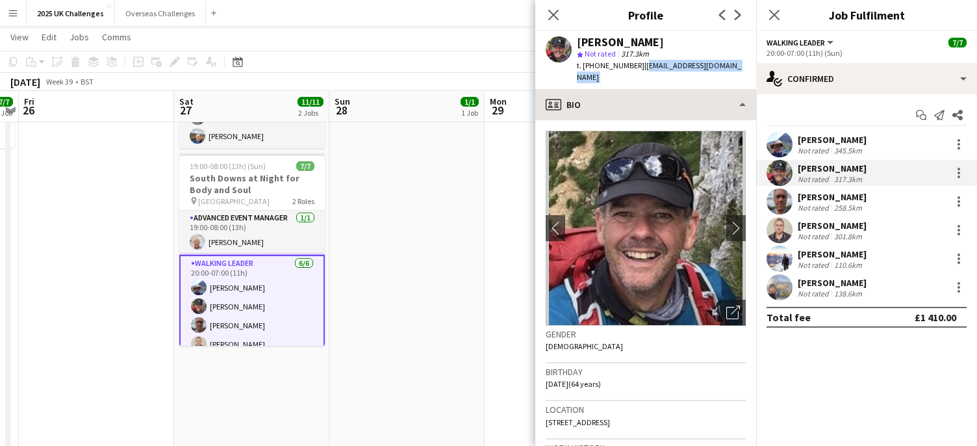
drag, startPoint x: 638, startPoint y: 66, endPoint x: 727, endPoint y: 84, distance: 90.8
click at [727, 84] on app-crew-profile "Close pop-in Profile Previous Next [PERSON_NAME] star Not rated 317.3km t. [PHO…" at bounding box center [645, 223] width 221 height 446
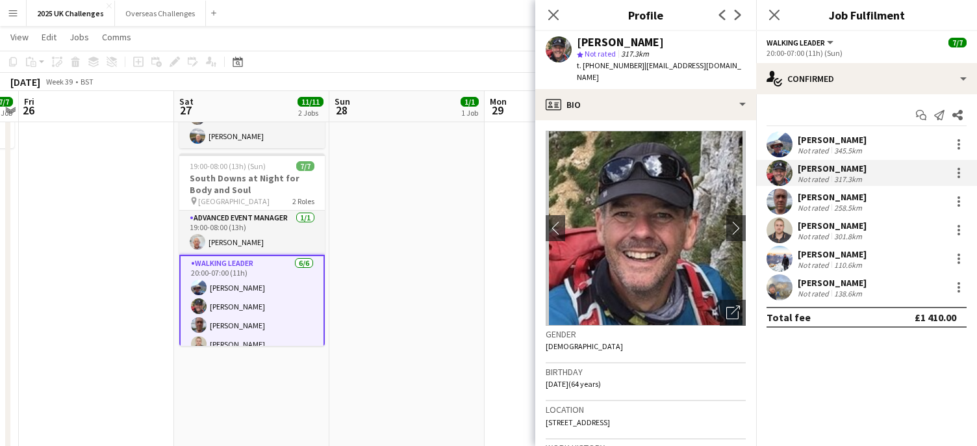
click at [823, 195] on div "[PERSON_NAME]" at bounding box center [831, 197] width 69 height 12
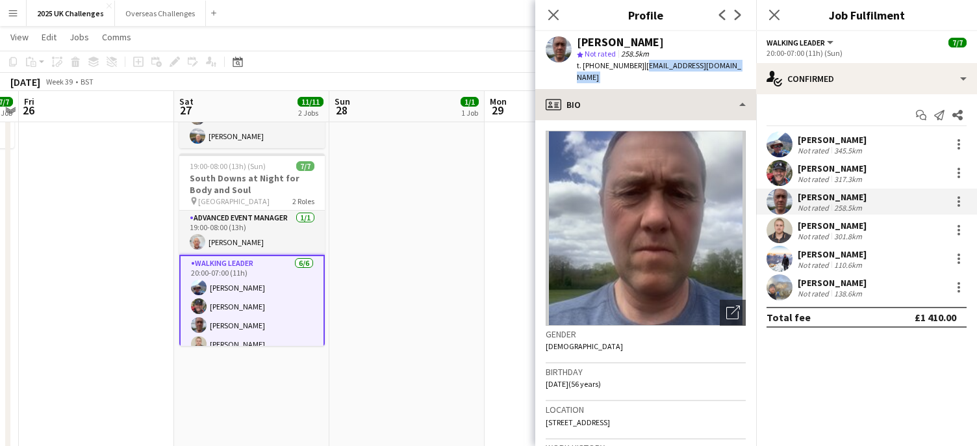
drag, startPoint x: 637, startPoint y: 68, endPoint x: 726, endPoint y: 81, distance: 90.0
click at [726, 81] on app-crew-profile "Close pop-in Profile Previous Next [PERSON_NAME] star Not rated 258.5km t. [PHO…" at bounding box center [645, 223] width 221 height 446
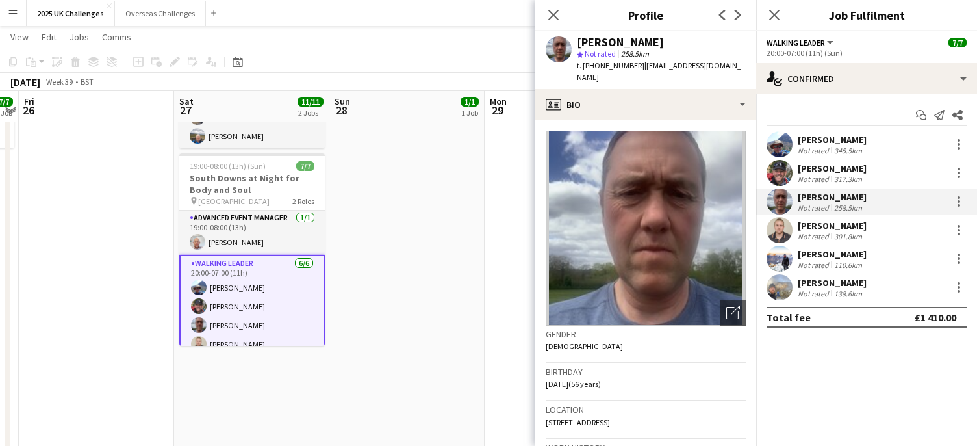
drag, startPoint x: 838, startPoint y: 222, endPoint x: 712, endPoint y: 149, distance: 146.4
click at [836, 220] on div "[PERSON_NAME]" at bounding box center [831, 226] width 69 height 12
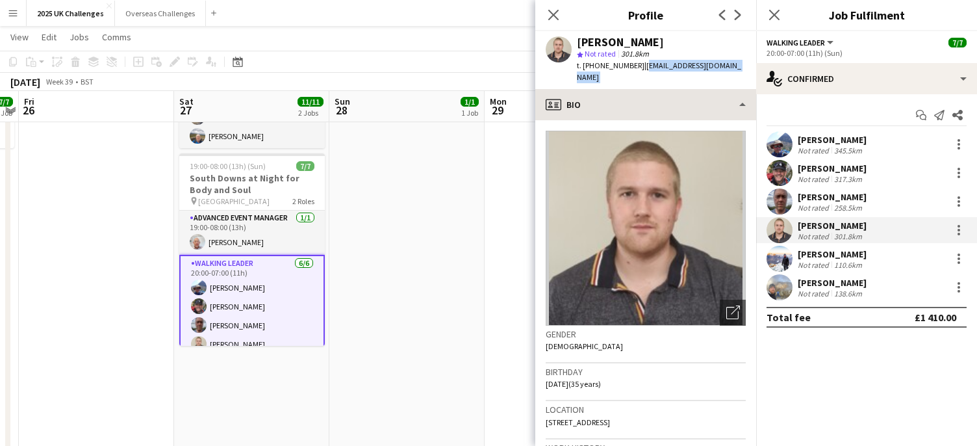
drag, startPoint x: 638, startPoint y: 67, endPoint x: 736, endPoint y: 85, distance: 99.7
click at [736, 85] on app-crew-profile "Close pop-in Profile Previous Next [PERSON_NAME] star Not rated 301.8km t. [PHO…" at bounding box center [645, 223] width 221 height 446
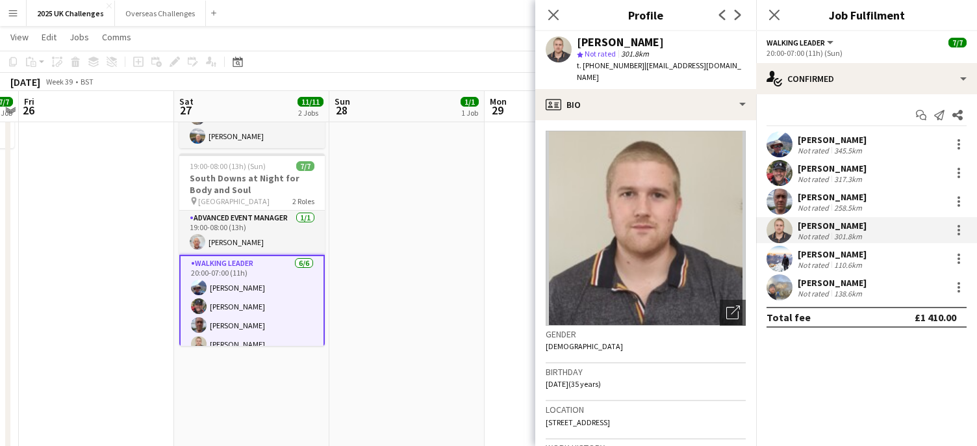
click at [840, 253] on div "[PERSON_NAME]" at bounding box center [831, 254] width 69 height 12
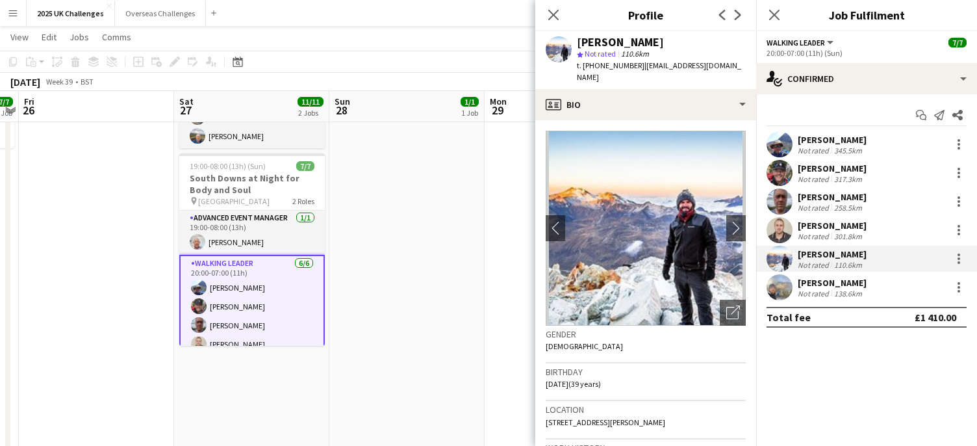
drag, startPoint x: 641, startPoint y: 64, endPoint x: 747, endPoint y: 64, distance: 105.9
click at [747, 64] on app-profile-header "[PERSON_NAME] star Not rated 110.6km t. [PHONE_NUMBER] | [EMAIL_ADDRESS][DOMAIN…" at bounding box center [645, 60] width 221 height 58
click at [606, 417] on span "[STREET_ADDRESS][PERSON_NAME]" at bounding box center [605, 422] width 119 height 10
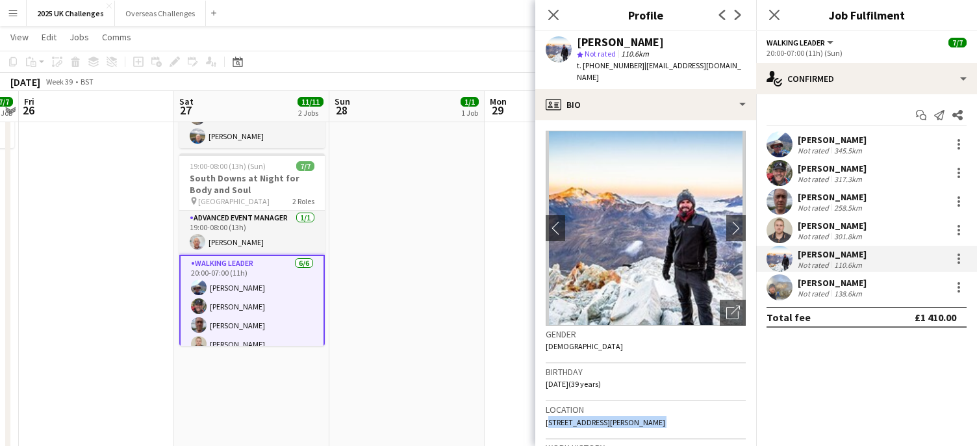
click at [830, 368] on mat-expansion-panel "check Confirmed Start chat Send notification Share [PERSON_NAME] Not rated 345.…" at bounding box center [866, 269] width 221 height 351
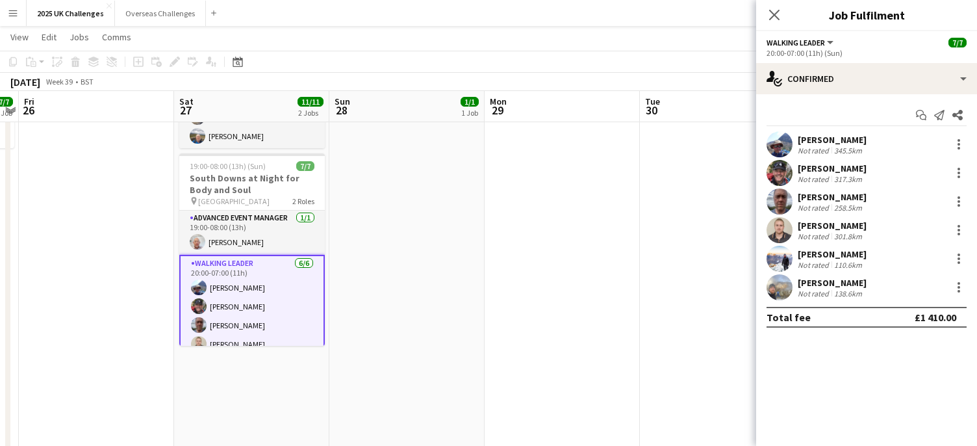
click at [740, 170] on app-date-cell at bounding box center [717, 355] width 155 height 808
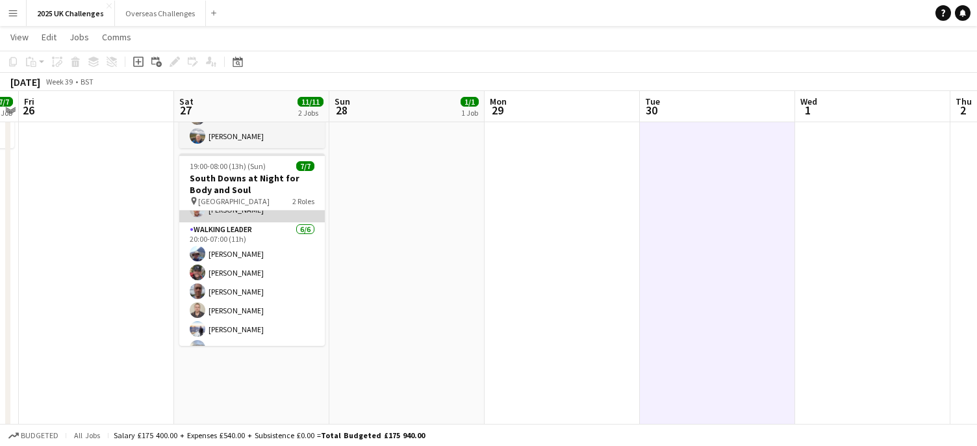
scroll to position [47, 0]
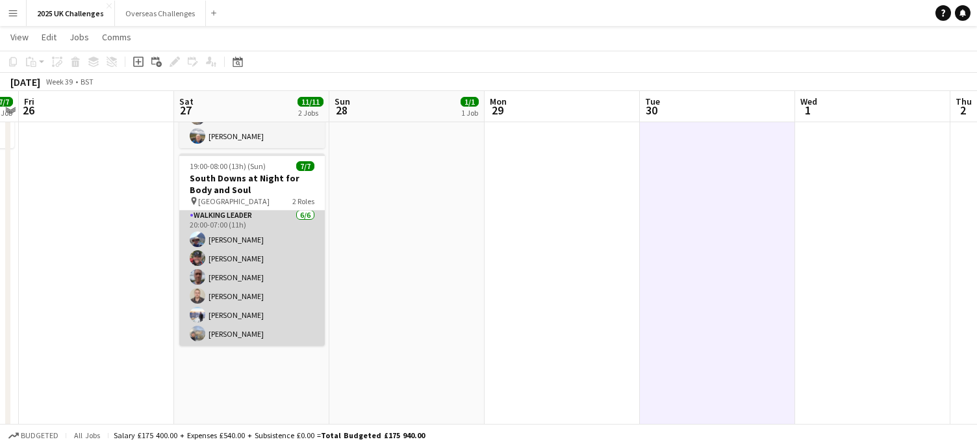
click at [234, 333] on app-card-role "Walking Leader [DATE] 20:00-07:00 (11h) [PERSON_NAME] [PERSON_NAME] [PERSON_NAM…" at bounding box center [251, 277] width 145 height 138
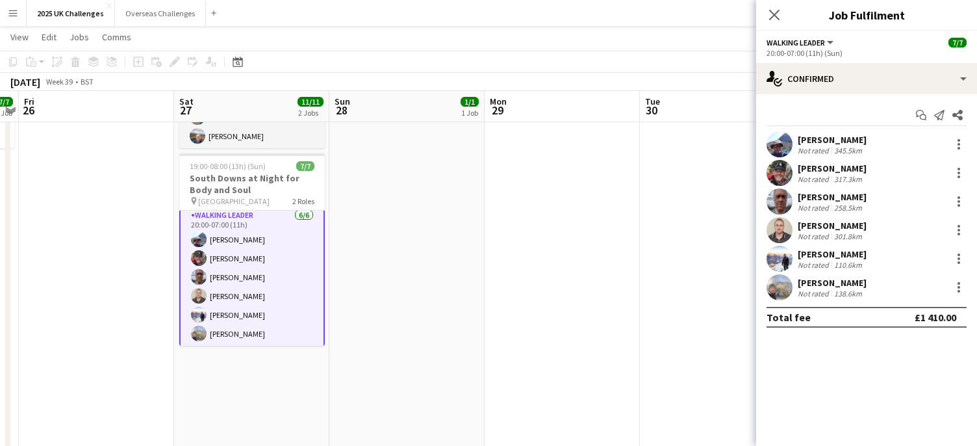
click at [829, 294] on div "Not rated" at bounding box center [814, 293] width 34 height 10
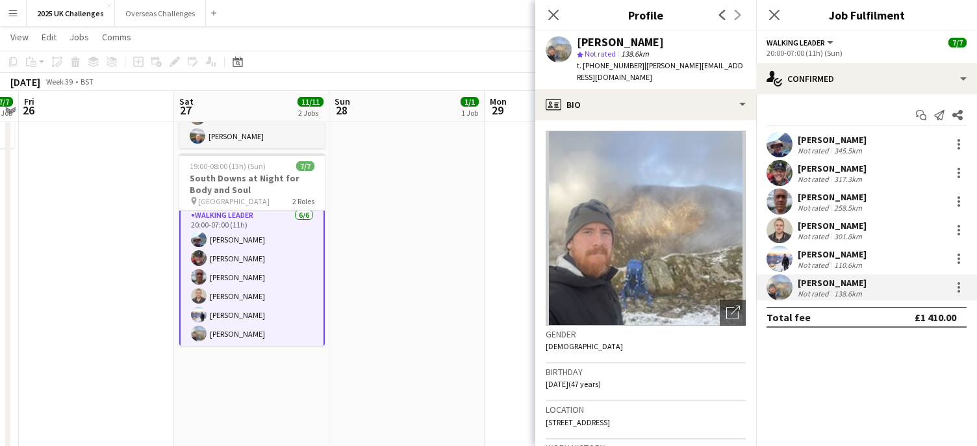
click at [237, 292] on app-card-role "Walking Leader [DATE] 20:00-07:00 (11h) [PERSON_NAME] [PERSON_NAME] [PERSON_NAM…" at bounding box center [251, 277] width 145 height 141
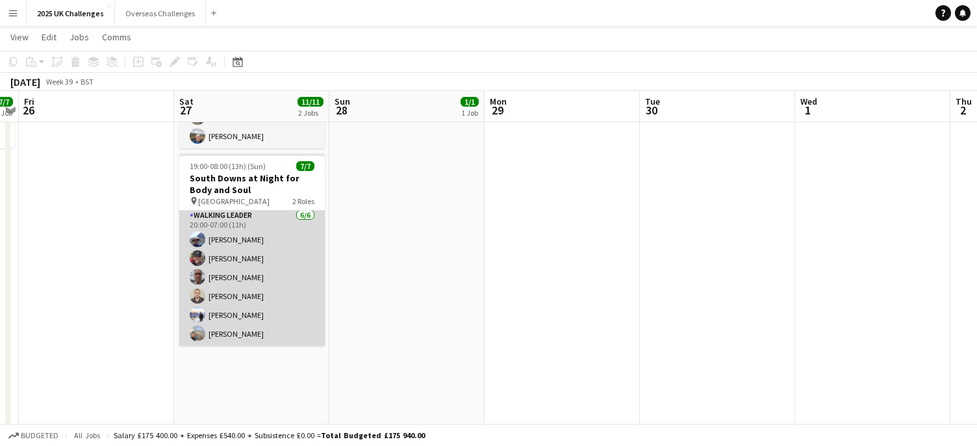
click at [237, 292] on app-card-role "Walking Leader [DATE] 20:00-07:00 (11h) [PERSON_NAME] [PERSON_NAME] [PERSON_NAM…" at bounding box center [251, 277] width 145 height 138
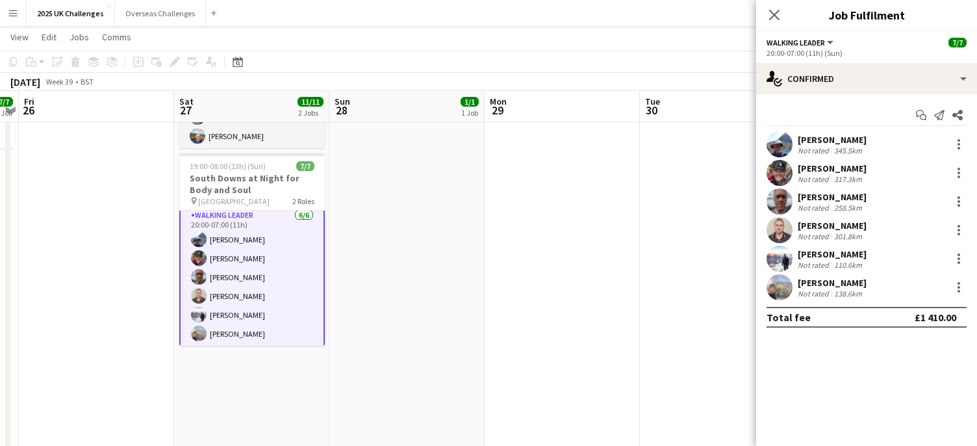
click at [812, 221] on div "[PERSON_NAME]" at bounding box center [831, 226] width 69 height 12
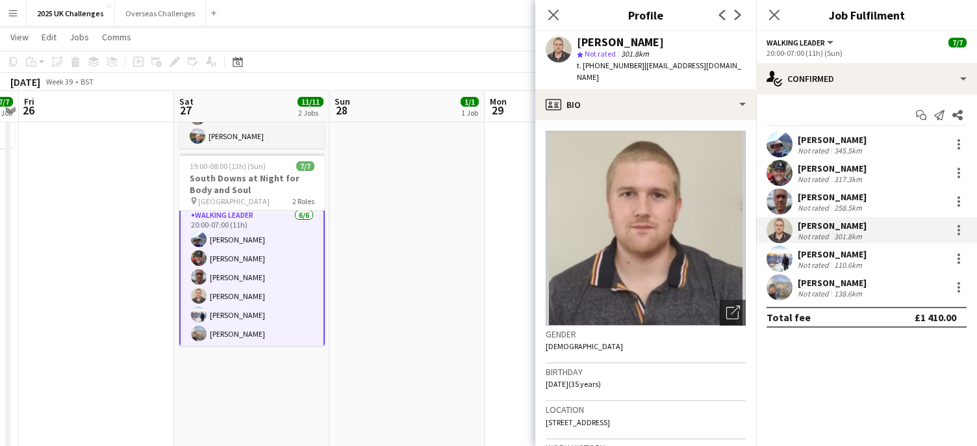
click at [822, 253] on div "[PERSON_NAME]" at bounding box center [831, 254] width 69 height 12
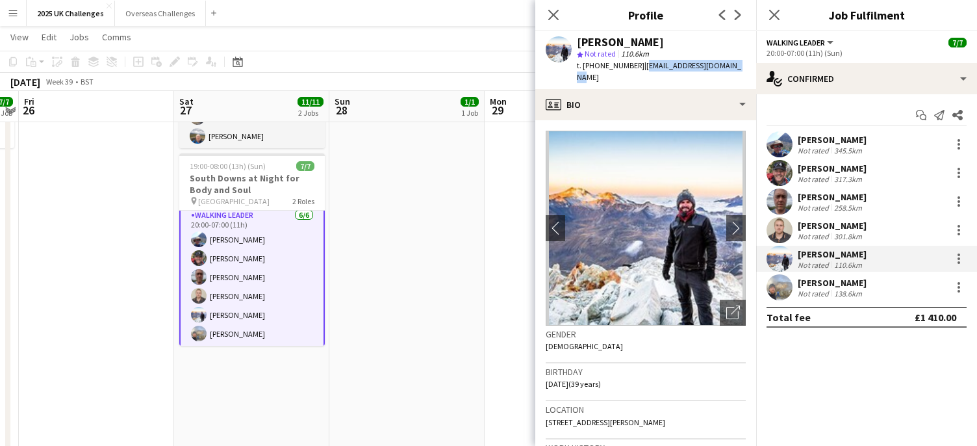
drag, startPoint x: 643, startPoint y: 66, endPoint x: 733, endPoint y: 68, distance: 89.7
click at [733, 68] on div "[PERSON_NAME] star Not rated 110.6km t. [PHONE_NUMBER] | [EMAIL_ADDRESS][DOMAIN…" at bounding box center [645, 60] width 221 height 58
click at [807, 281] on div "[PERSON_NAME]" at bounding box center [831, 283] width 69 height 12
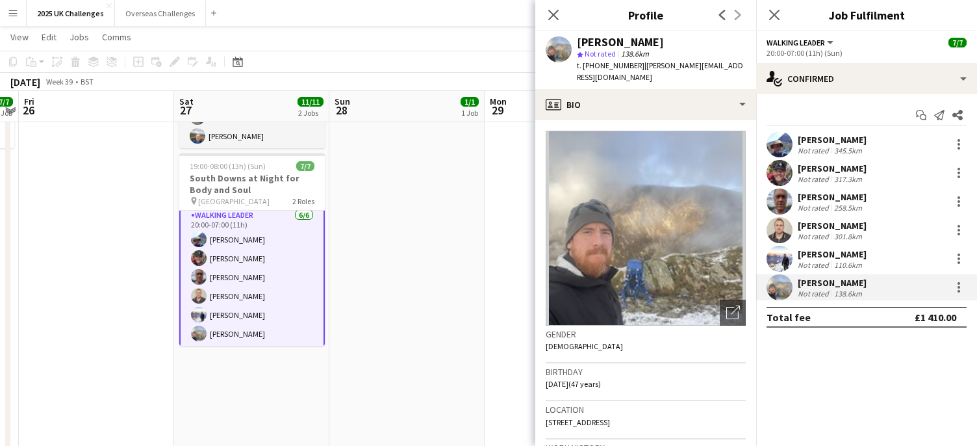
drag, startPoint x: 641, startPoint y: 66, endPoint x: 665, endPoint y: 83, distance: 29.4
click at [665, 83] on div "t. [PHONE_NUMBER] | [PERSON_NAME][EMAIL_ADDRESS][DOMAIN_NAME]" at bounding box center [661, 71] width 169 height 23
